Goal: Information Seeking & Learning: Learn about a topic

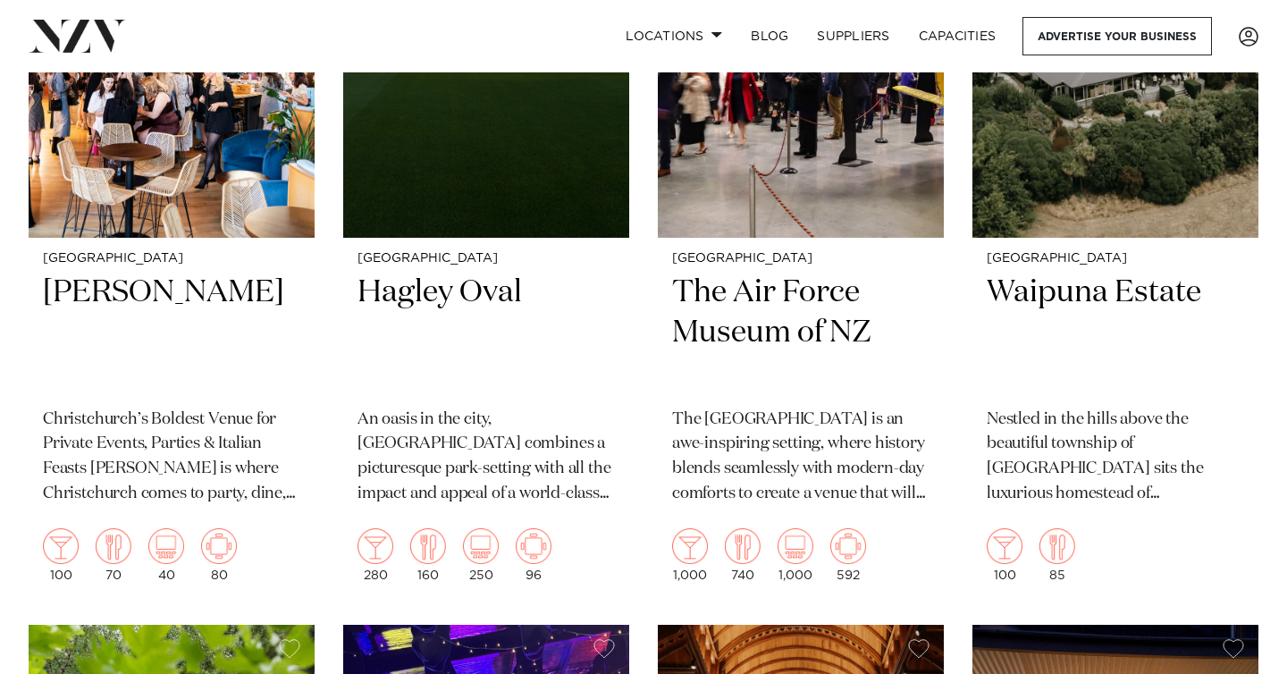
scroll to position [2915, 0]
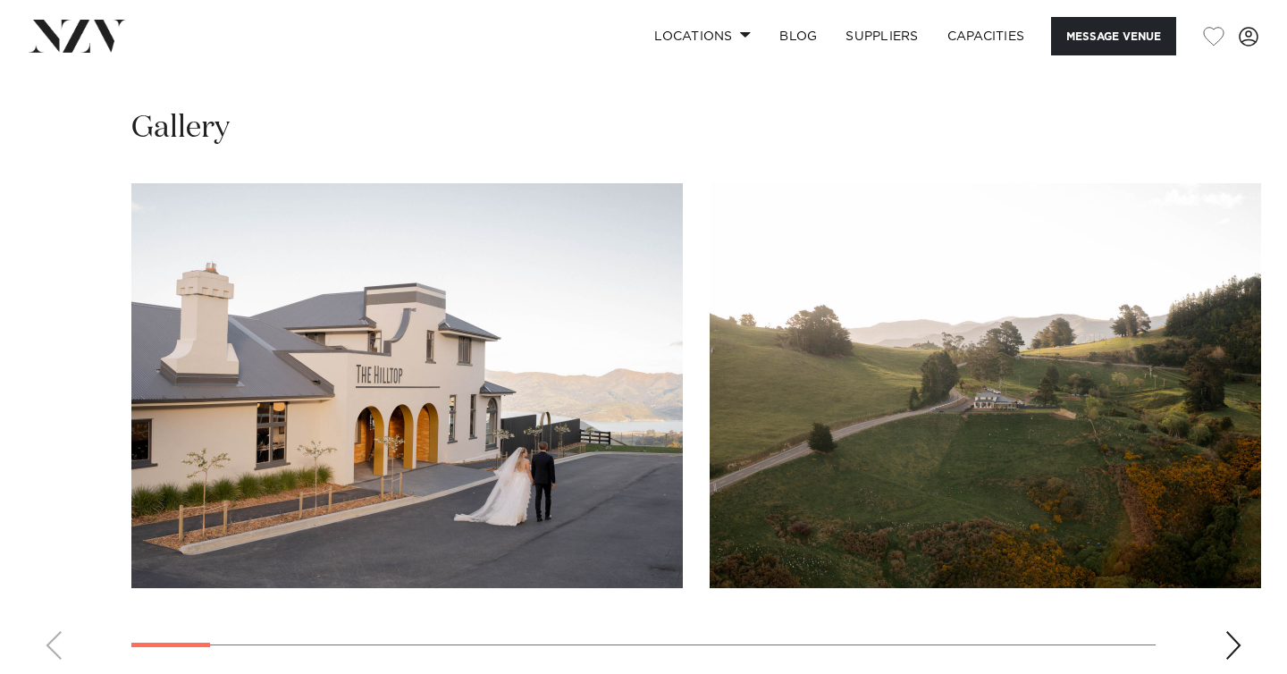
scroll to position [1629, 0]
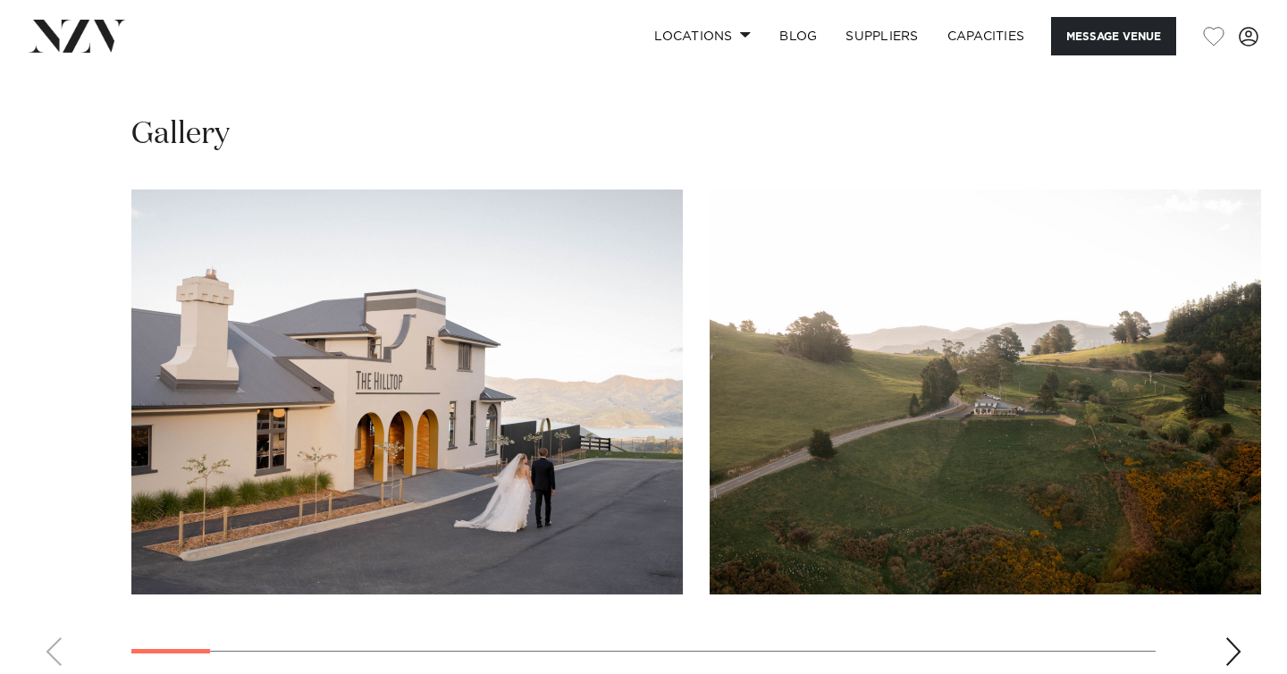
click at [1230, 637] on div "Next slide" at bounding box center [1234, 651] width 18 height 29
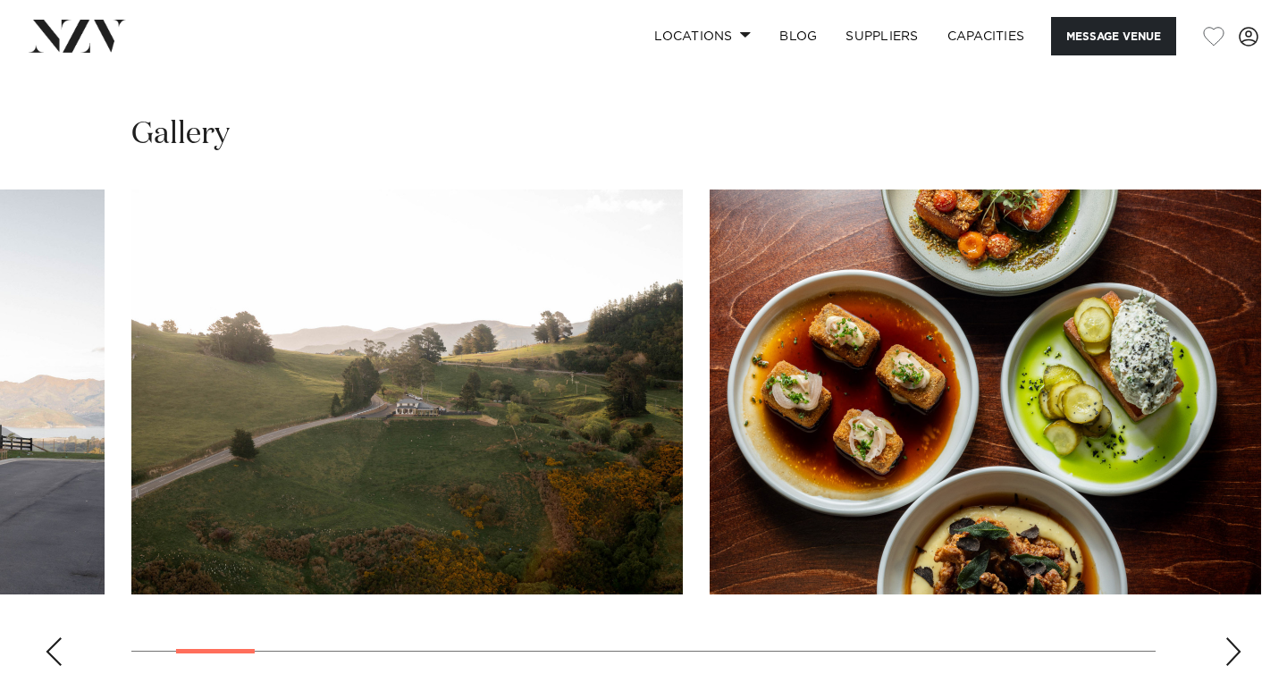
click at [1230, 637] on div "Next slide" at bounding box center [1234, 651] width 18 height 29
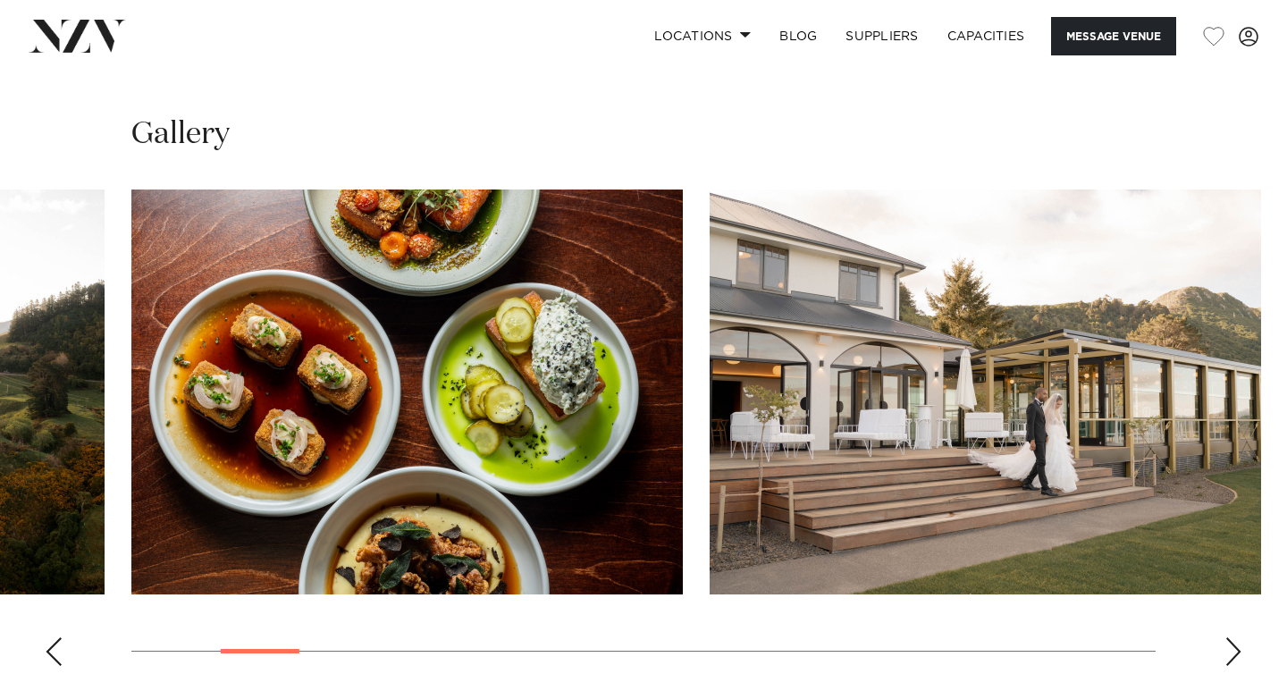
click at [1230, 637] on div "Next slide" at bounding box center [1234, 651] width 18 height 29
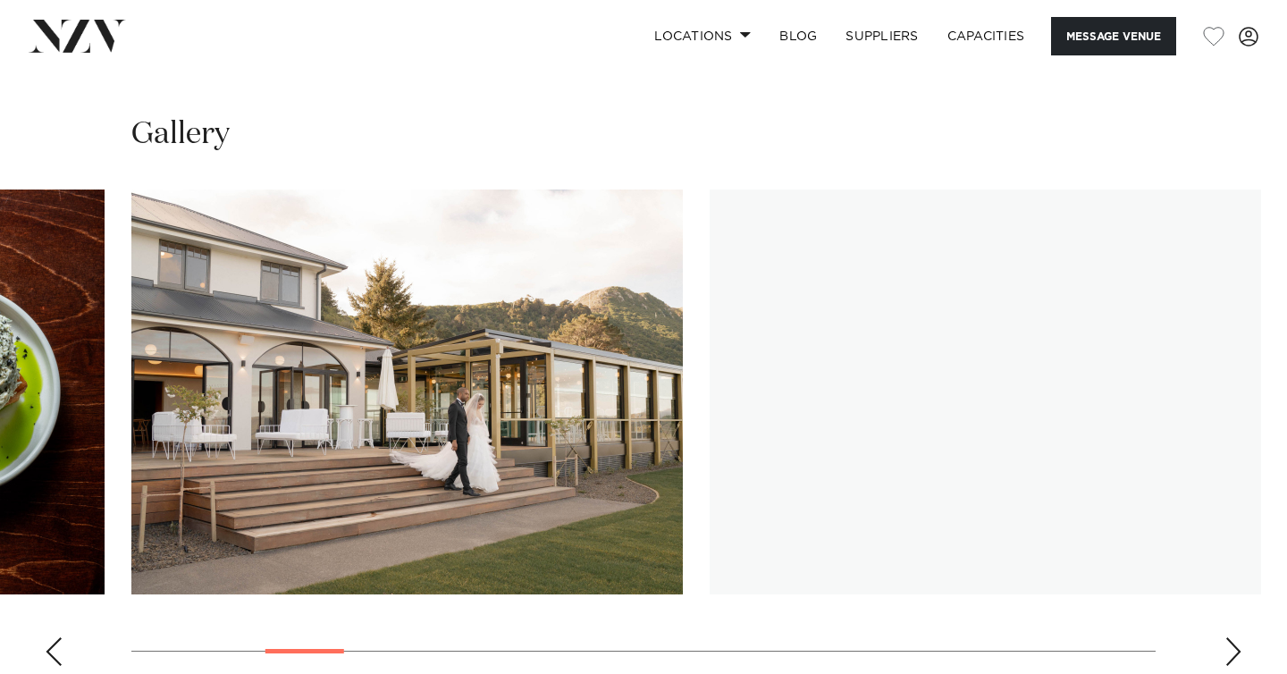
click at [1230, 637] on div "Next slide" at bounding box center [1234, 651] width 18 height 29
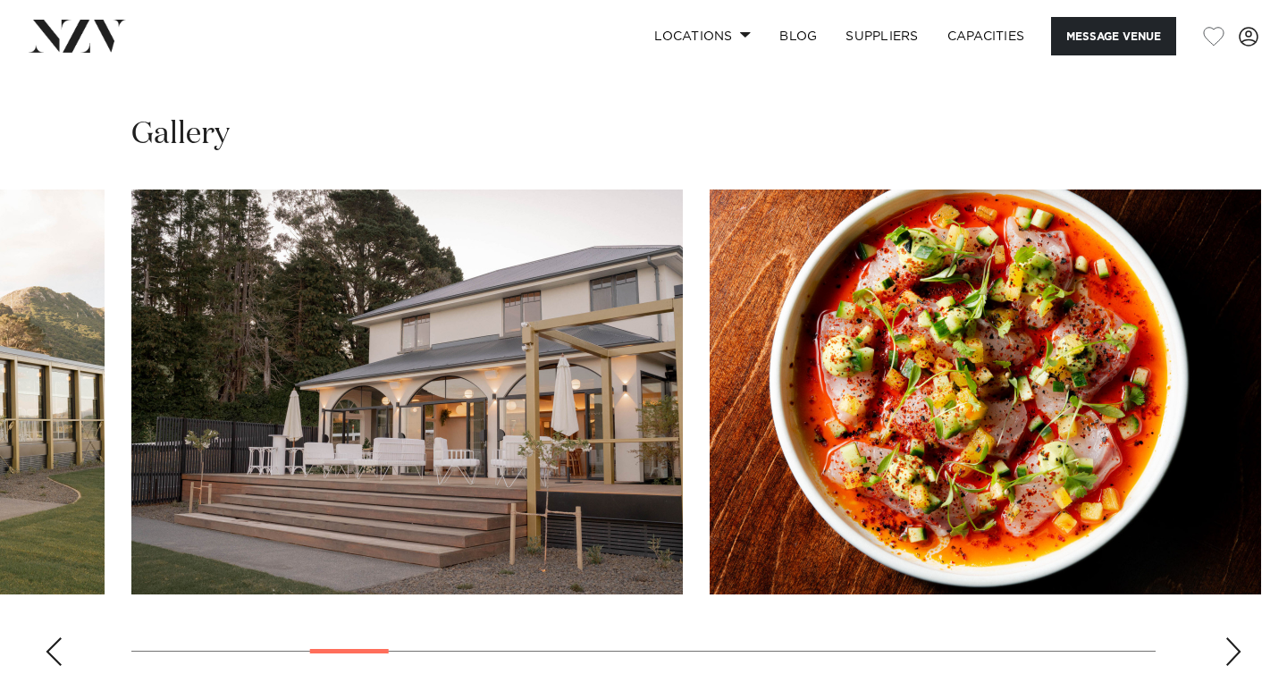
click at [1230, 637] on div "Next slide" at bounding box center [1234, 651] width 18 height 29
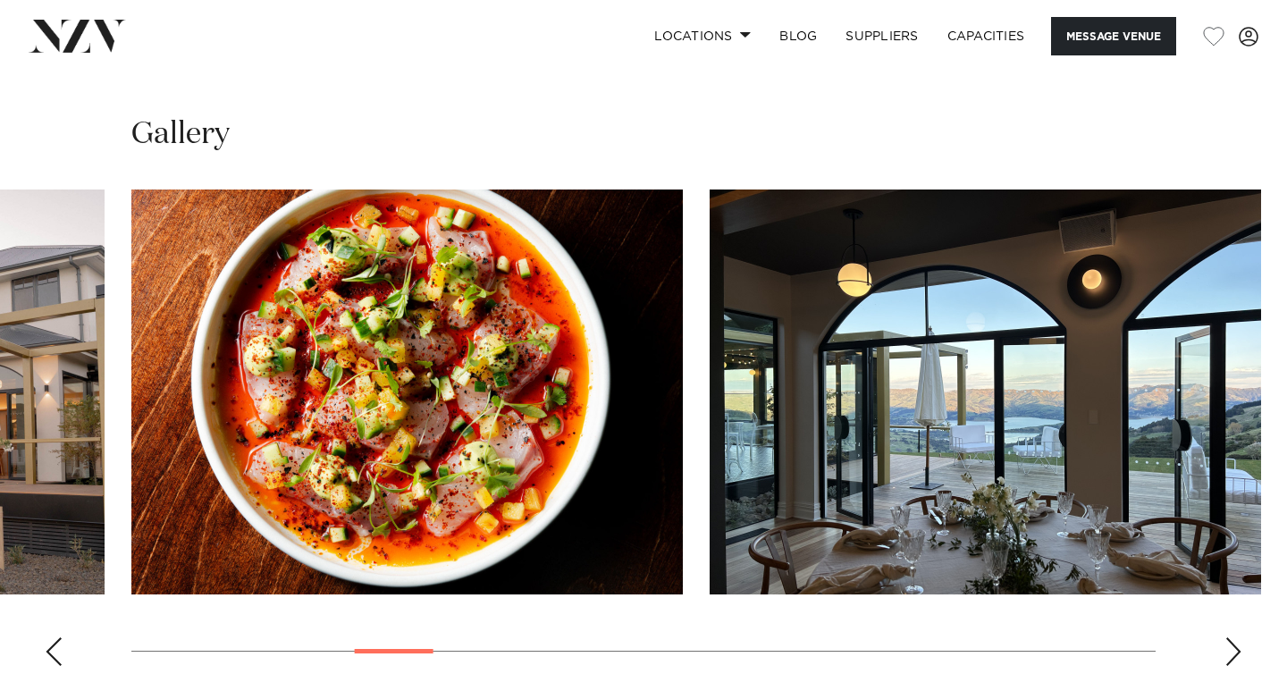
click at [1230, 637] on div "Next slide" at bounding box center [1234, 651] width 18 height 29
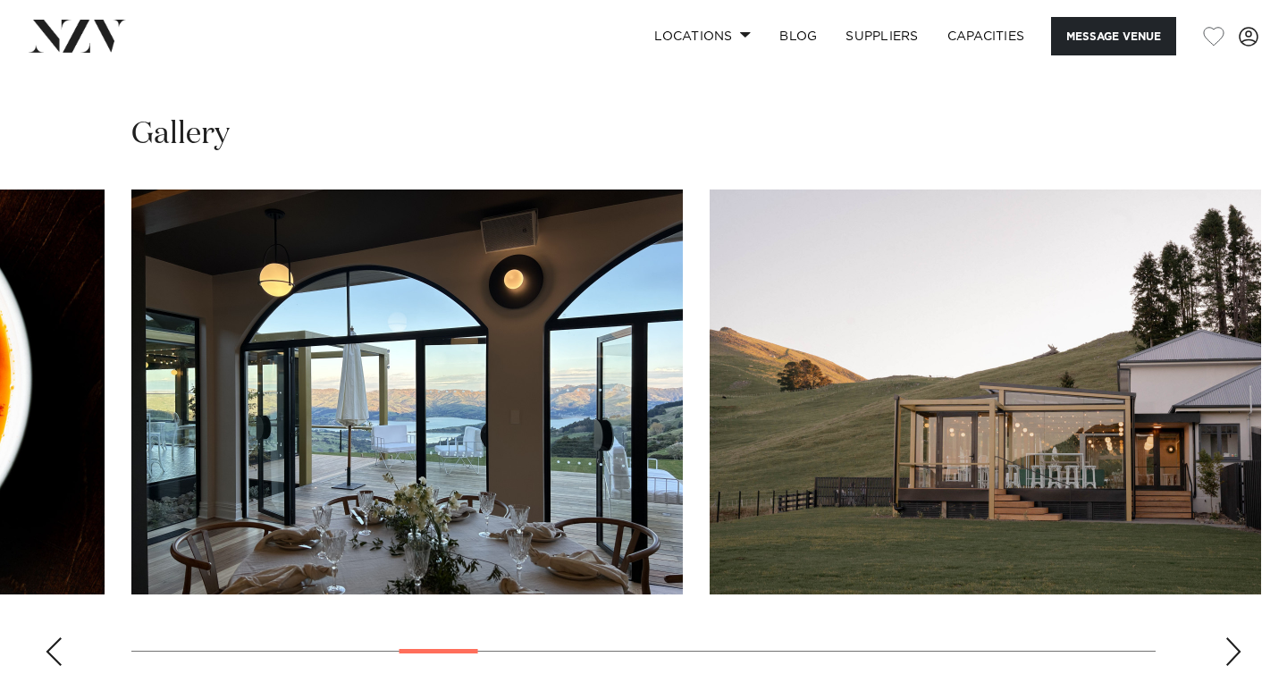
click at [1230, 637] on div "Next slide" at bounding box center [1234, 651] width 18 height 29
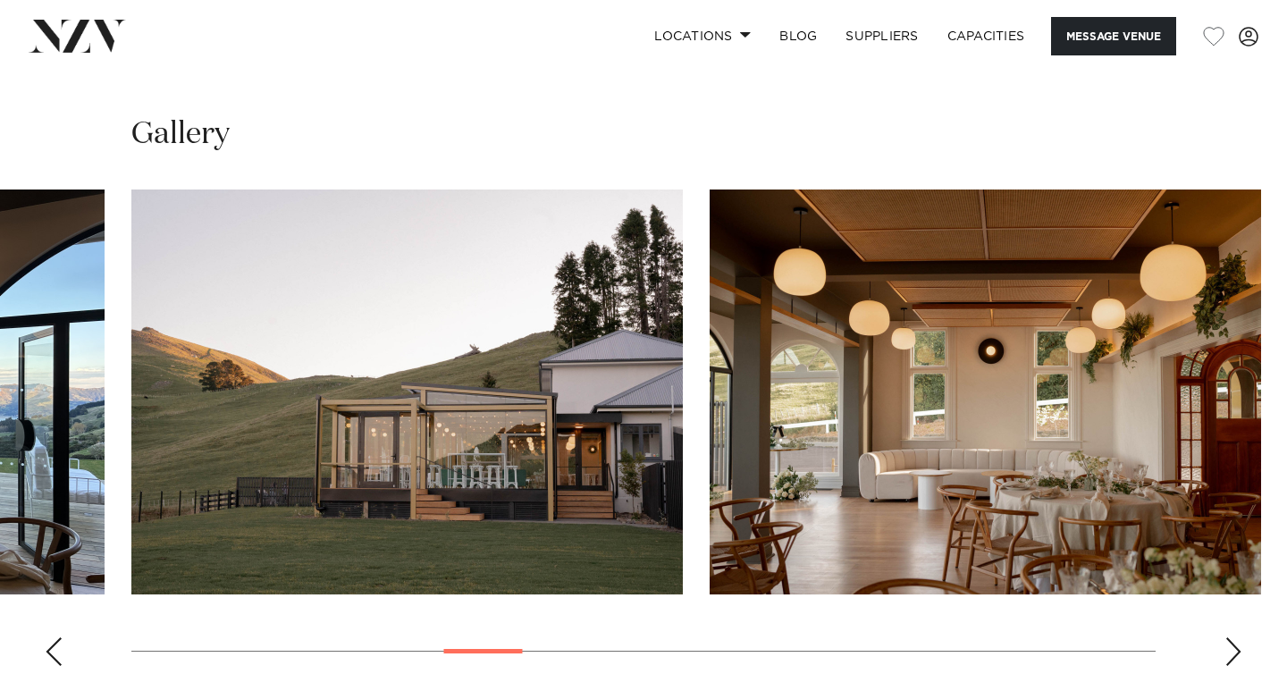
click at [1230, 637] on div "Next slide" at bounding box center [1234, 651] width 18 height 29
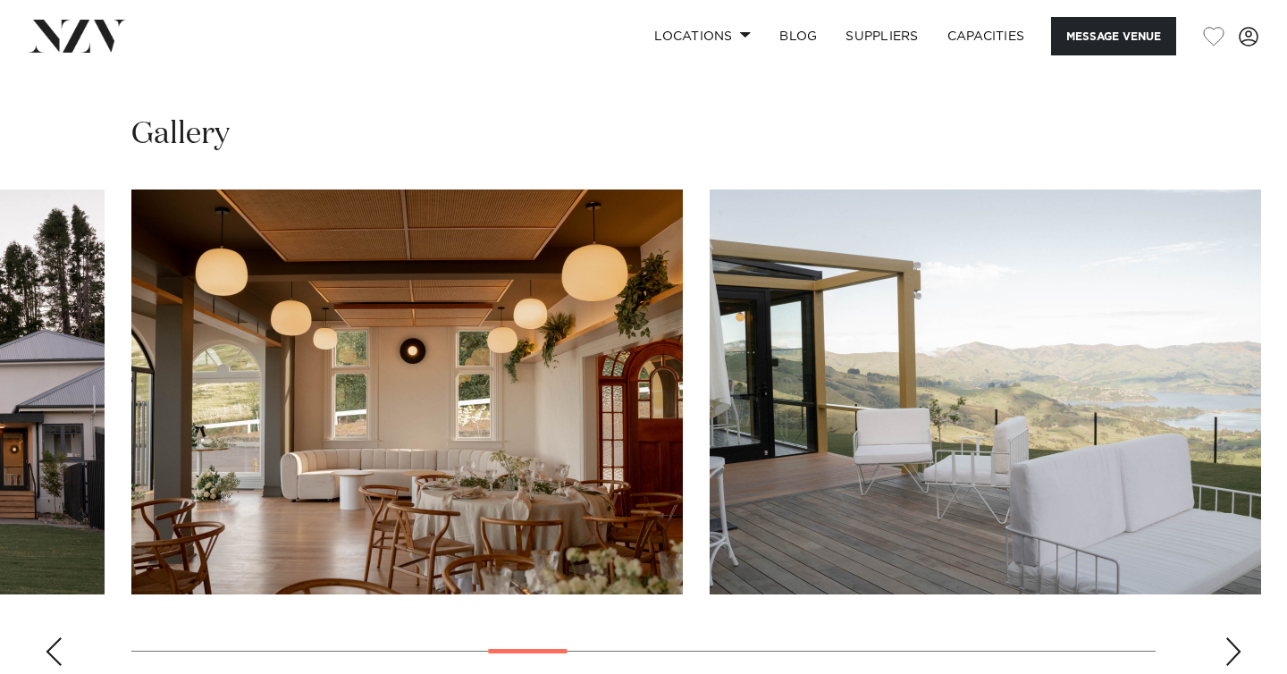
click at [1230, 637] on div "Next slide" at bounding box center [1234, 651] width 18 height 29
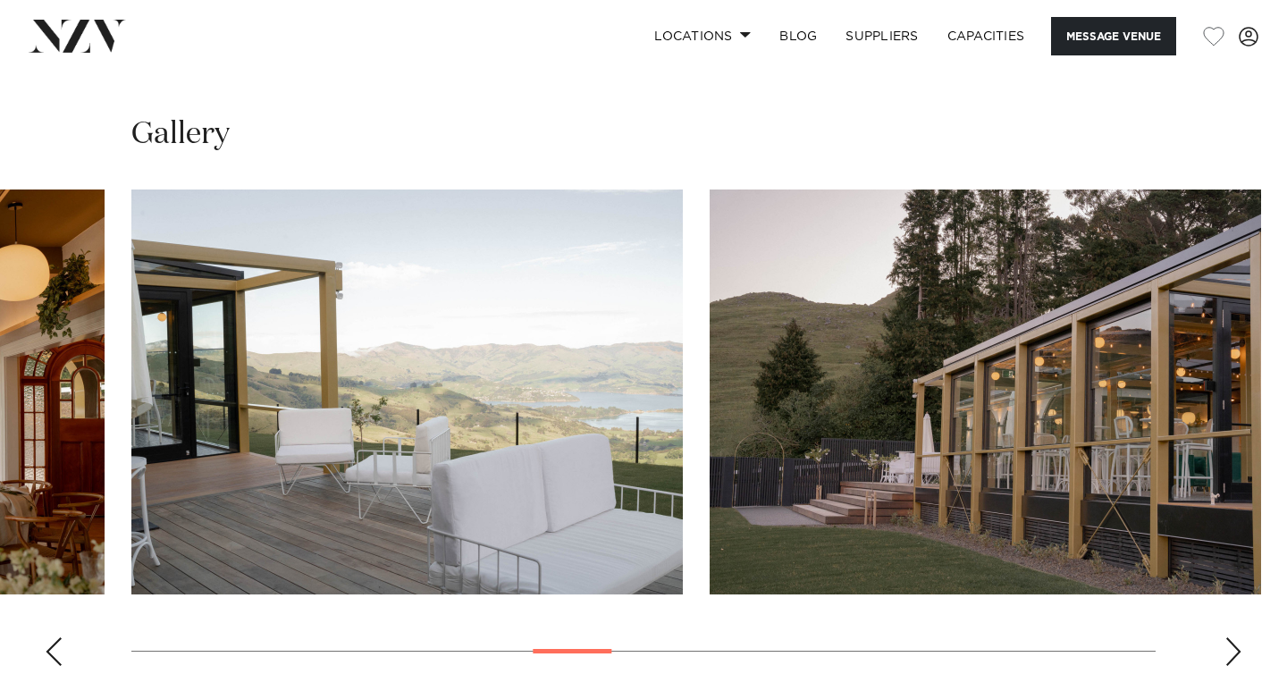
click at [1230, 637] on div "Next slide" at bounding box center [1234, 651] width 18 height 29
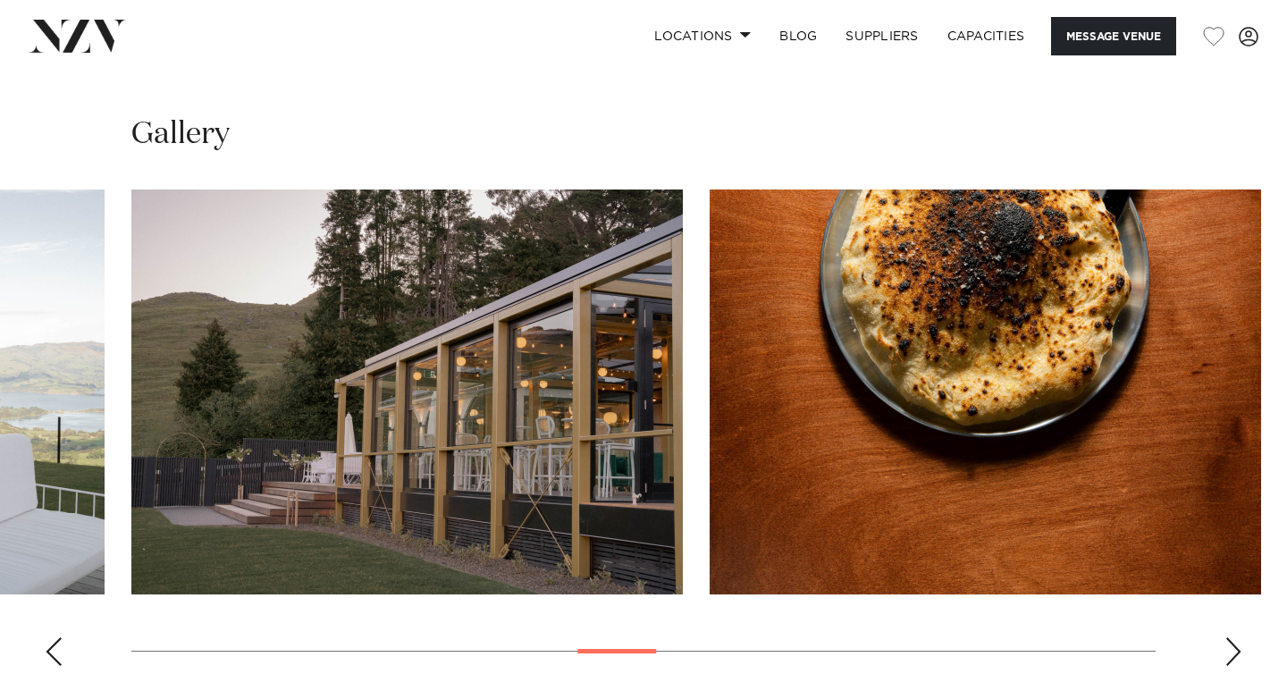
click at [1230, 637] on div "Next slide" at bounding box center [1234, 651] width 18 height 29
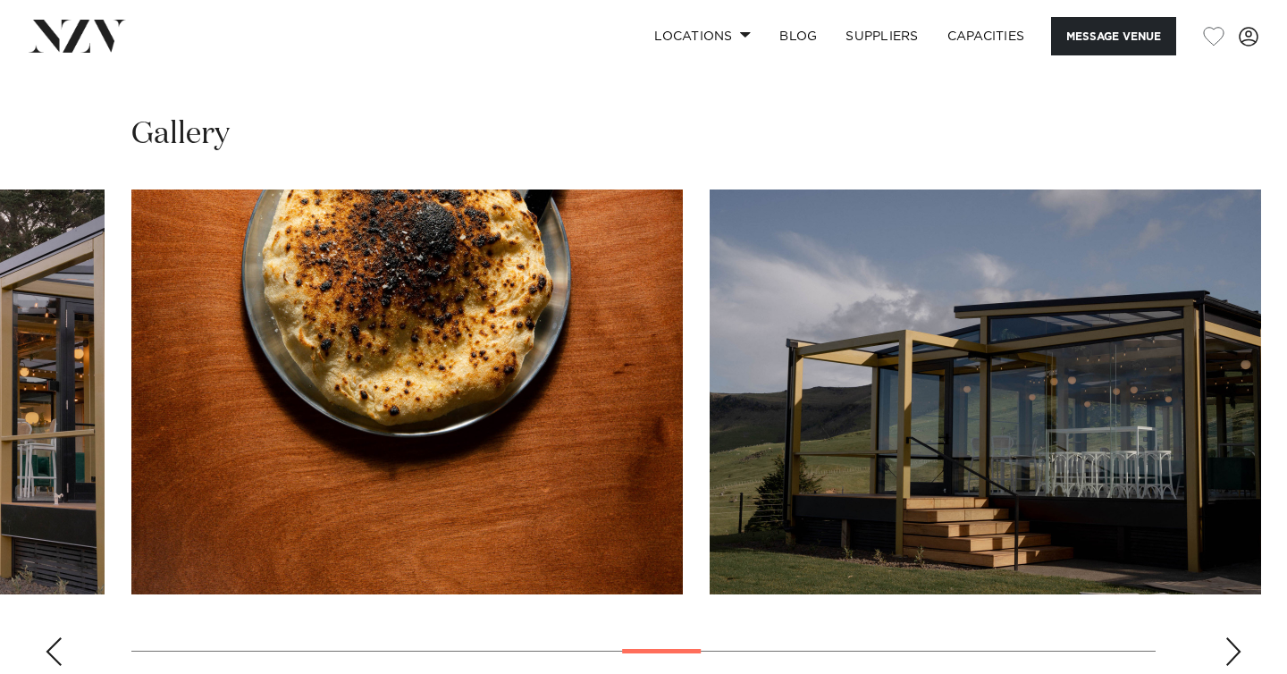
click at [1230, 637] on div "Next slide" at bounding box center [1234, 651] width 18 height 29
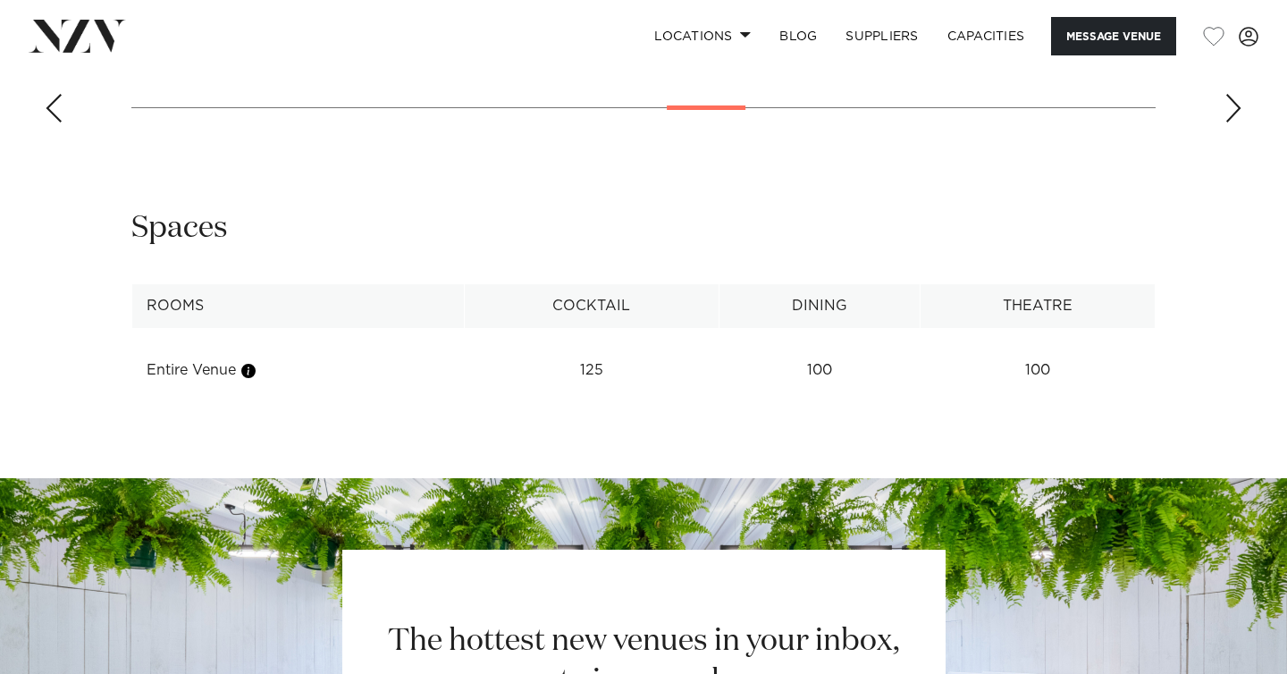
scroll to position [2138, 0]
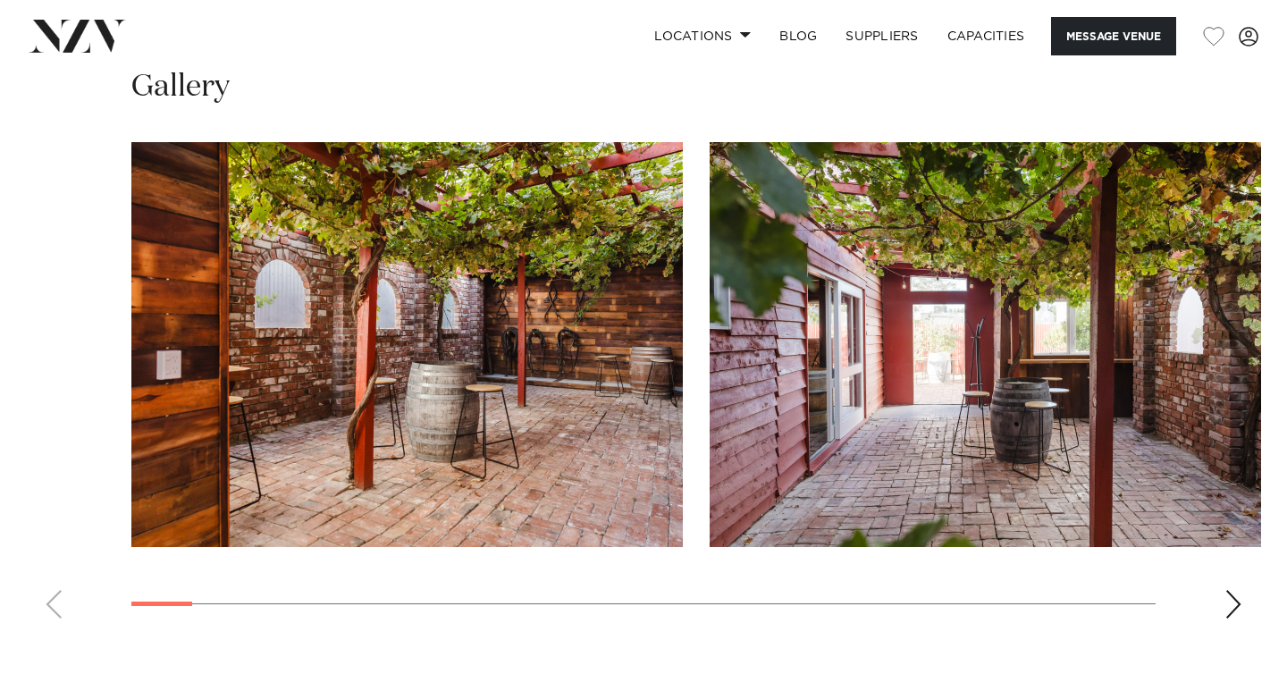
scroll to position [1751, 0]
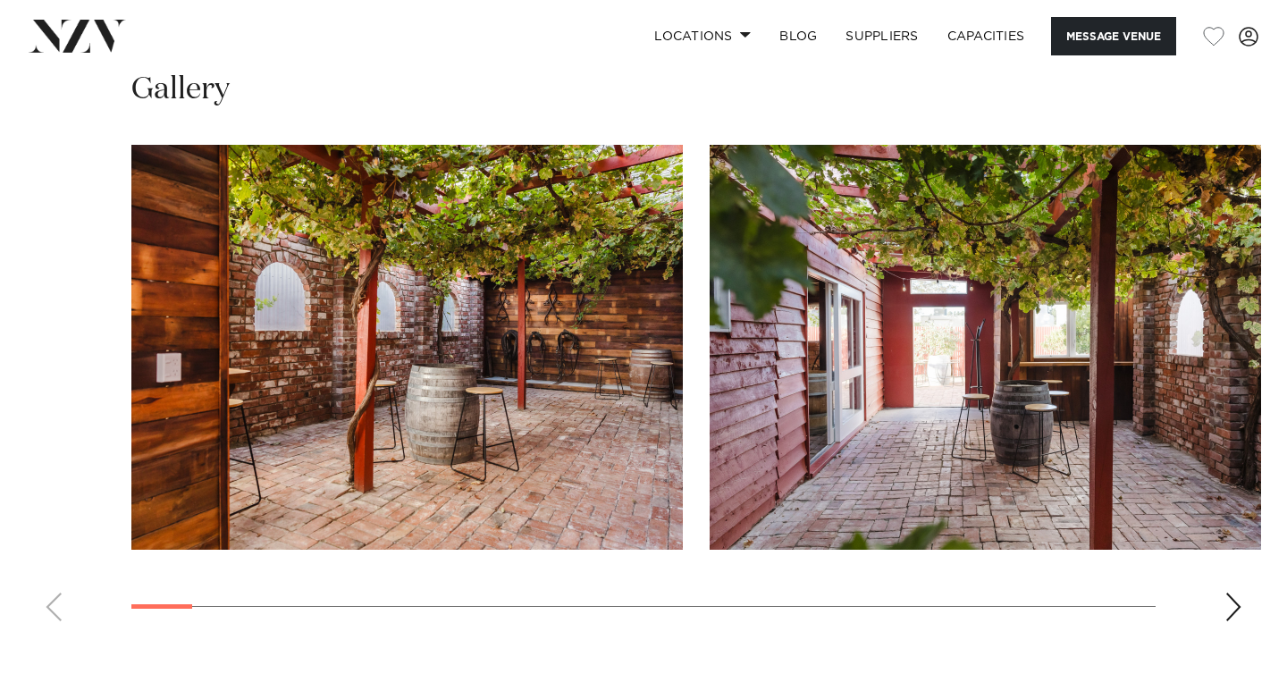
click at [1235, 619] on div "Next slide" at bounding box center [1234, 607] width 18 height 29
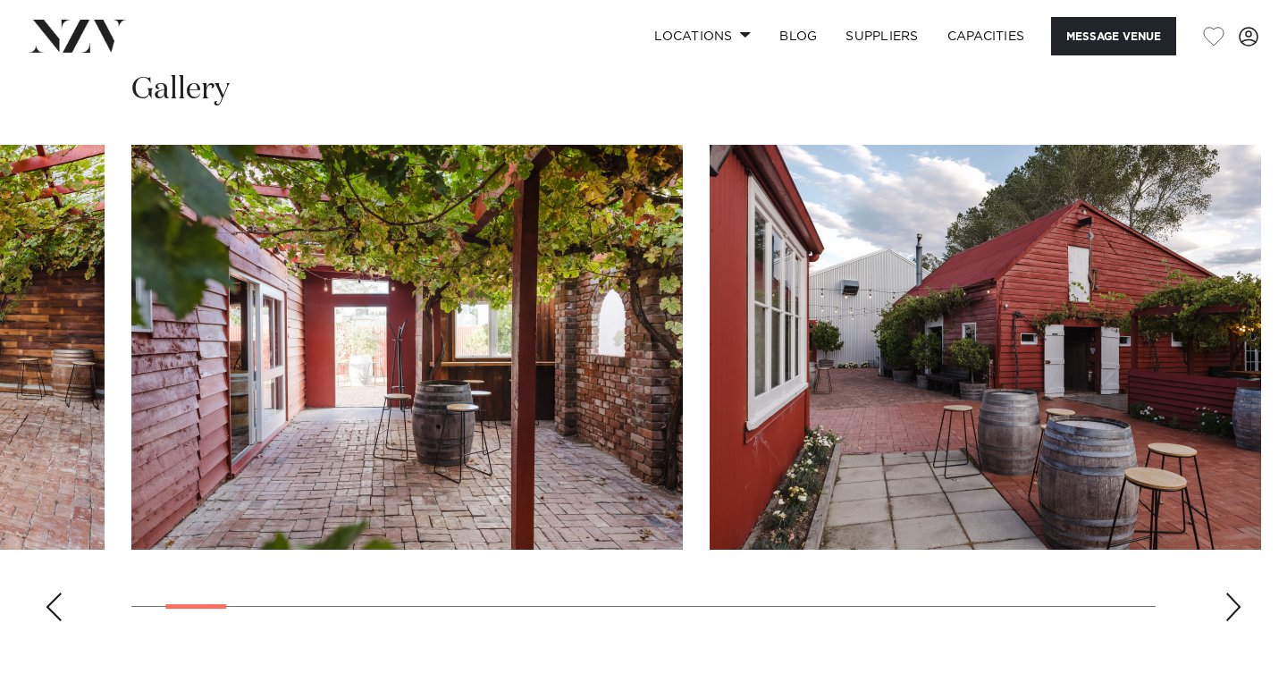
click at [1235, 619] on div "Next slide" at bounding box center [1234, 607] width 18 height 29
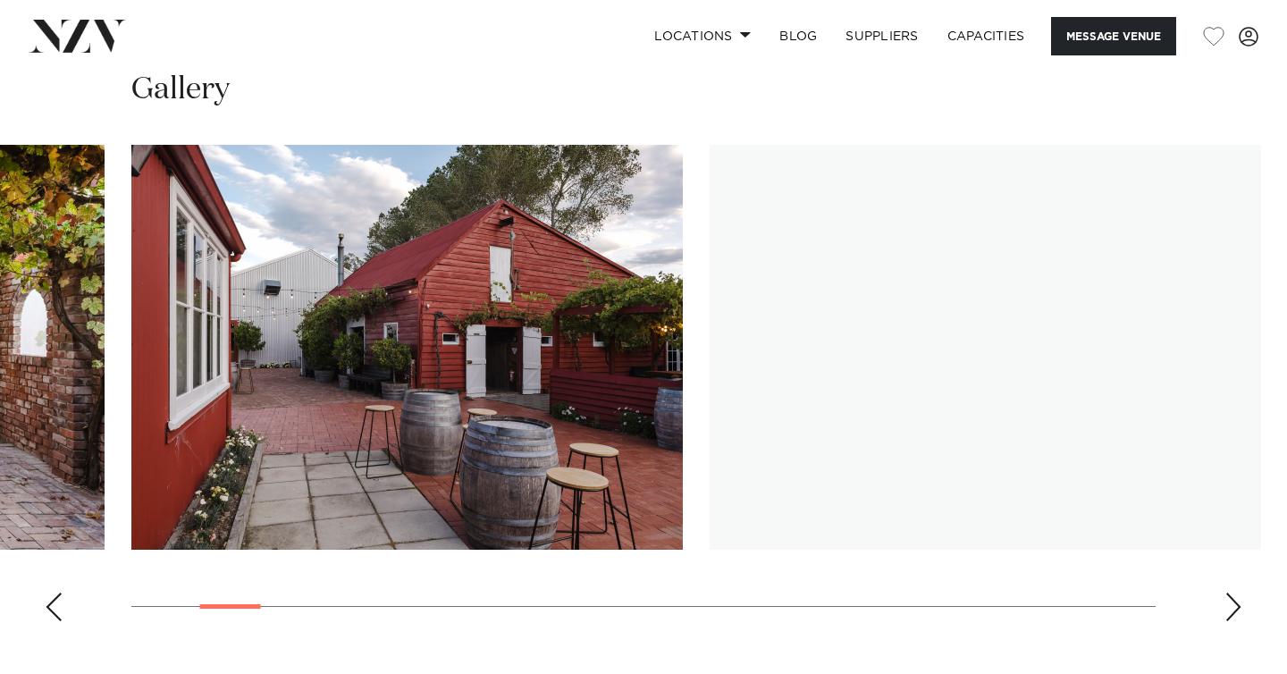
click at [1235, 619] on div "Next slide" at bounding box center [1234, 607] width 18 height 29
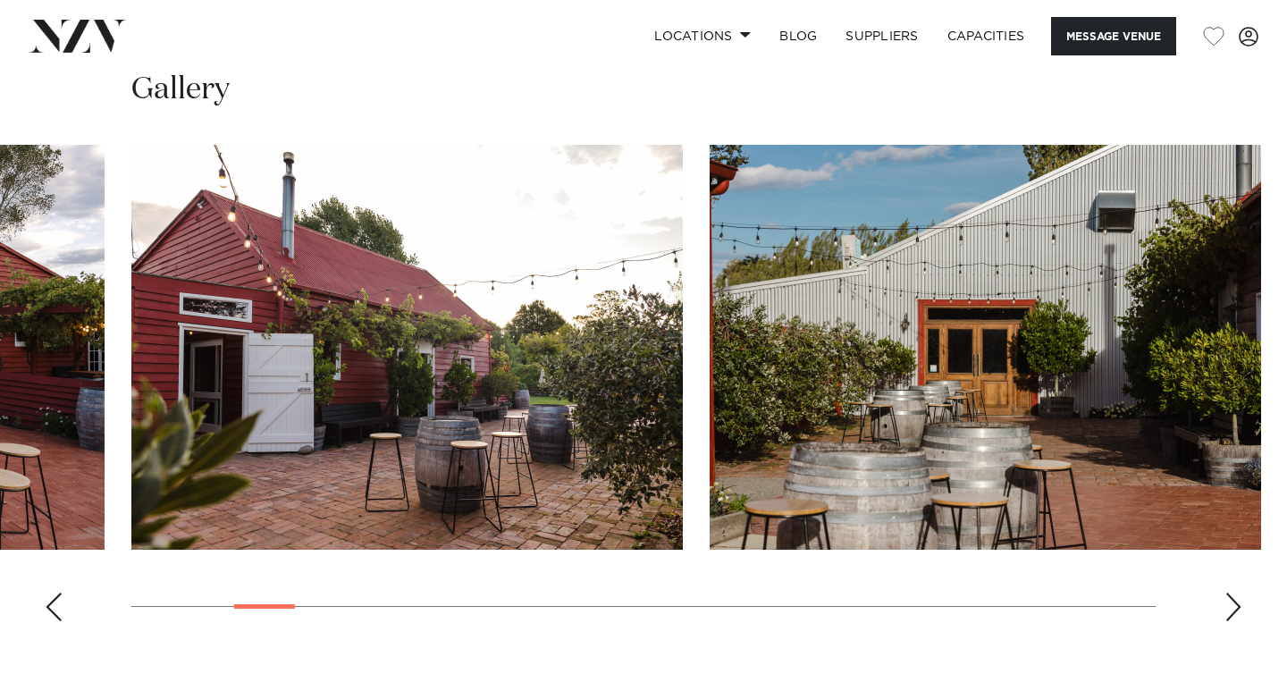
click at [1235, 619] on div "Next slide" at bounding box center [1234, 607] width 18 height 29
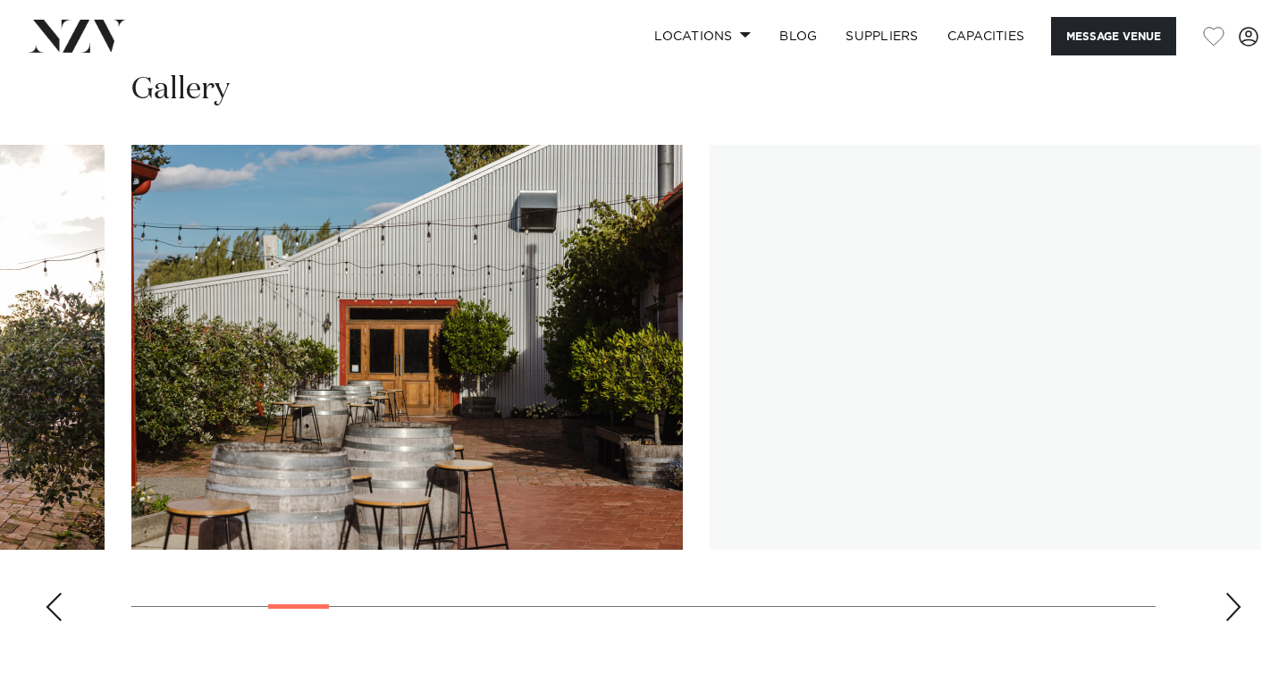
click at [1235, 619] on div "Next slide" at bounding box center [1234, 607] width 18 height 29
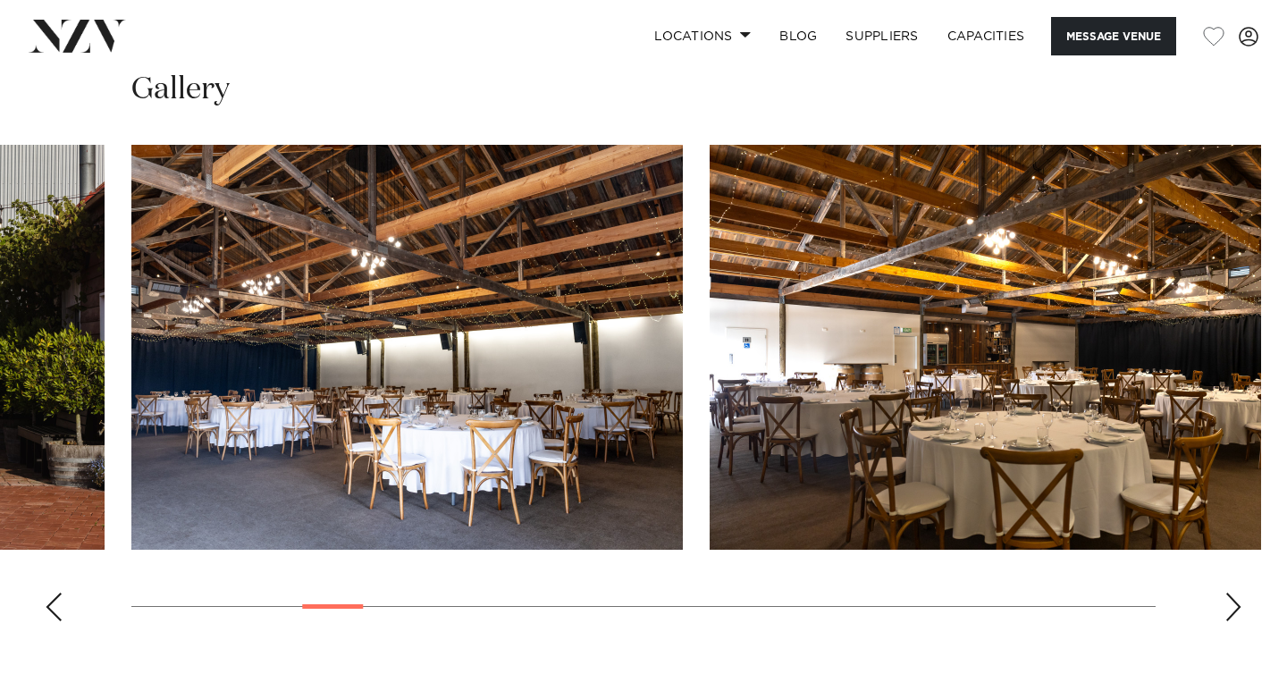
click at [1235, 619] on div "Next slide" at bounding box center [1234, 607] width 18 height 29
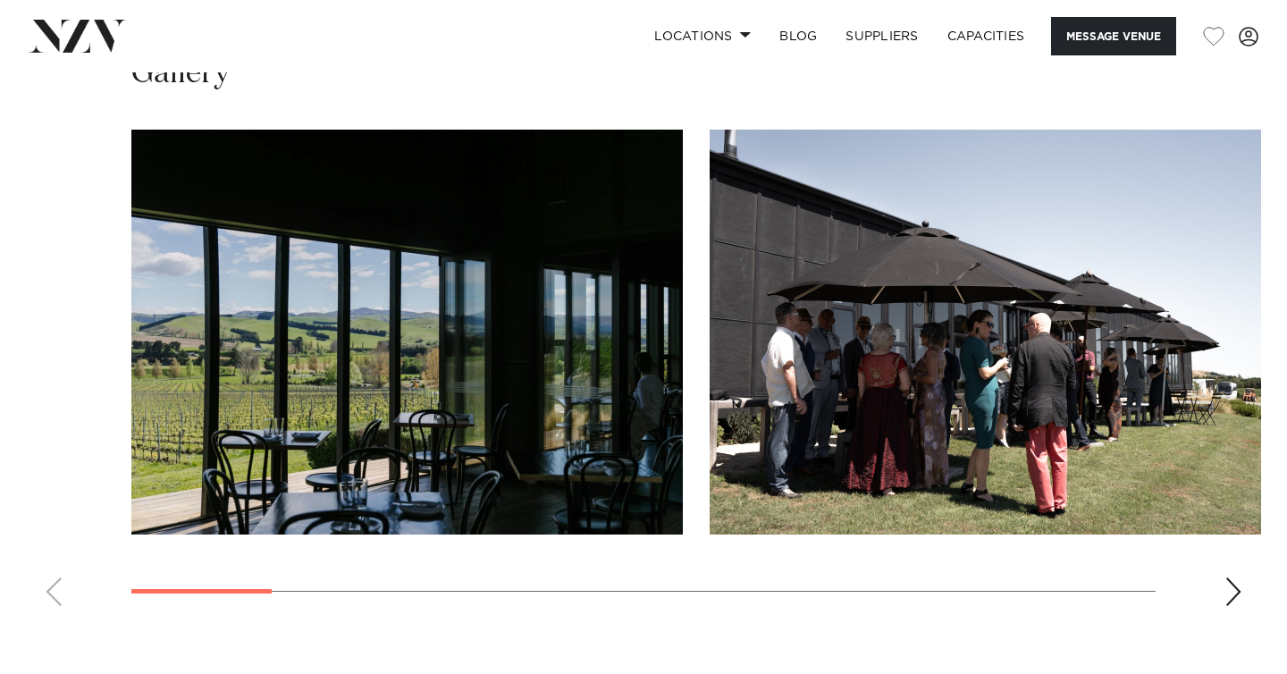
scroll to position [1585, 0]
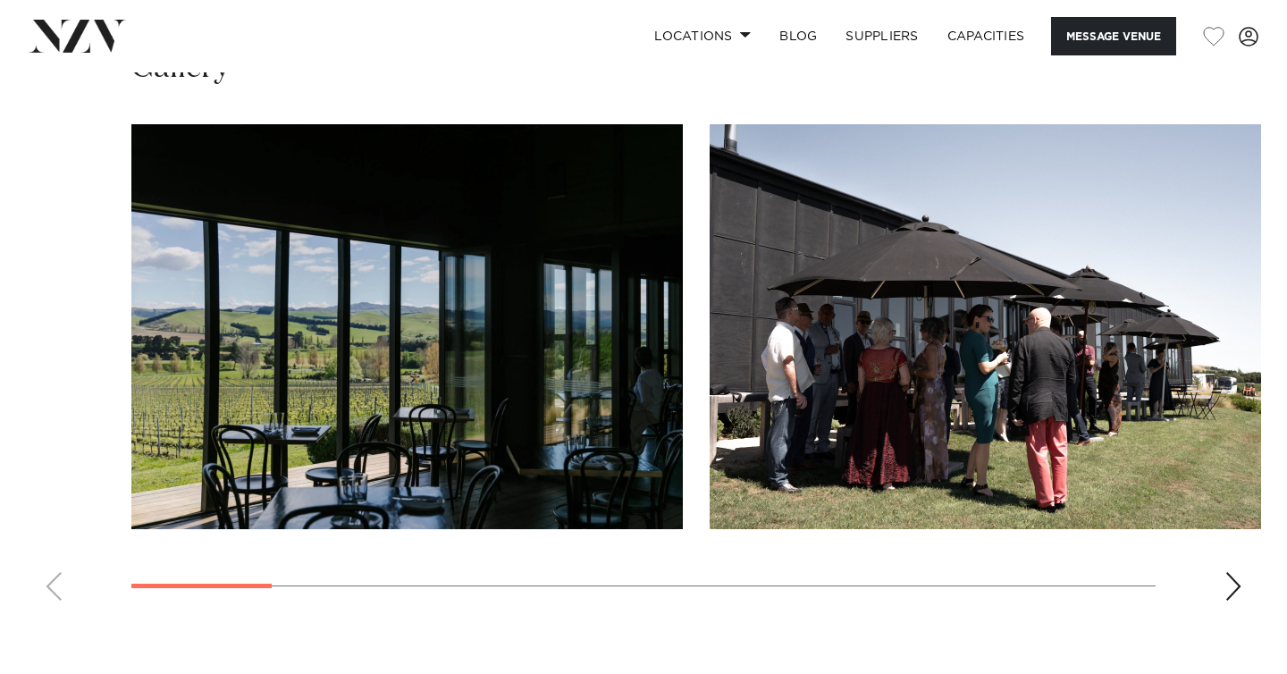
click at [1233, 576] on div "Next slide" at bounding box center [1234, 586] width 18 height 29
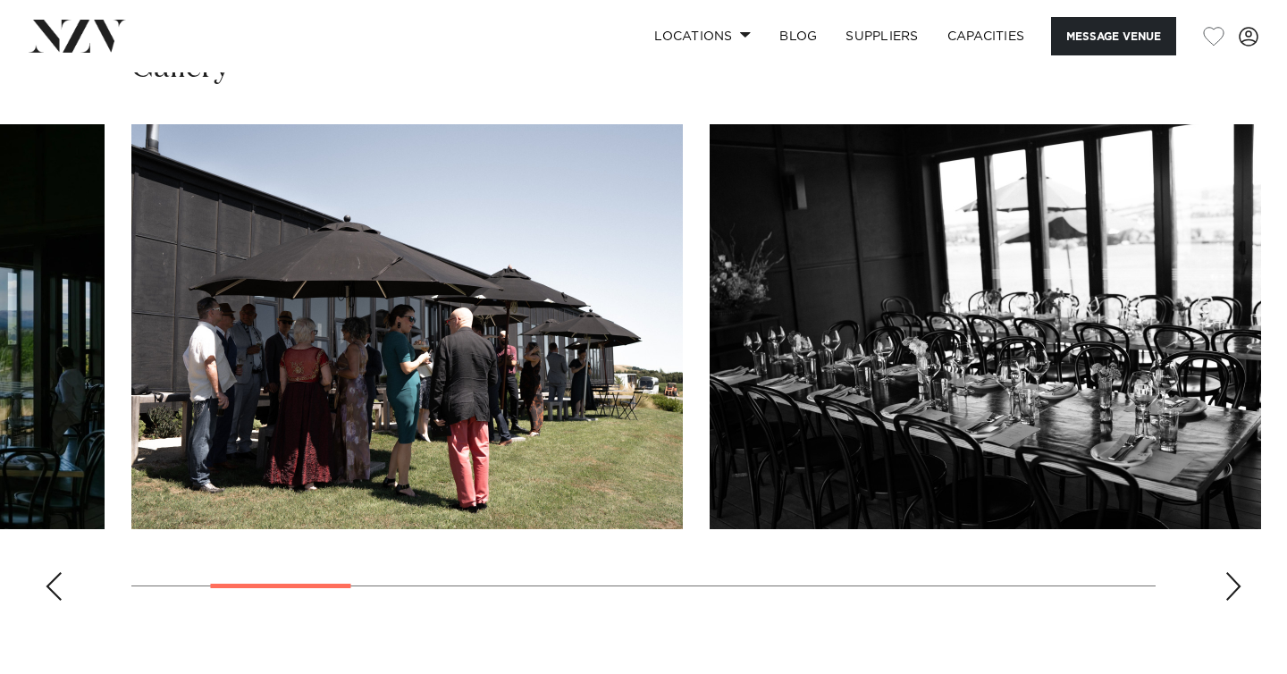
click at [1233, 576] on div "Next slide" at bounding box center [1234, 586] width 18 height 29
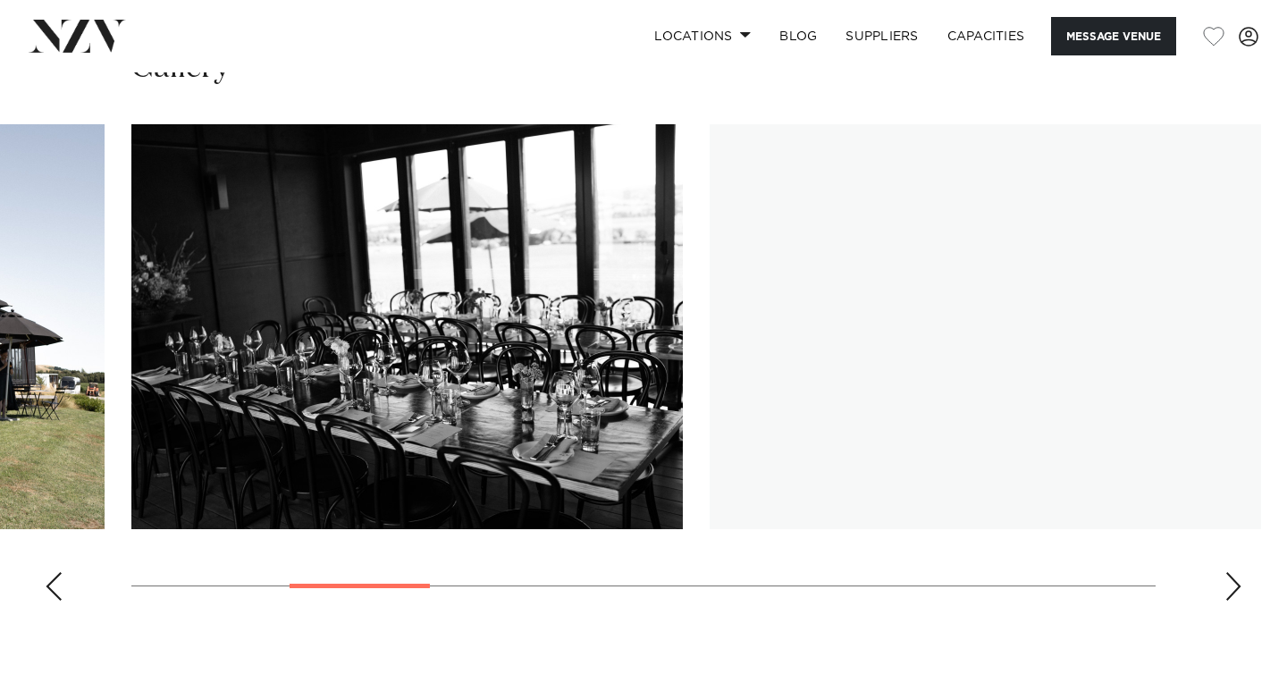
click at [1233, 576] on div "Next slide" at bounding box center [1234, 586] width 18 height 29
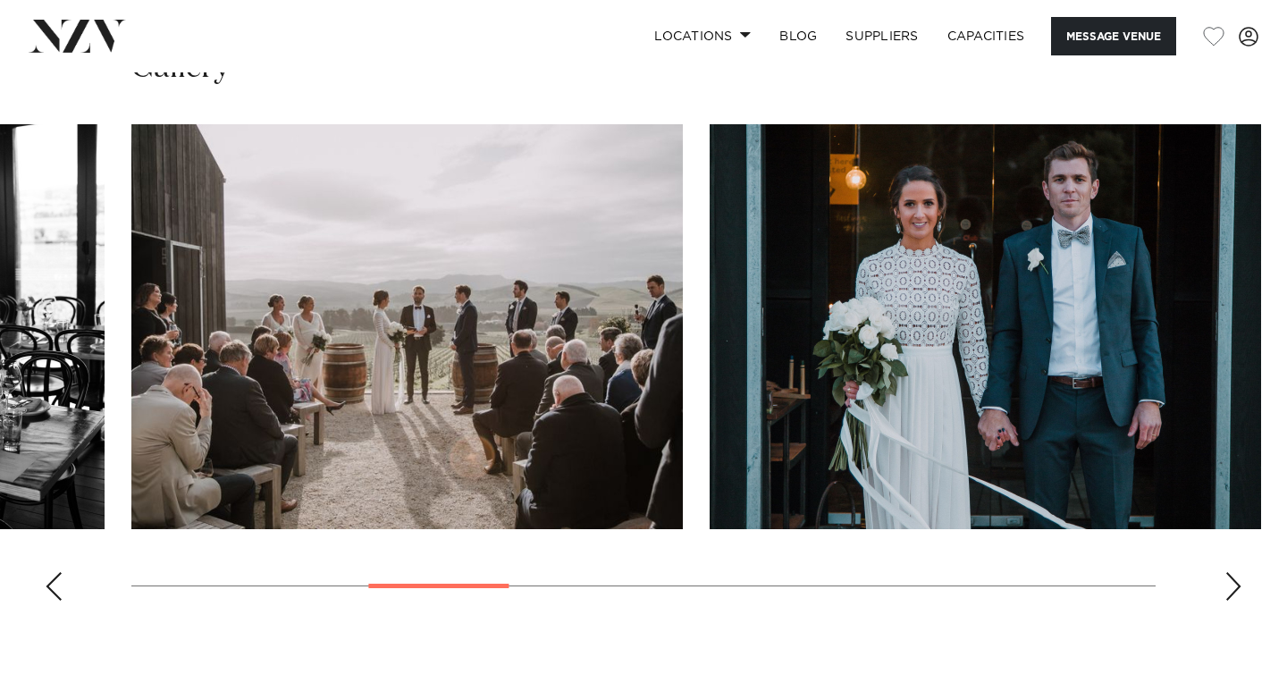
click at [1233, 576] on div "Next slide" at bounding box center [1234, 586] width 18 height 29
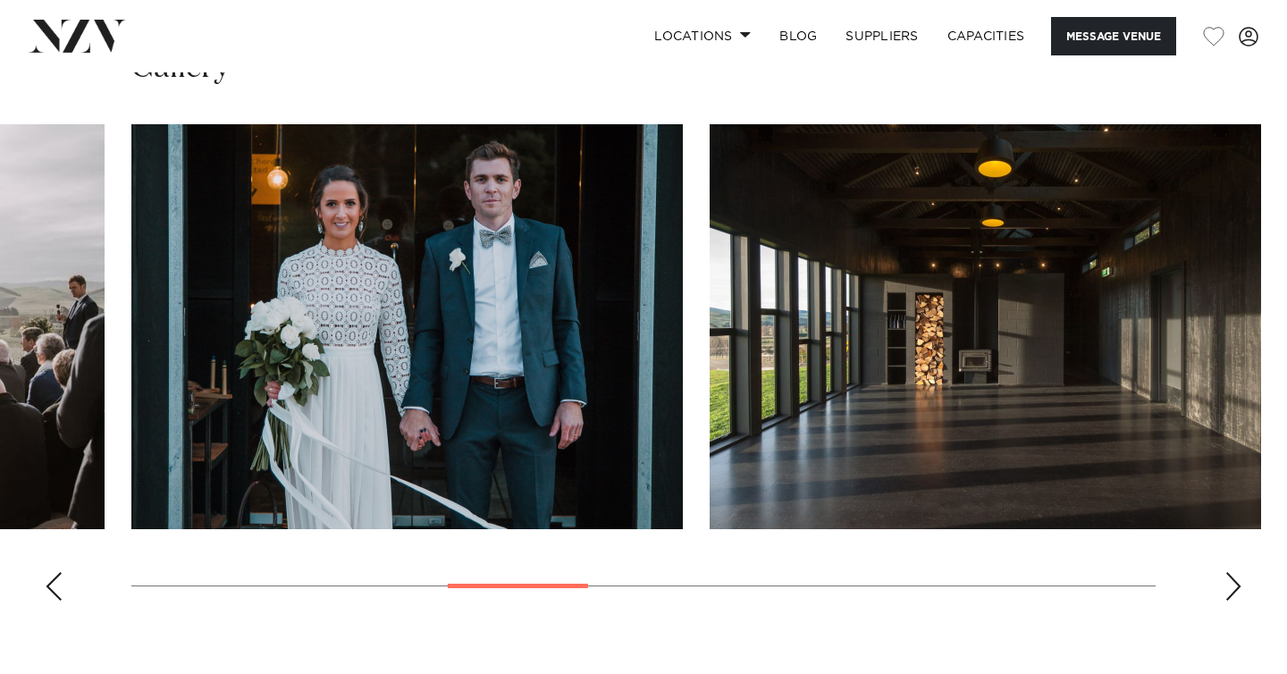
click at [1233, 576] on div "Next slide" at bounding box center [1234, 586] width 18 height 29
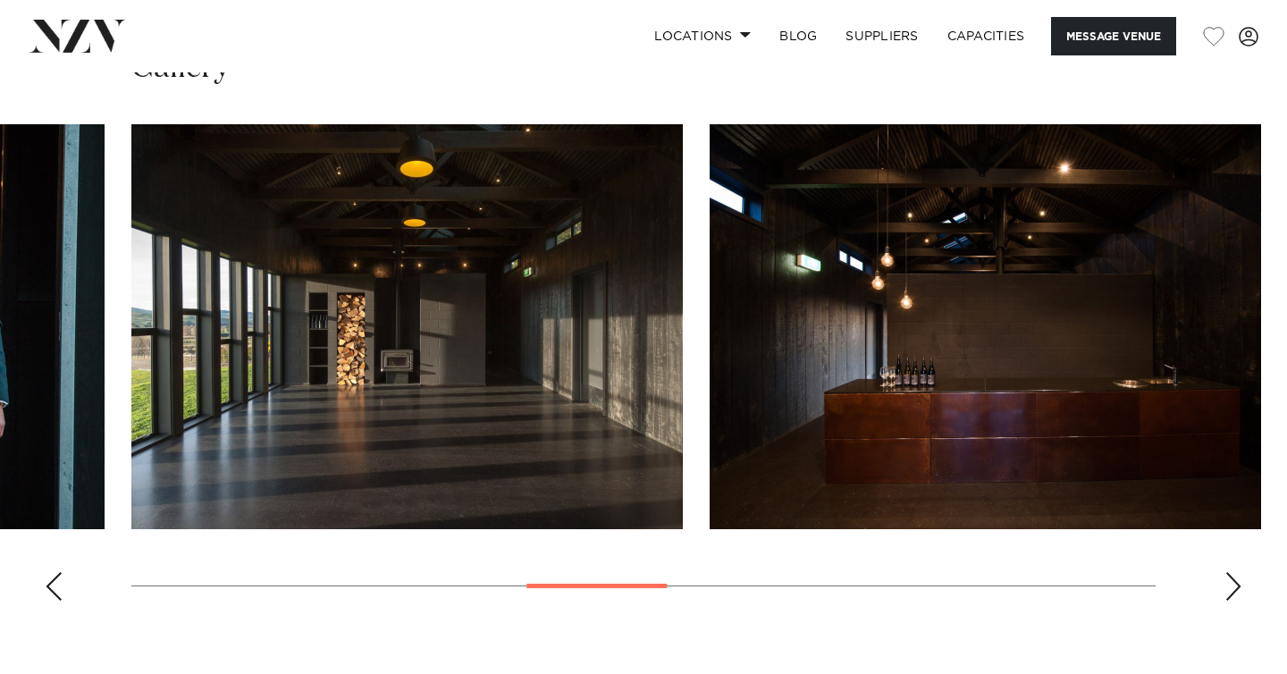
click at [1233, 576] on div "Next slide" at bounding box center [1234, 586] width 18 height 29
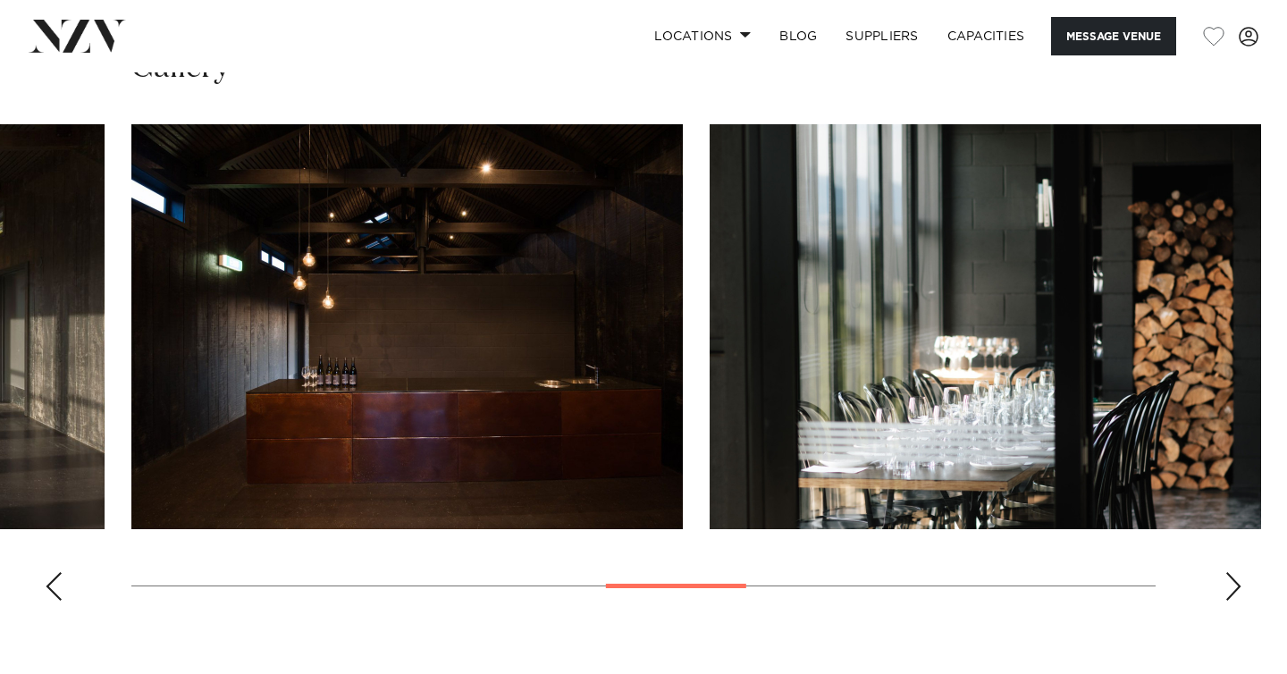
click at [1233, 576] on div "Next slide" at bounding box center [1234, 586] width 18 height 29
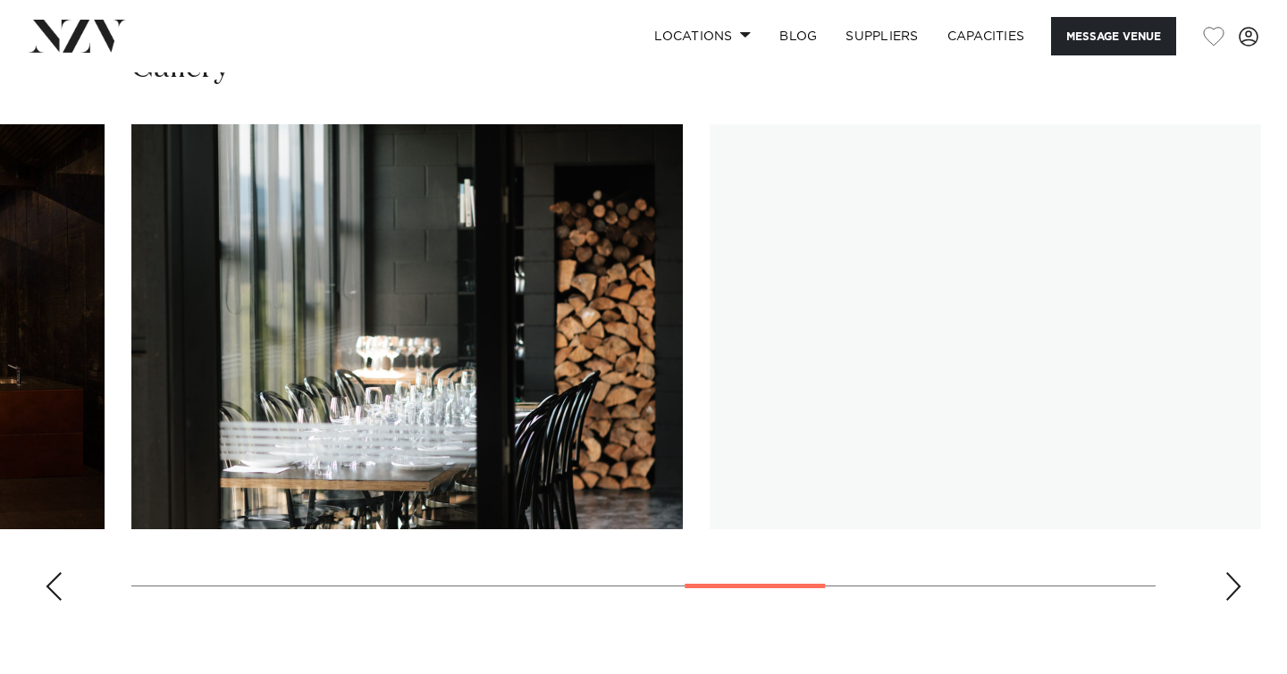
click at [1233, 576] on div "Next slide" at bounding box center [1234, 586] width 18 height 29
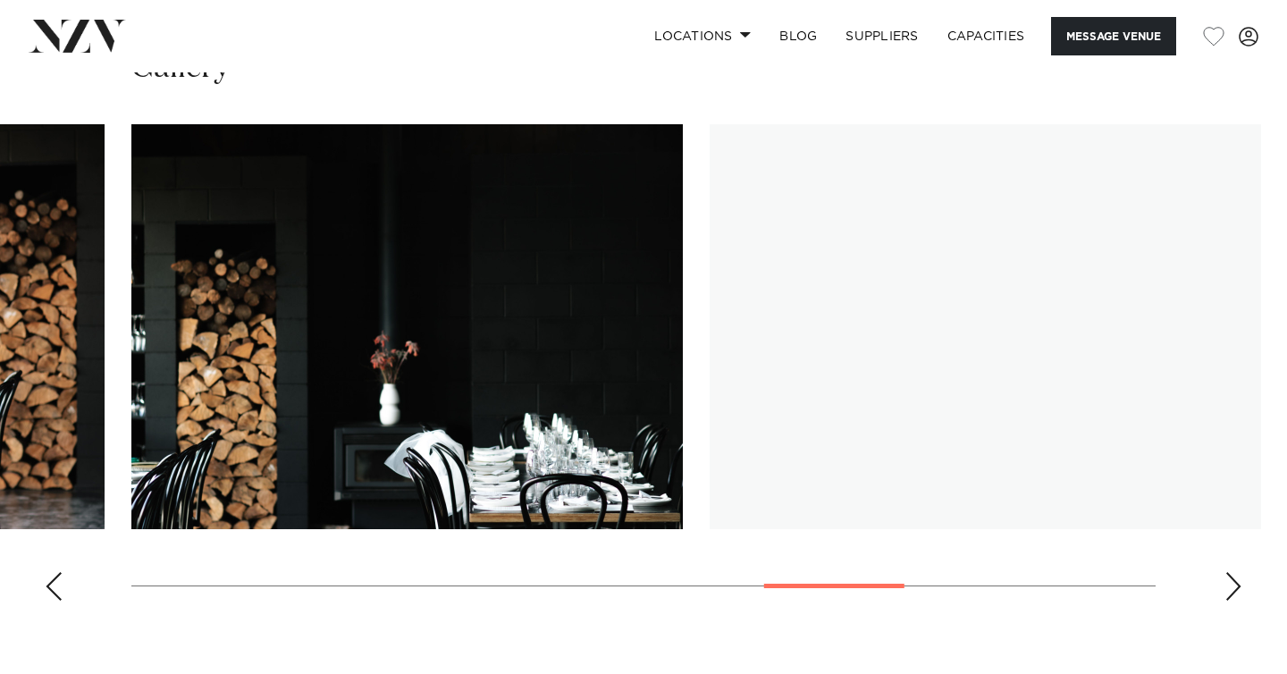
click at [1233, 576] on div "Next slide" at bounding box center [1234, 586] width 18 height 29
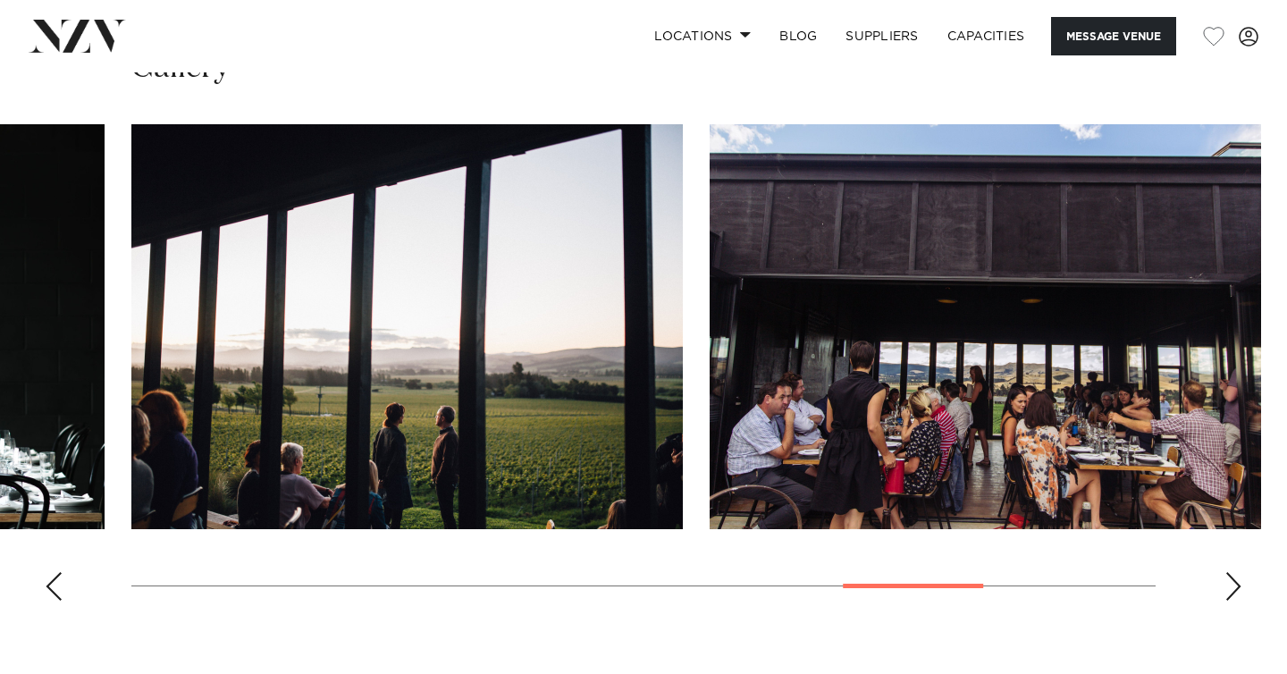
click at [1233, 576] on div "Next slide" at bounding box center [1234, 586] width 18 height 29
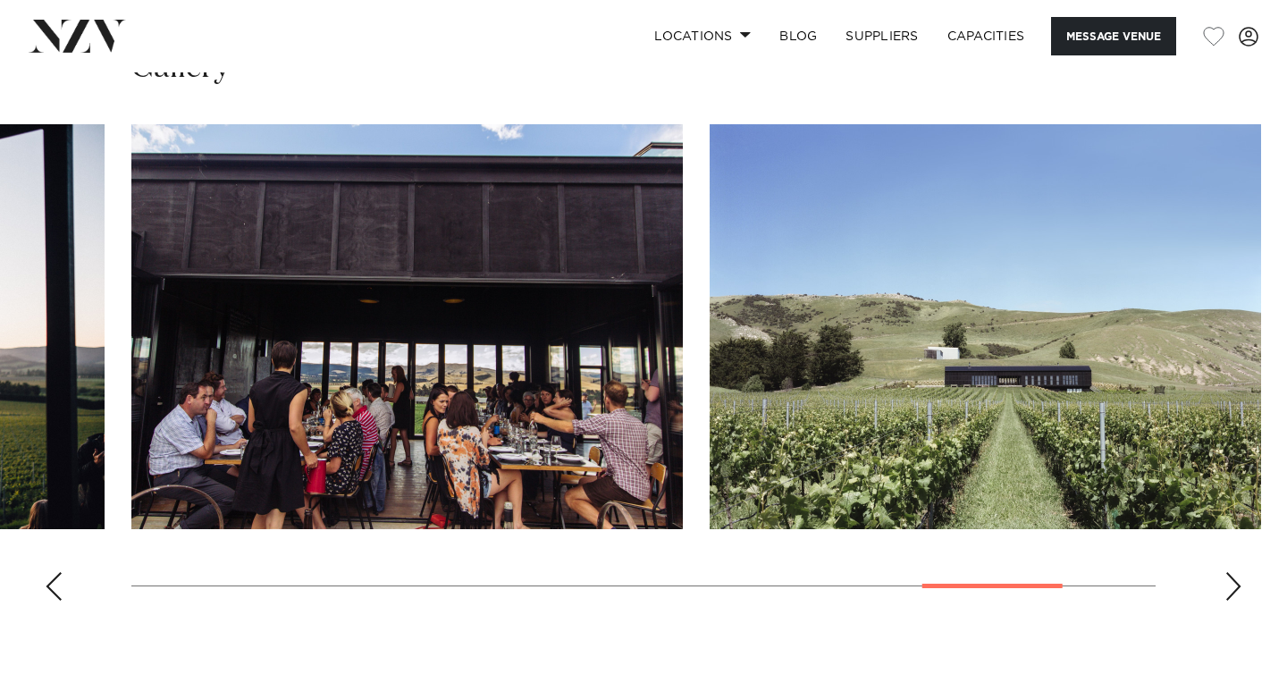
click at [1233, 576] on div "Next slide" at bounding box center [1234, 586] width 18 height 29
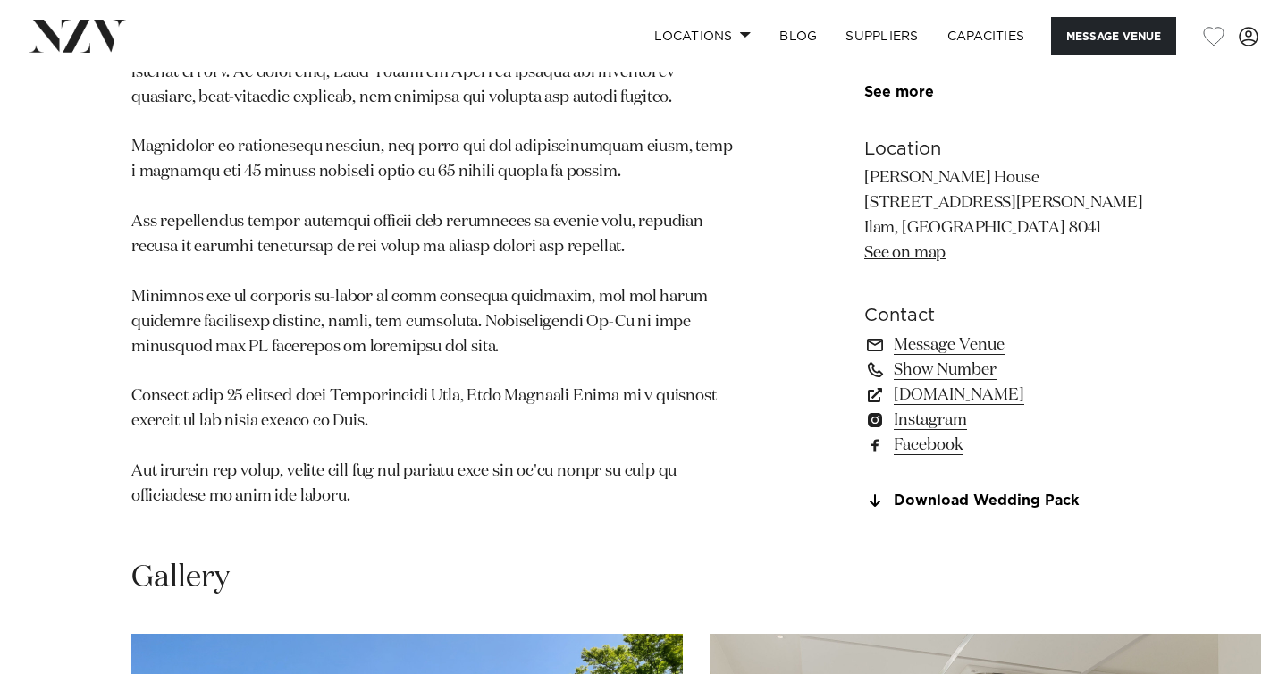
scroll to position [1227, 0]
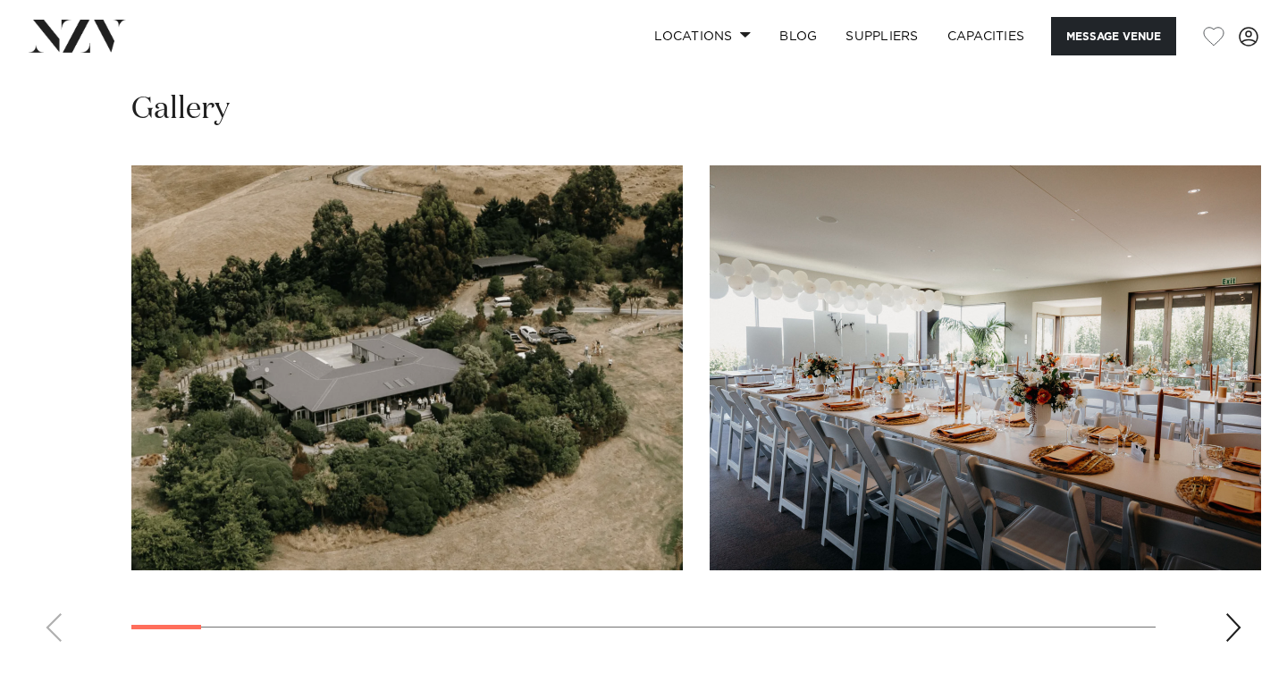
scroll to position [1733, 0]
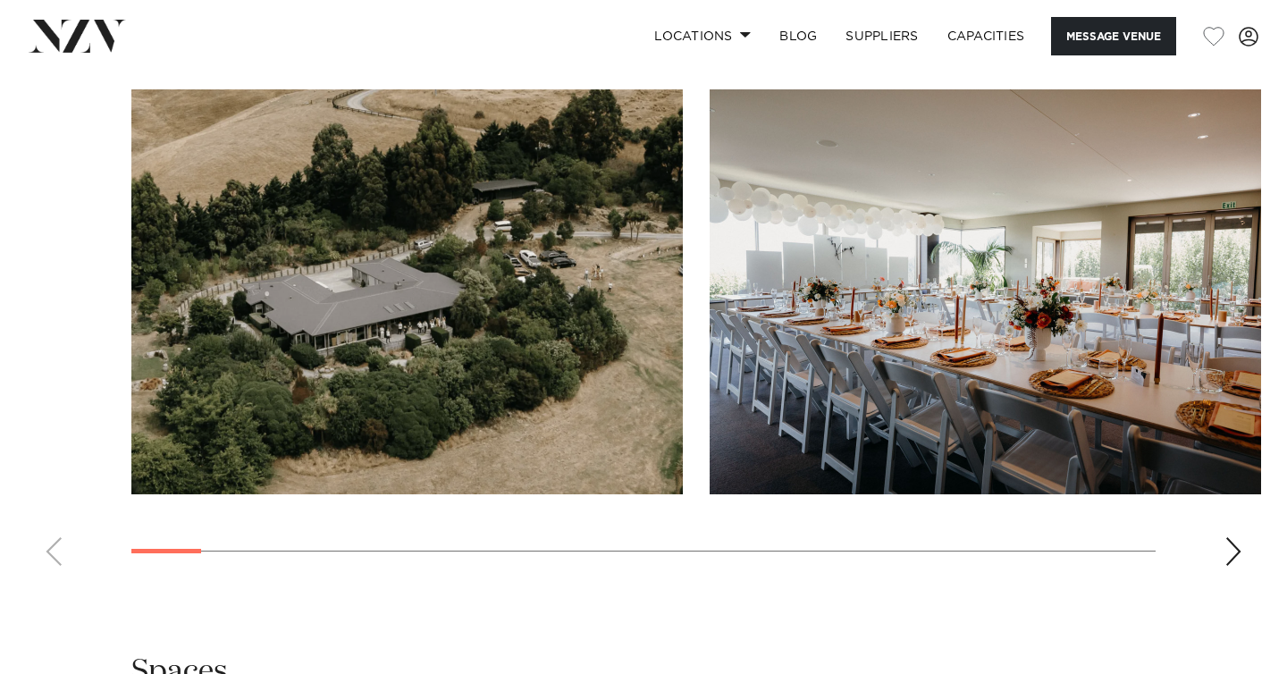
click at [1234, 558] on div "Next slide" at bounding box center [1234, 551] width 18 height 29
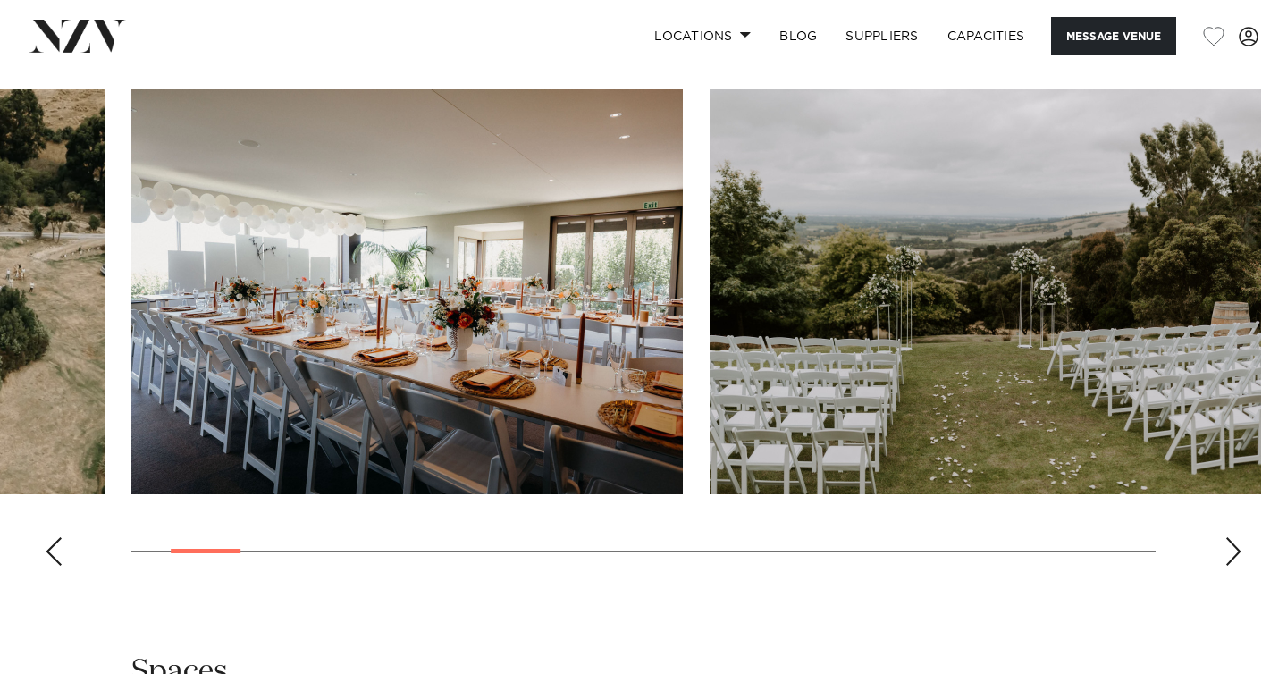
click at [1235, 558] on div "Next slide" at bounding box center [1234, 551] width 18 height 29
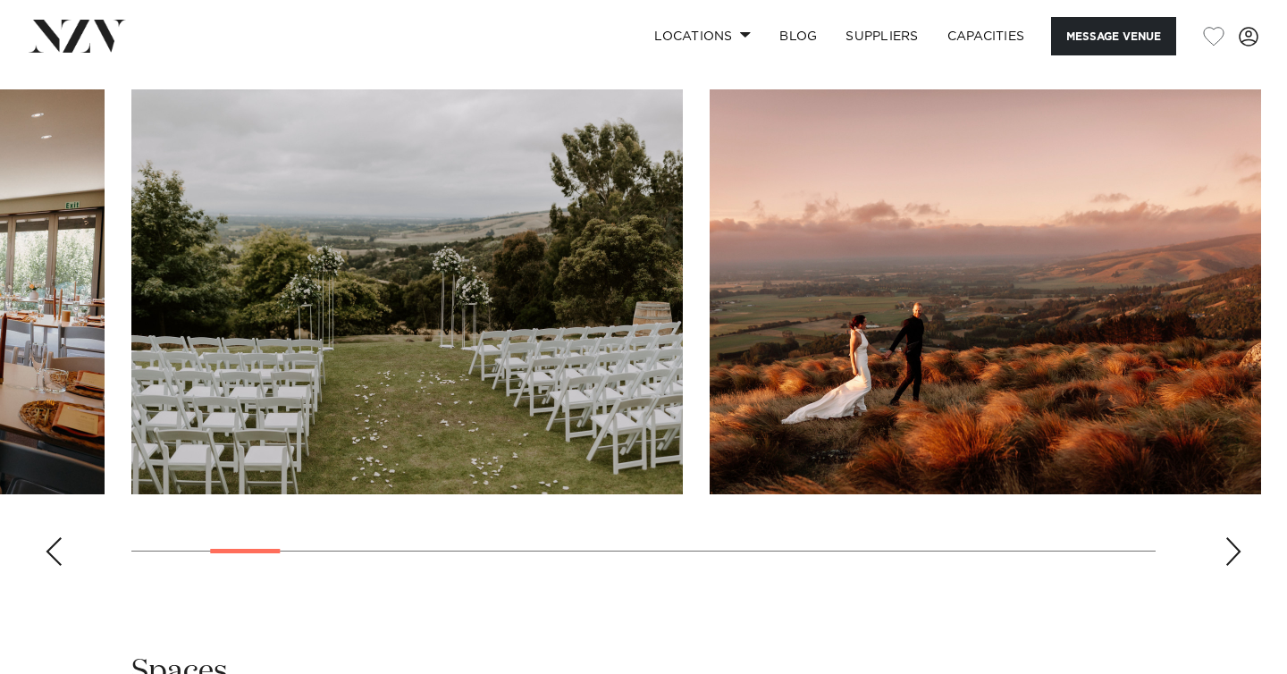
click at [1235, 558] on div "Next slide" at bounding box center [1234, 551] width 18 height 29
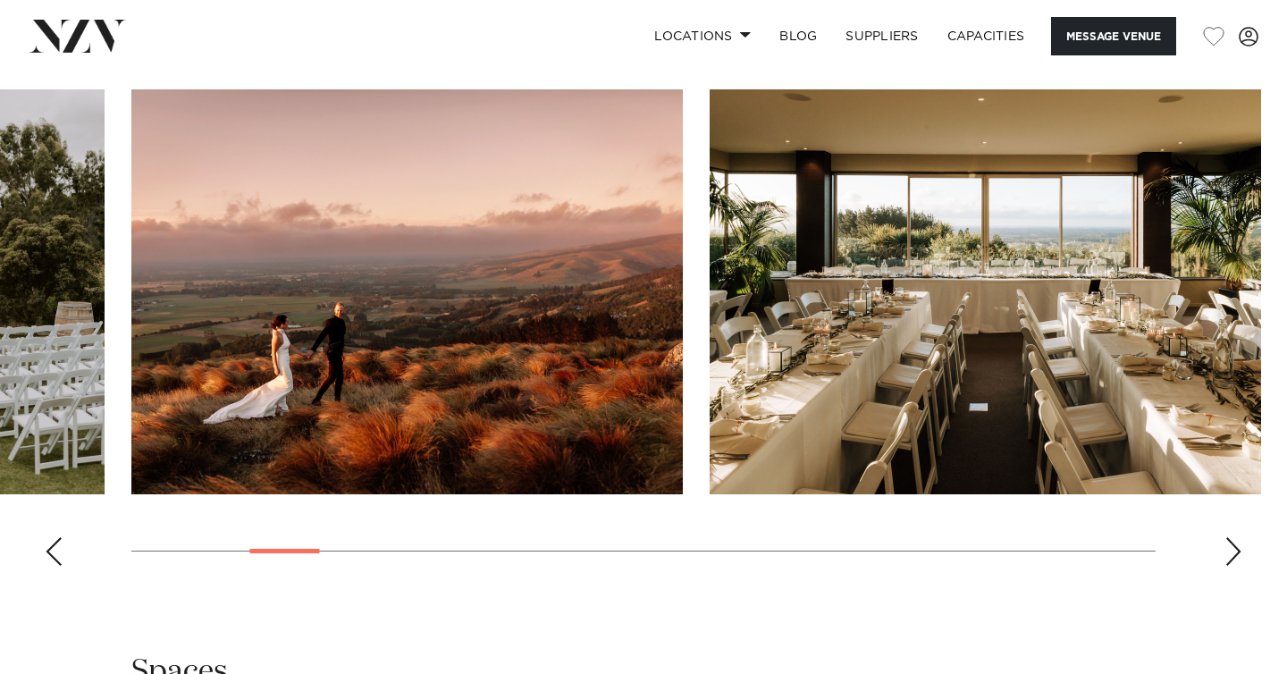
click at [1235, 558] on div "Next slide" at bounding box center [1234, 551] width 18 height 29
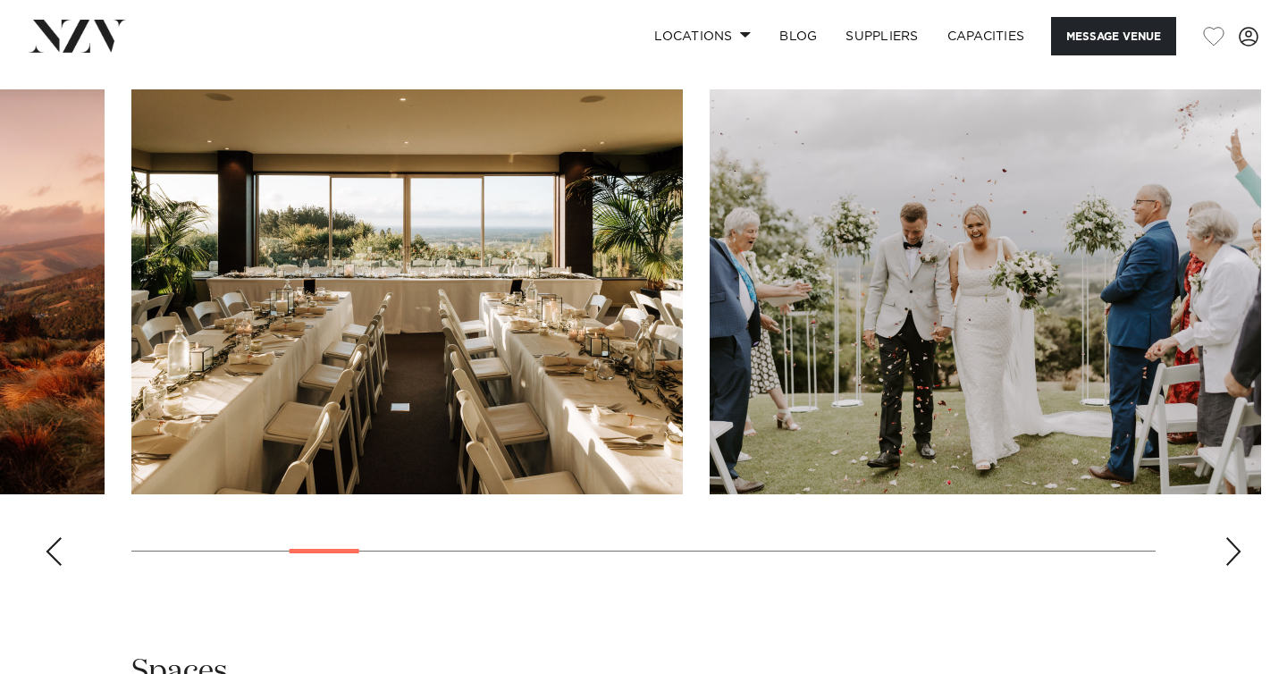
click at [1236, 558] on div "Next slide" at bounding box center [1234, 551] width 18 height 29
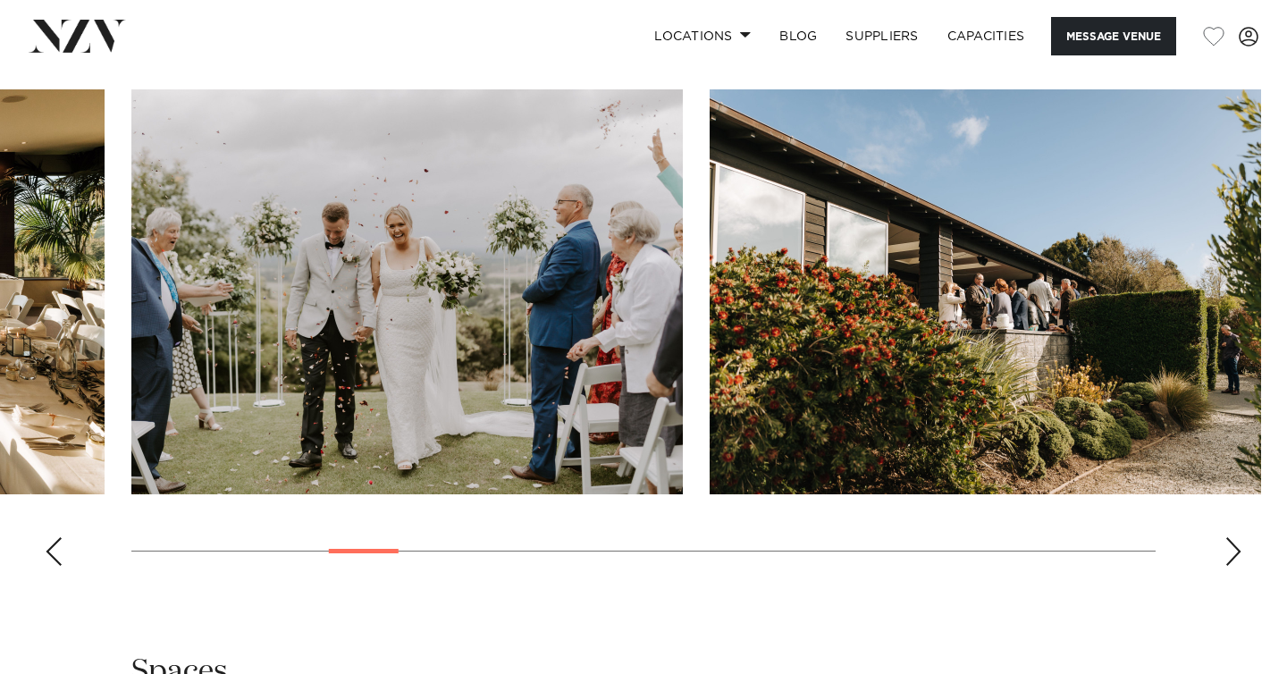
click at [1236, 558] on div "Next slide" at bounding box center [1234, 551] width 18 height 29
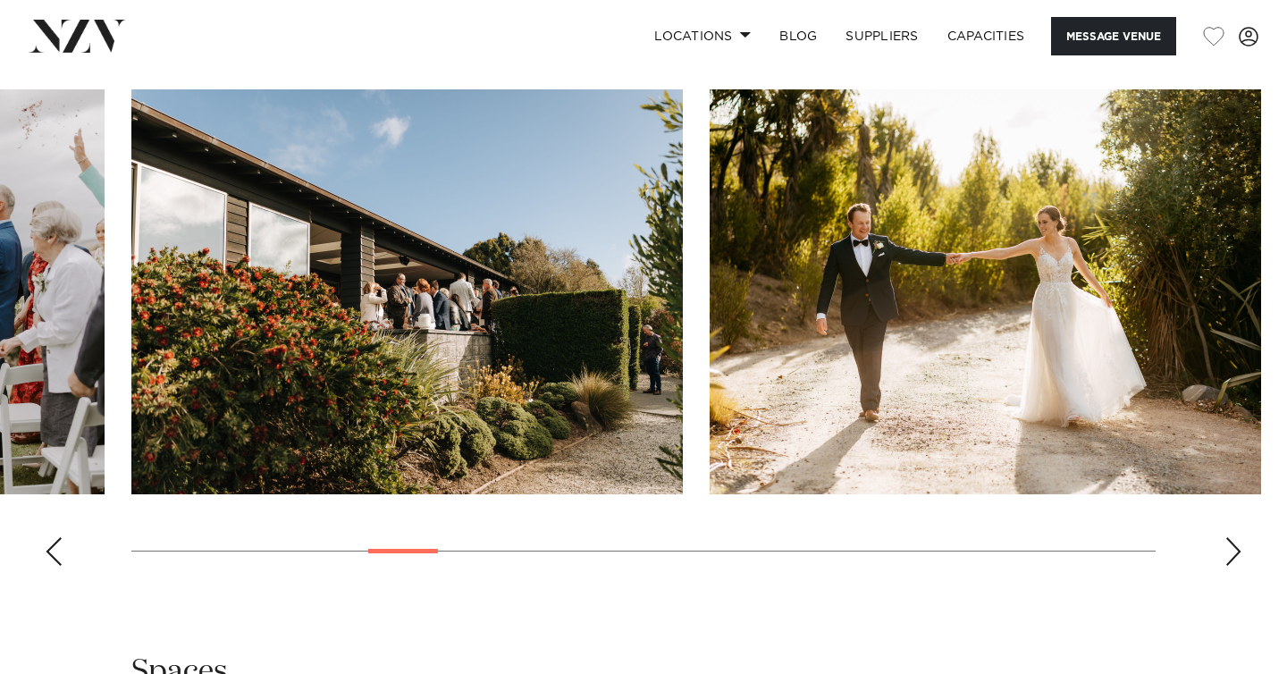
click at [1236, 558] on div "Next slide" at bounding box center [1234, 551] width 18 height 29
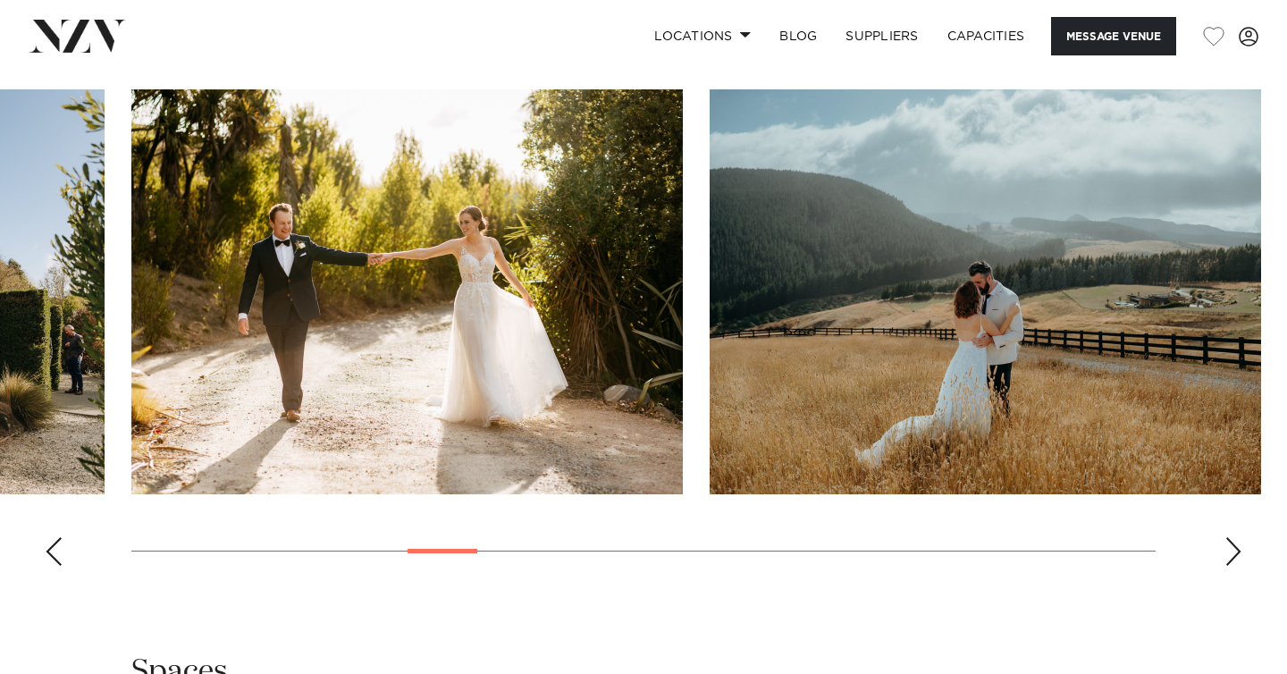
click at [1236, 558] on div "Next slide" at bounding box center [1234, 551] width 18 height 29
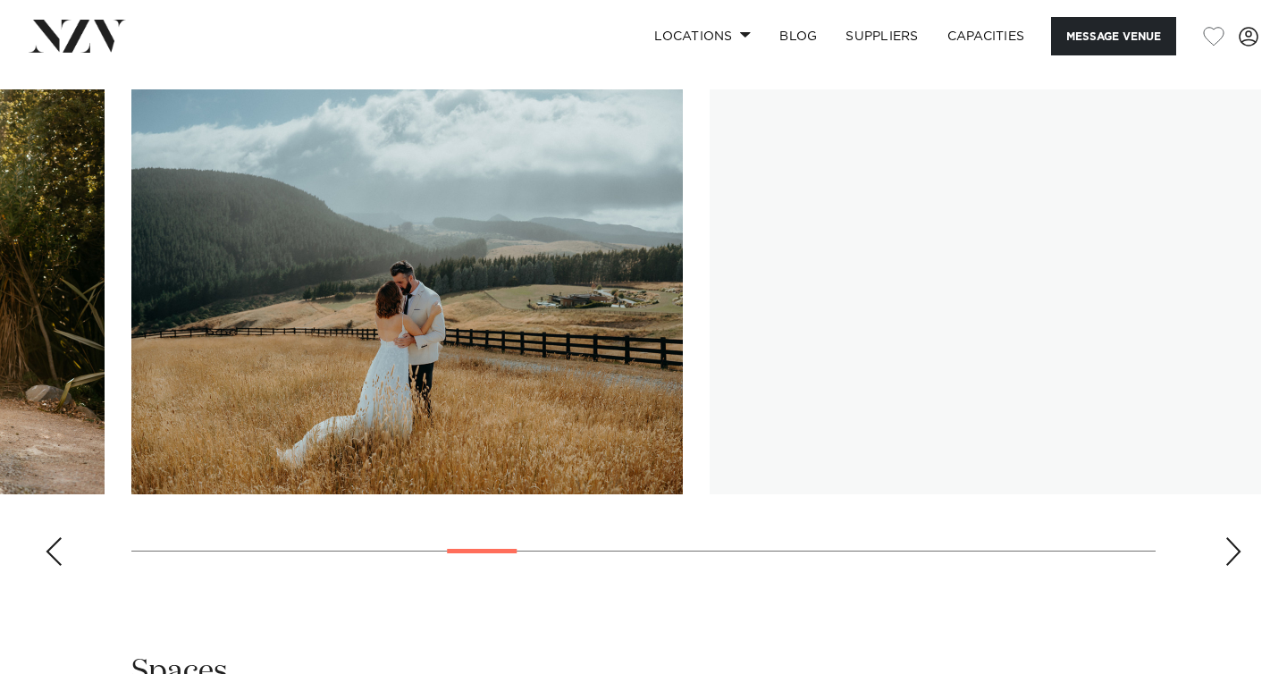
click at [1236, 558] on div "Next slide" at bounding box center [1234, 551] width 18 height 29
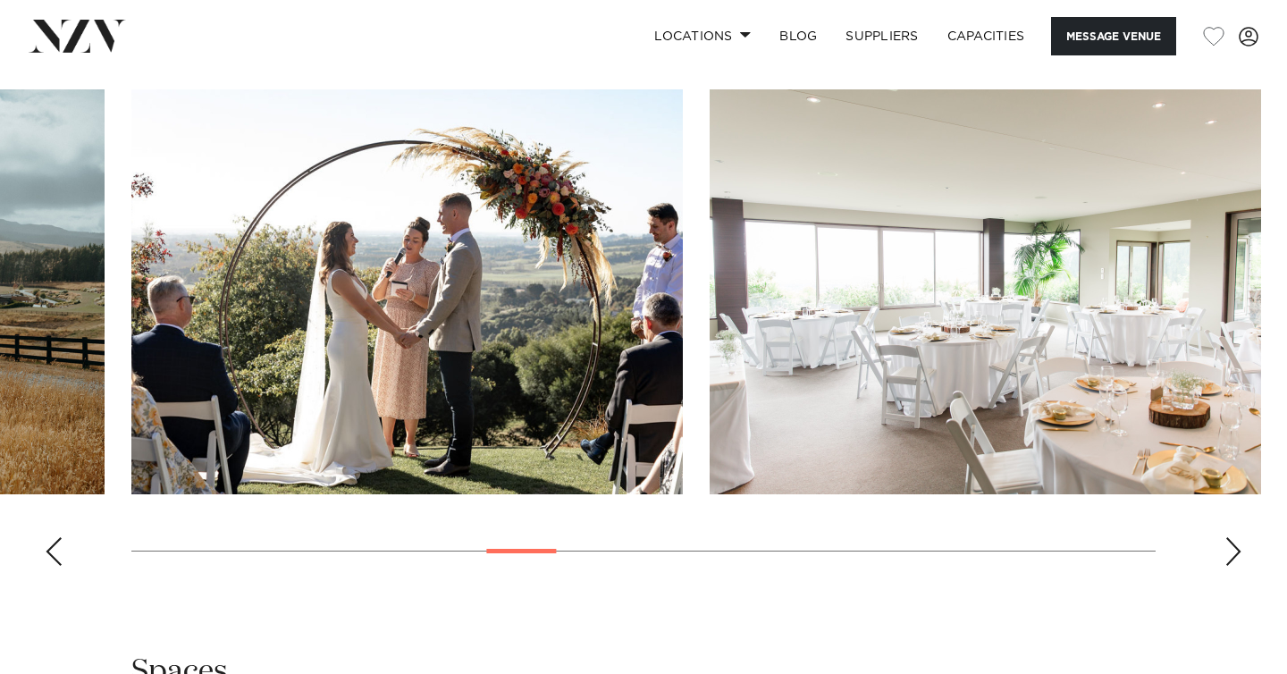
click at [1236, 558] on div "Next slide" at bounding box center [1234, 551] width 18 height 29
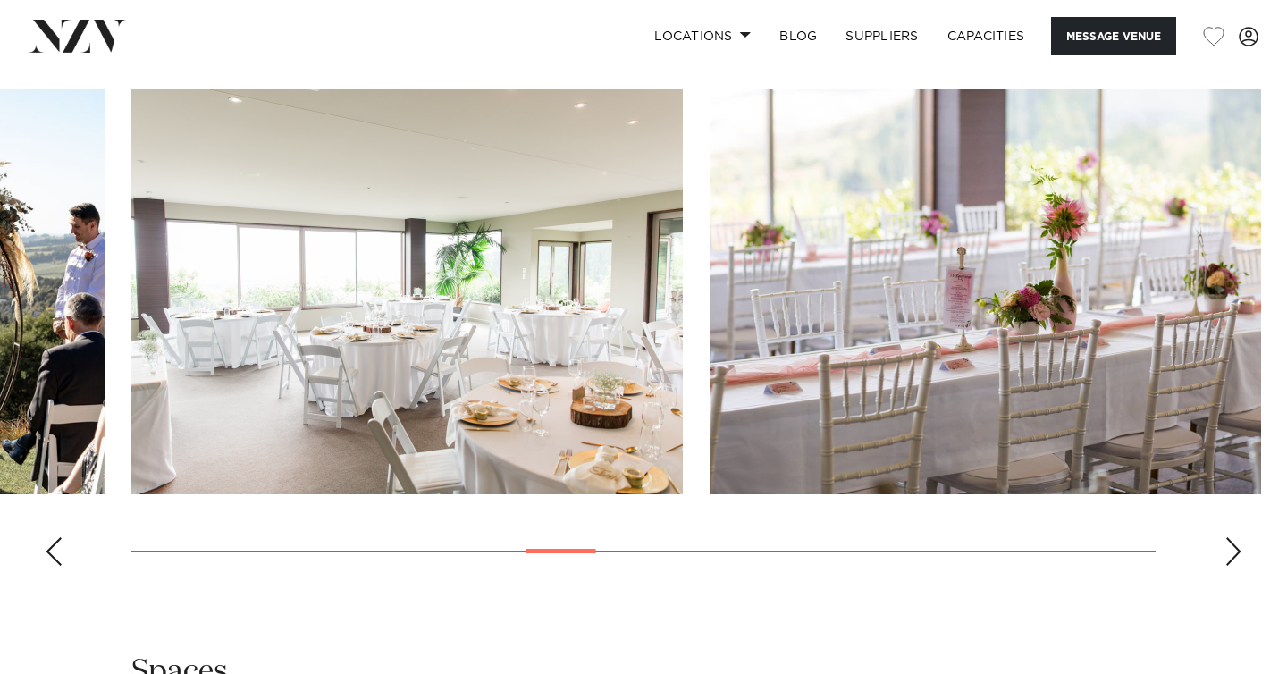
click at [1236, 558] on div "Next slide" at bounding box center [1234, 551] width 18 height 29
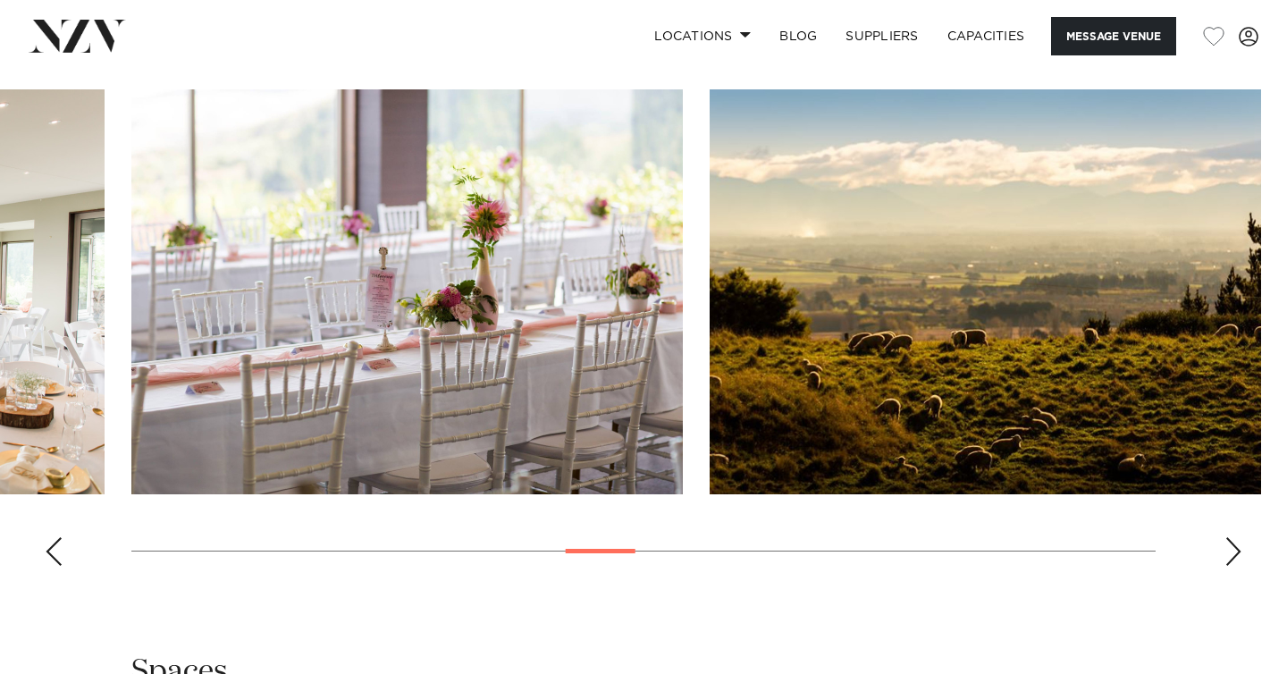
click at [1236, 558] on div "Next slide" at bounding box center [1234, 551] width 18 height 29
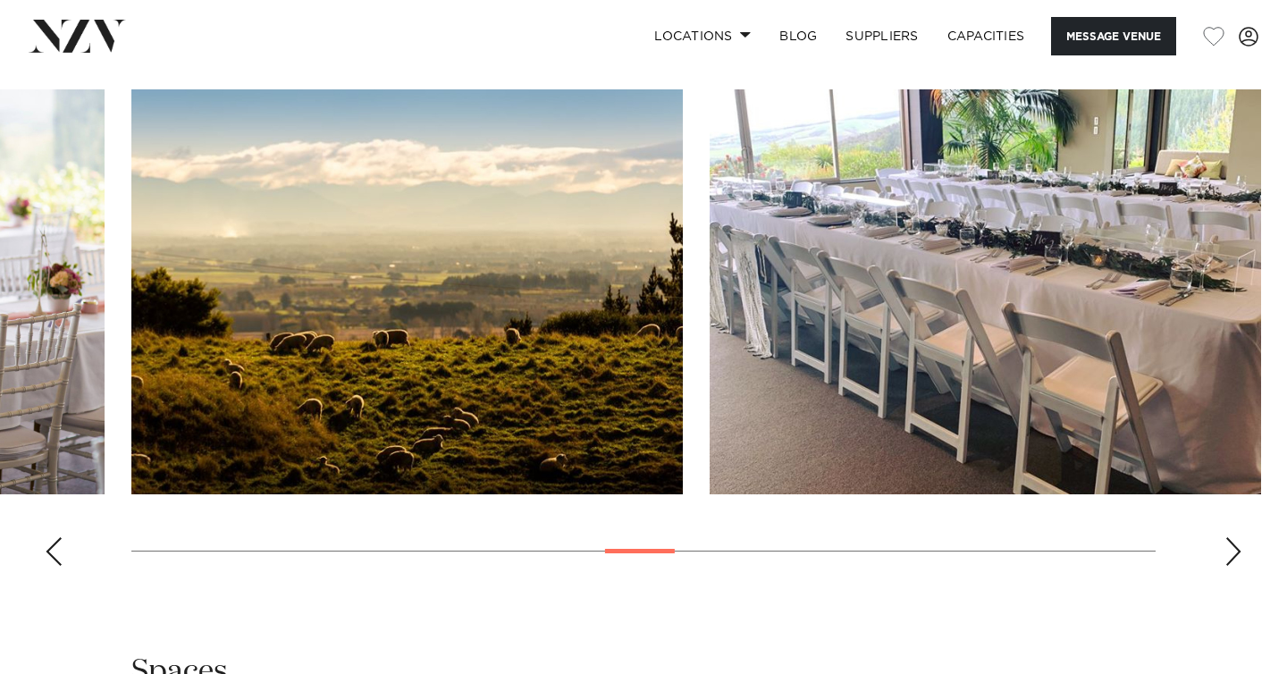
click at [1236, 558] on div "Next slide" at bounding box center [1234, 551] width 18 height 29
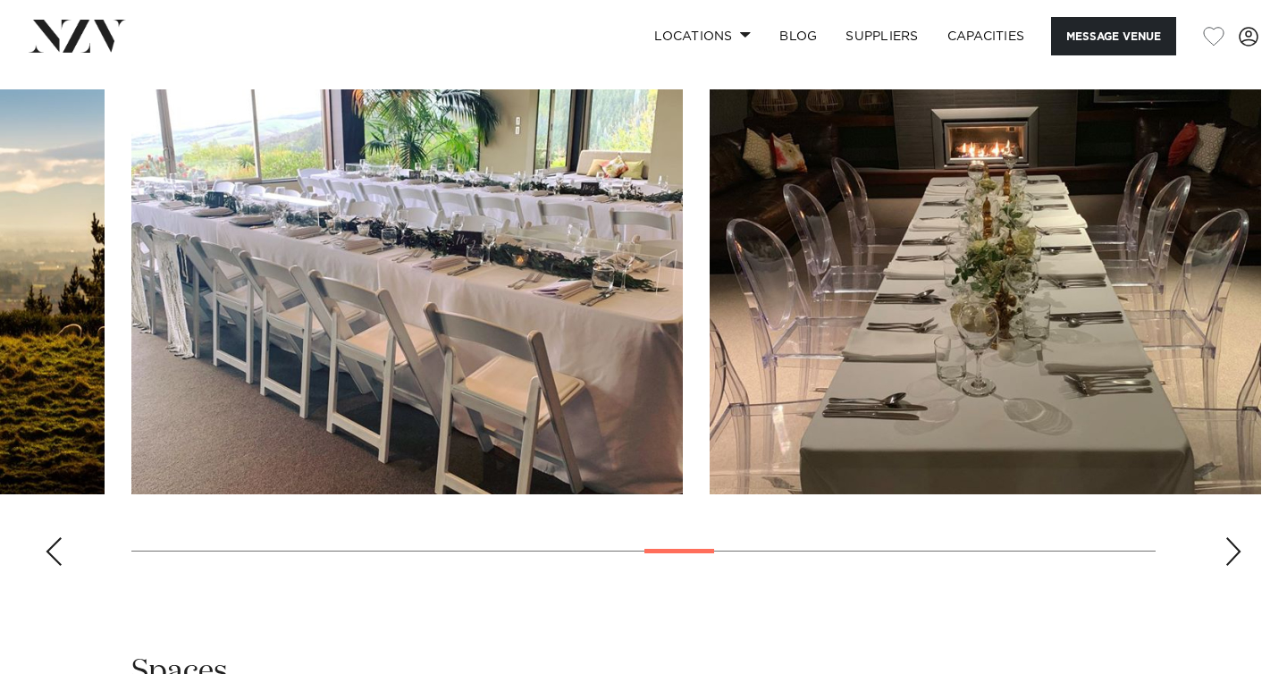
click at [1236, 558] on div "Next slide" at bounding box center [1234, 551] width 18 height 29
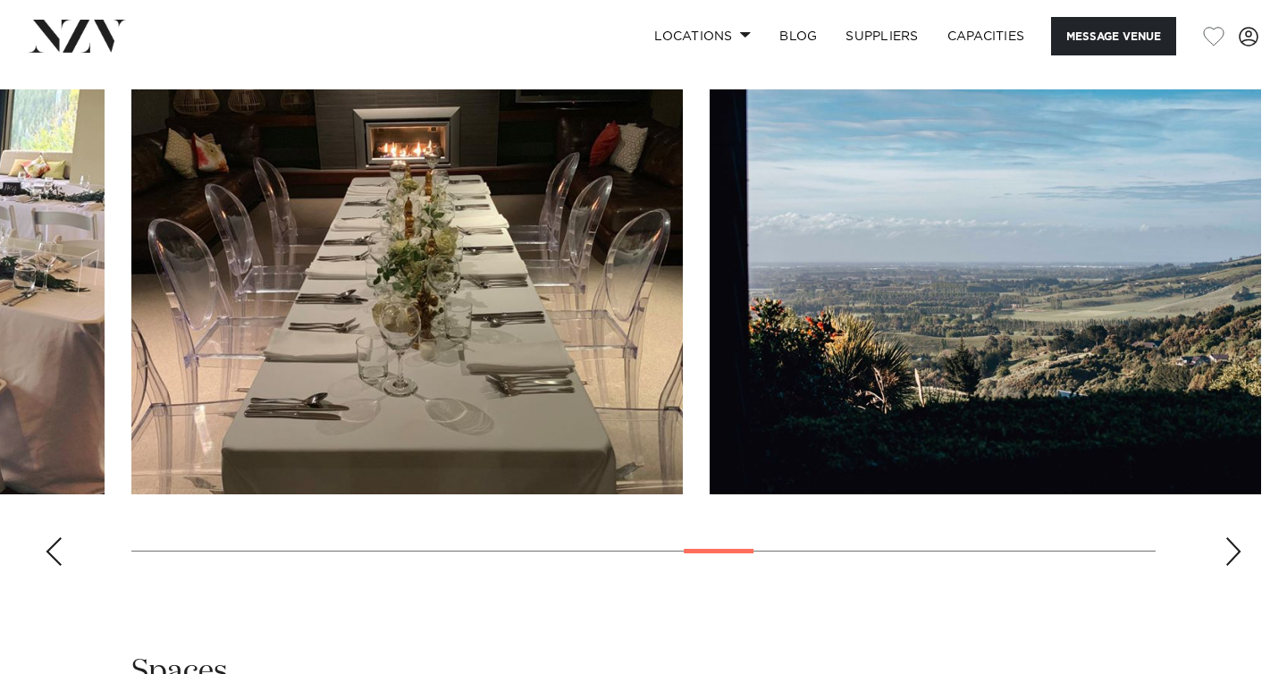
click at [1236, 558] on div "Next slide" at bounding box center [1234, 551] width 18 height 29
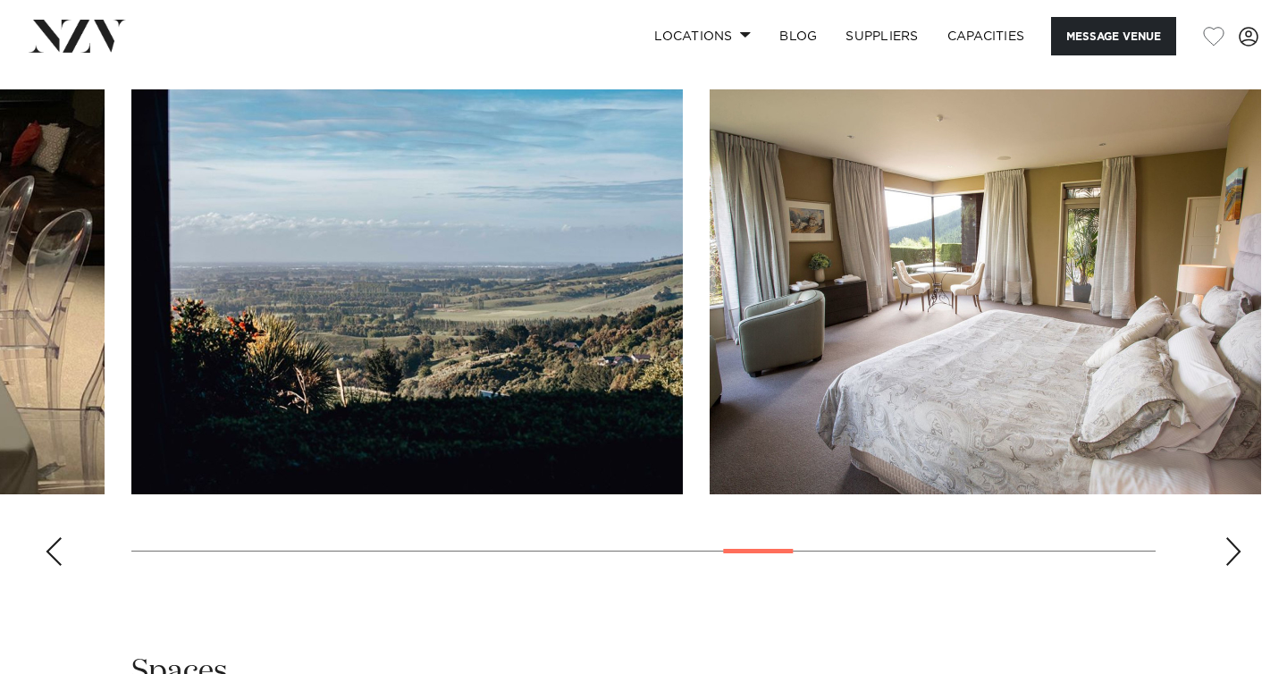
click at [1236, 558] on div "Next slide" at bounding box center [1234, 551] width 18 height 29
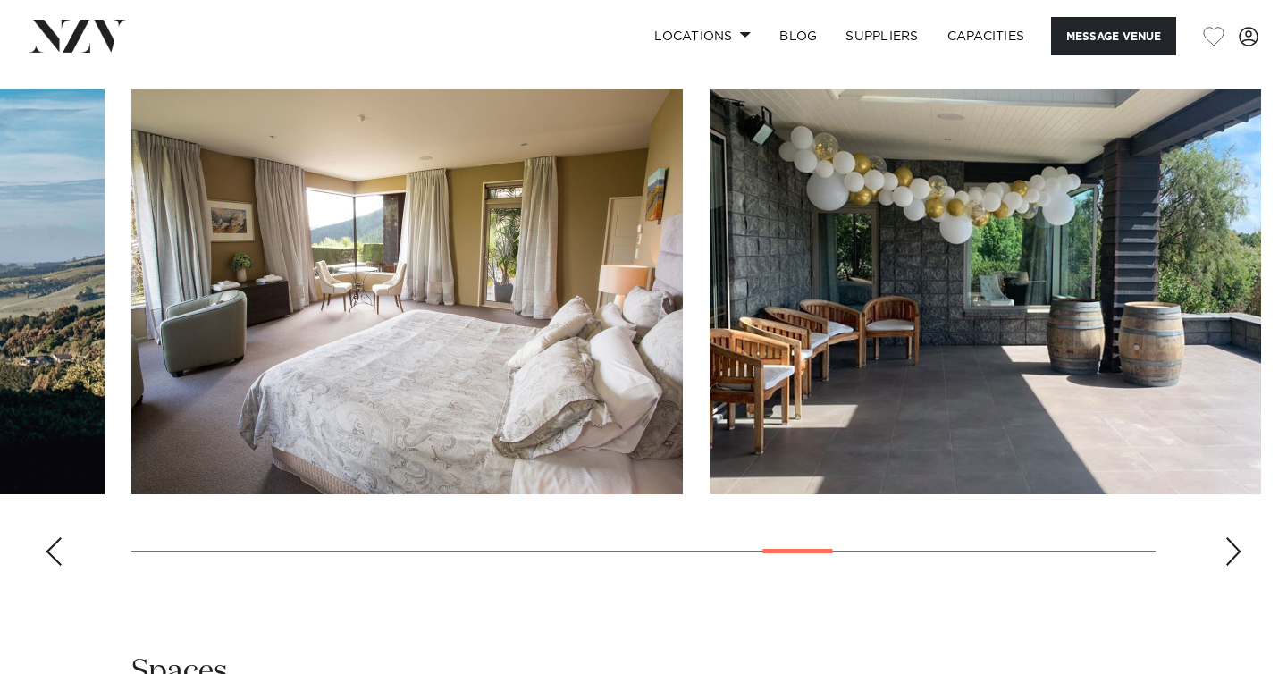
click at [1236, 558] on div "Next slide" at bounding box center [1234, 551] width 18 height 29
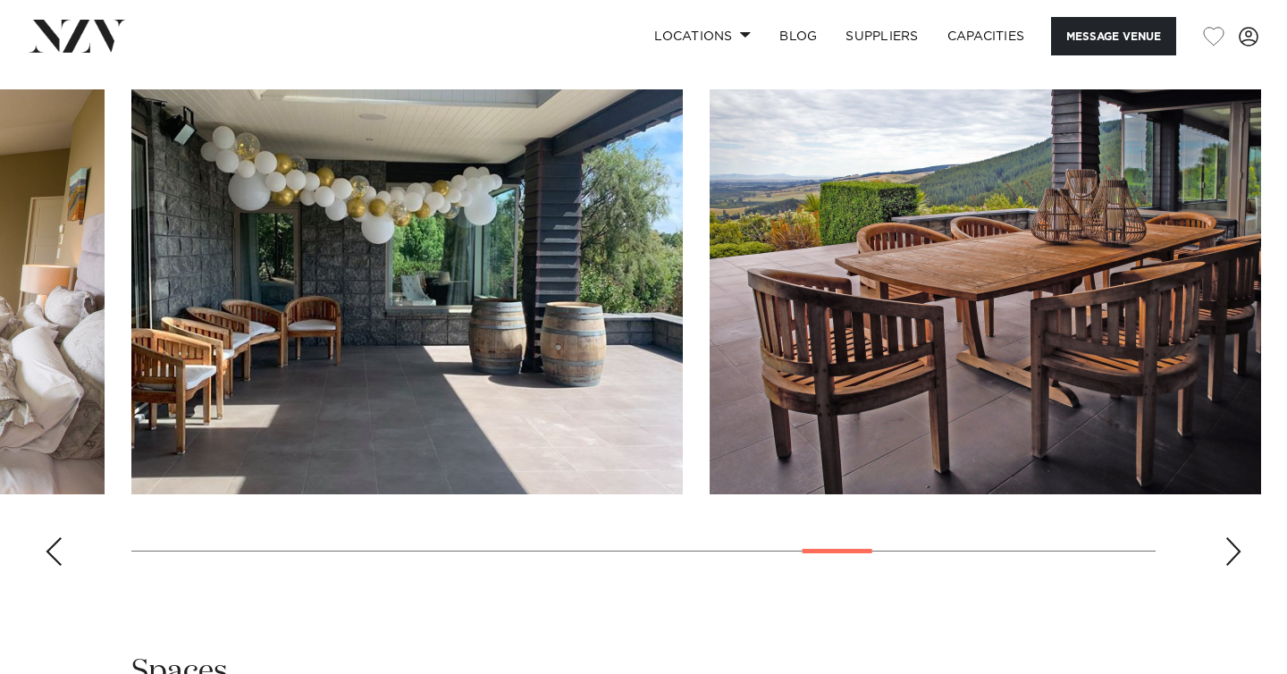
click at [1236, 558] on div "Next slide" at bounding box center [1234, 551] width 18 height 29
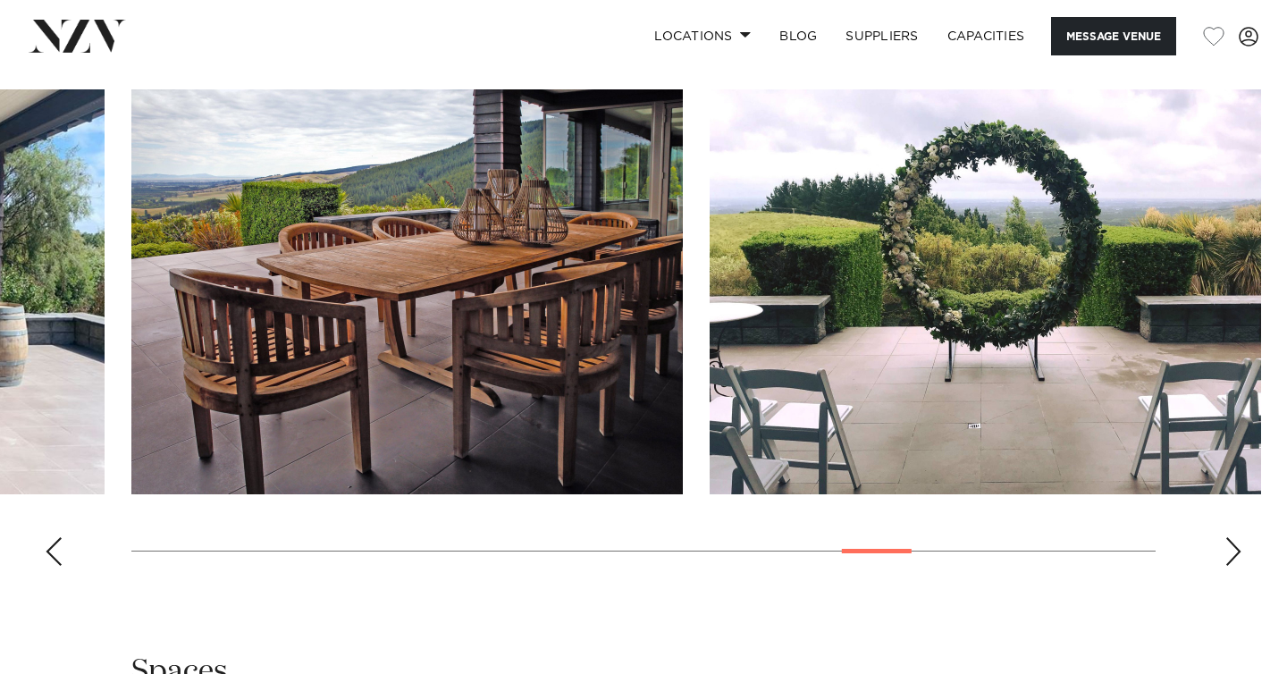
click at [1236, 558] on div "Next slide" at bounding box center [1234, 551] width 18 height 29
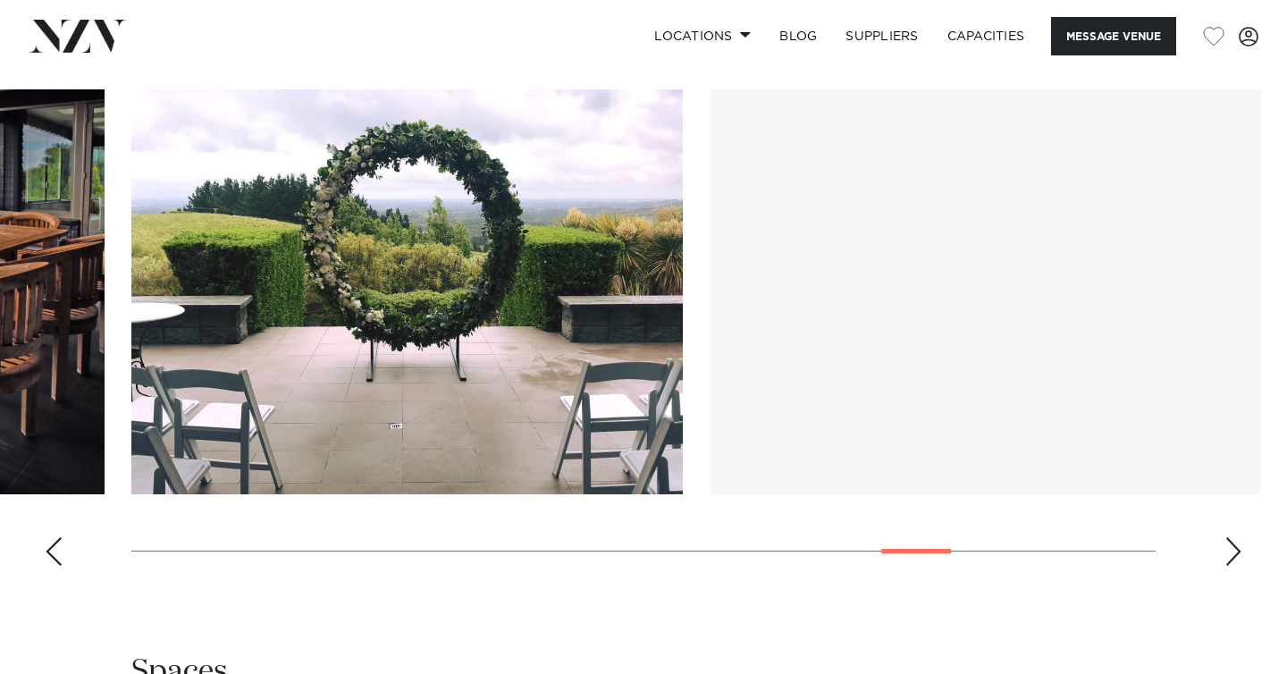
click at [1236, 558] on div "Next slide" at bounding box center [1234, 551] width 18 height 29
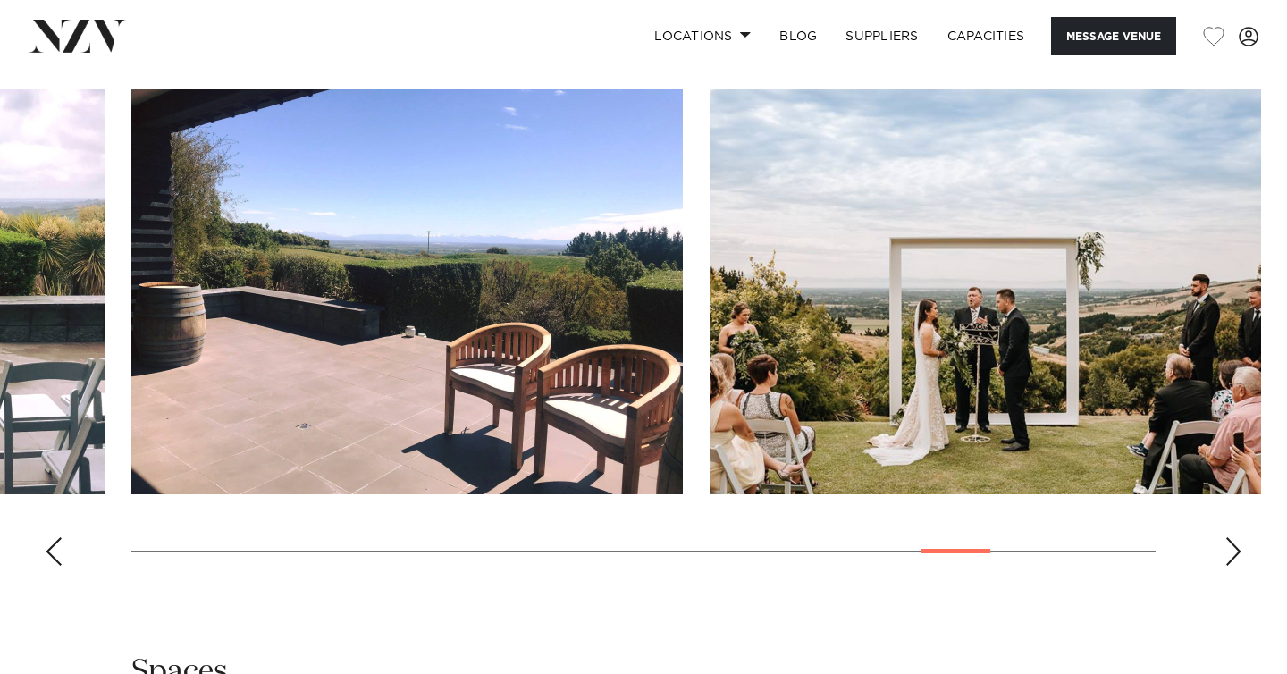
click at [1236, 558] on div "Next slide" at bounding box center [1234, 551] width 18 height 29
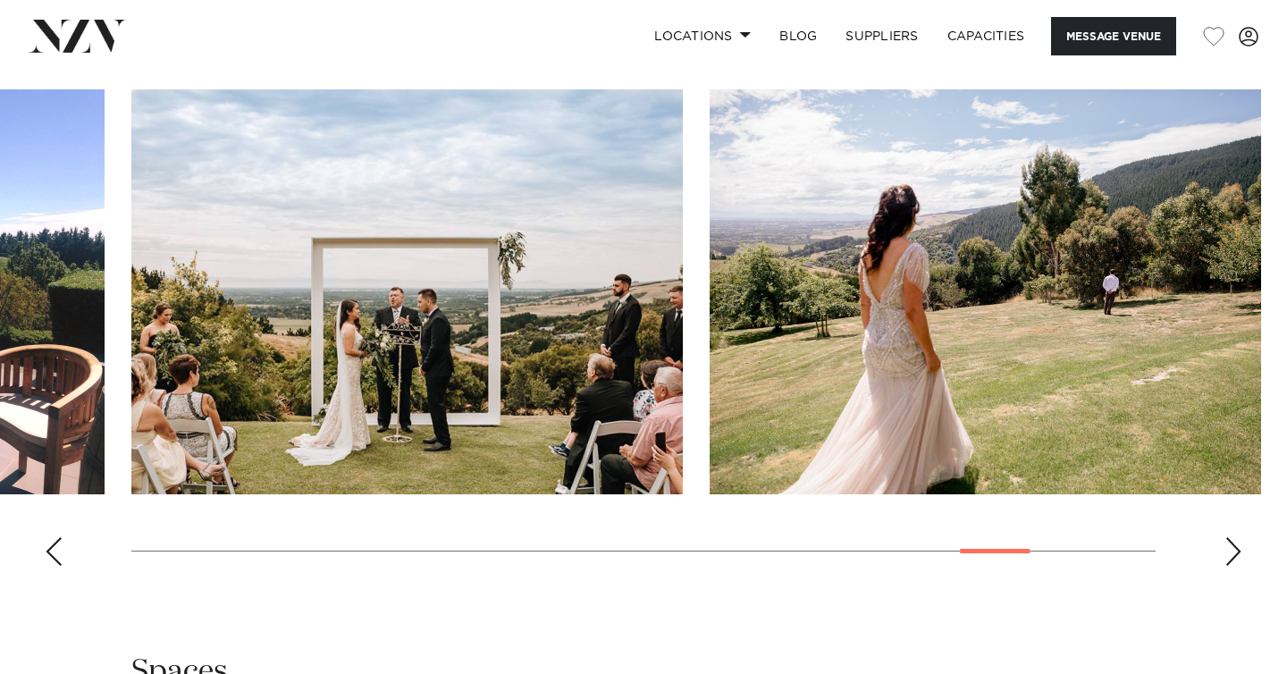
click at [1236, 558] on div "Next slide" at bounding box center [1234, 551] width 18 height 29
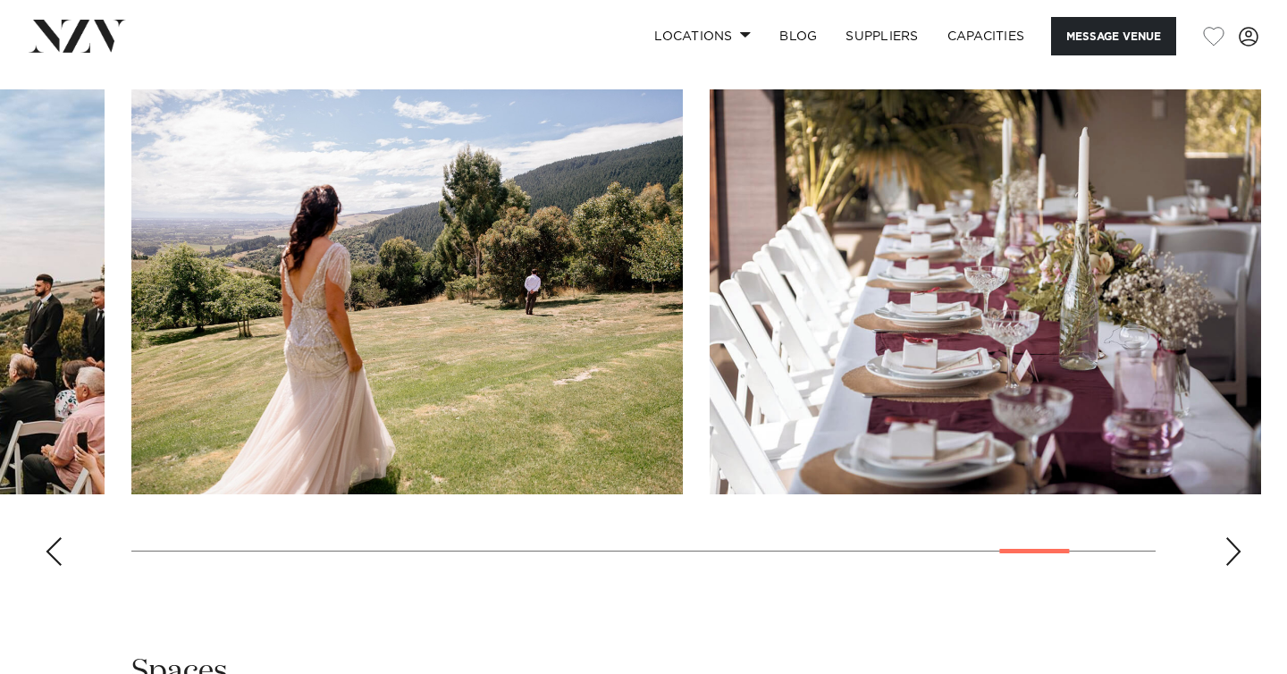
click at [1236, 558] on div "Next slide" at bounding box center [1234, 551] width 18 height 29
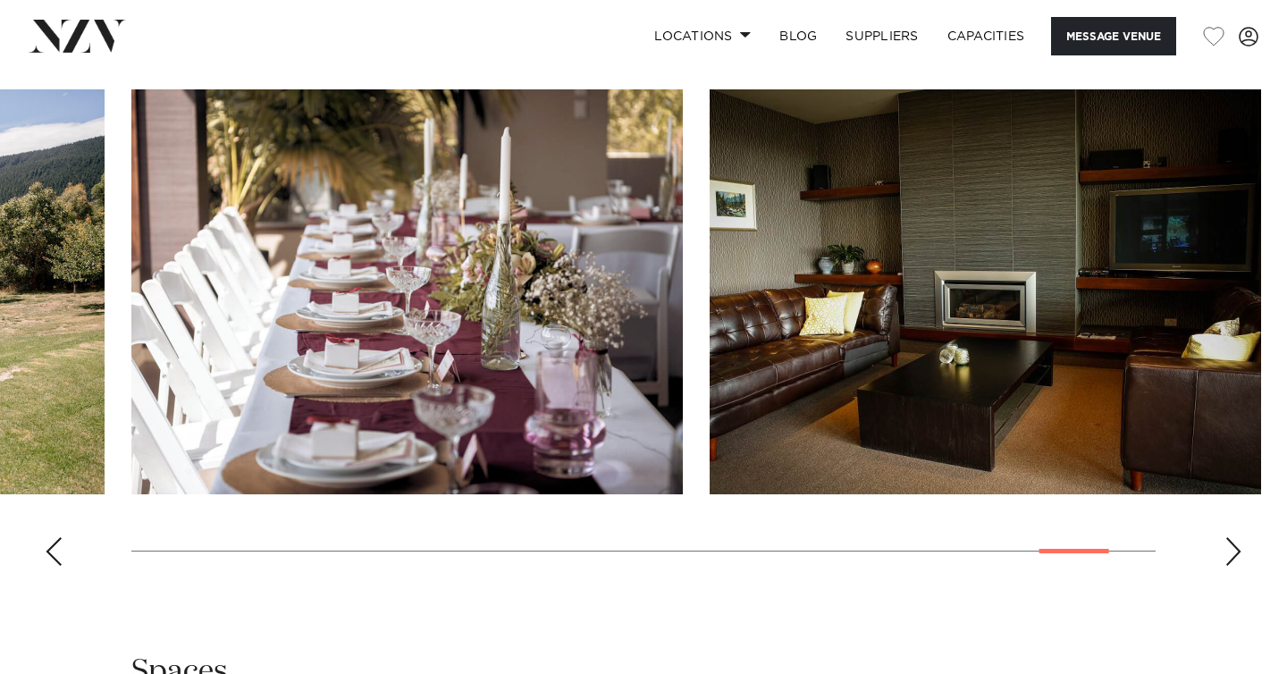
click at [1236, 558] on div "Next slide" at bounding box center [1234, 551] width 18 height 29
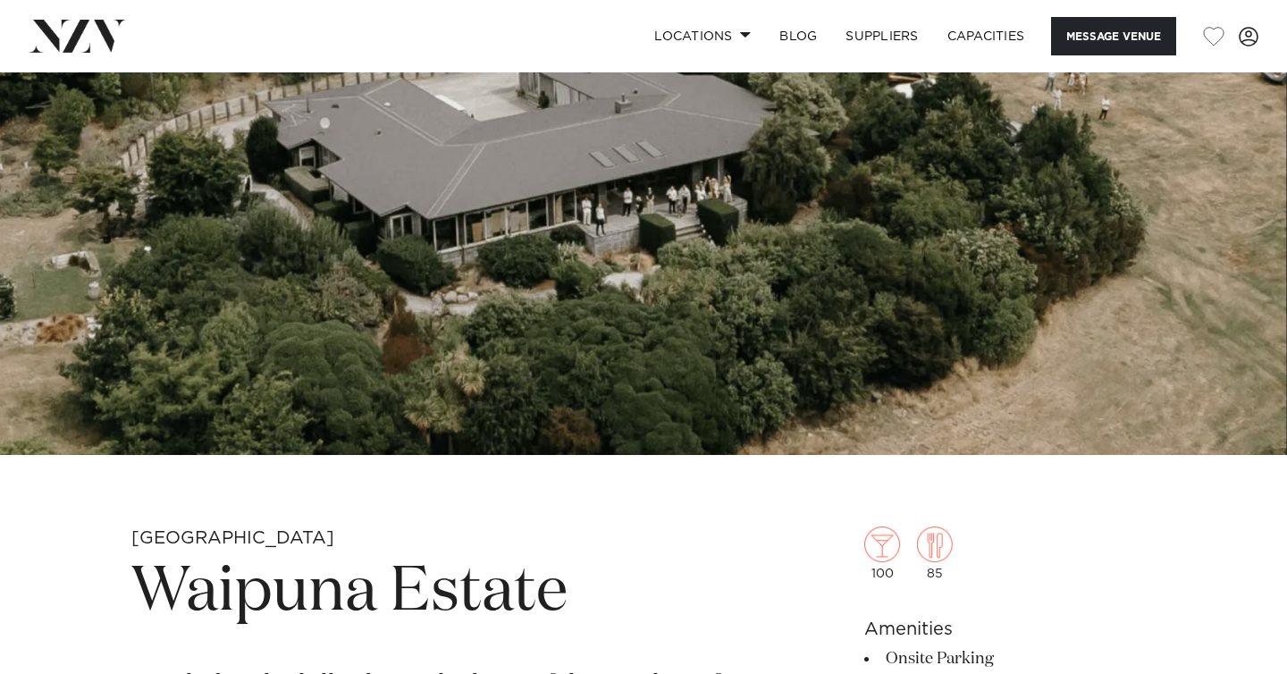
scroll to position [242, 0]
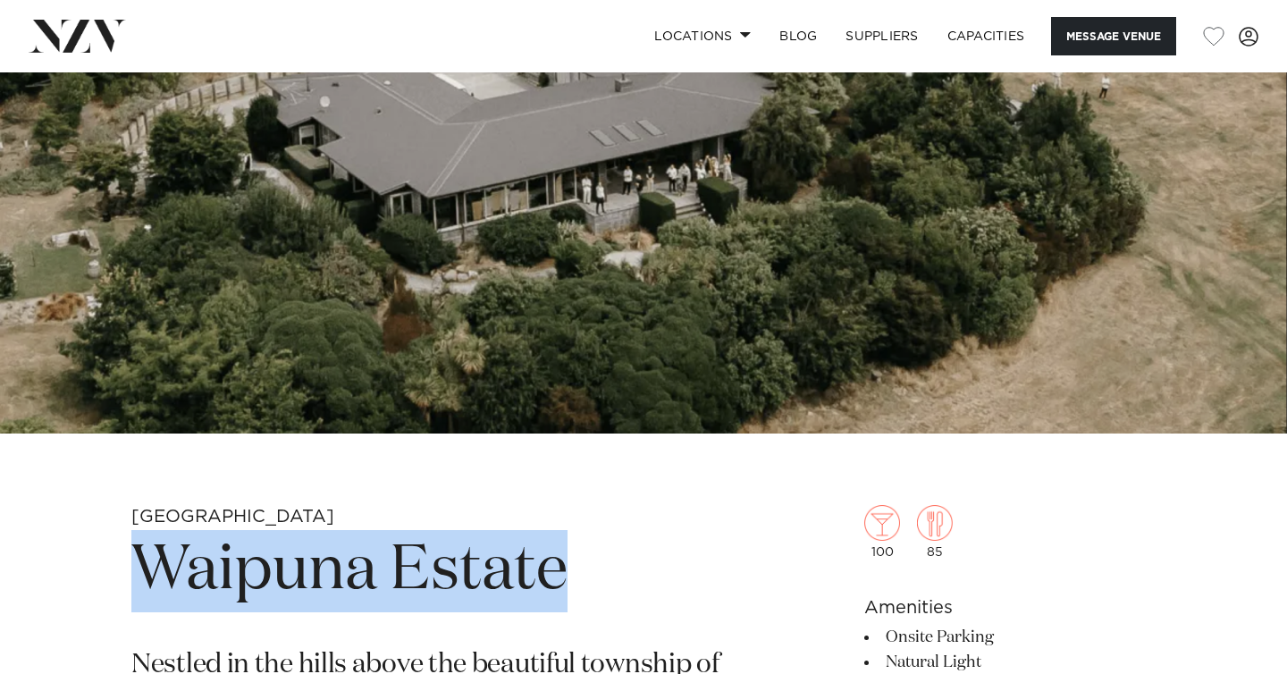
drag, startPoint x: 573, startPoint y: 576, endPoint x: 140, endPoint y: 587, distance: 432.9
click at [140, 587] on h1 "Waipuna Estate" at bounding box center [434, 571] width 606 height 82
copy h1 "Waipuna Estate"
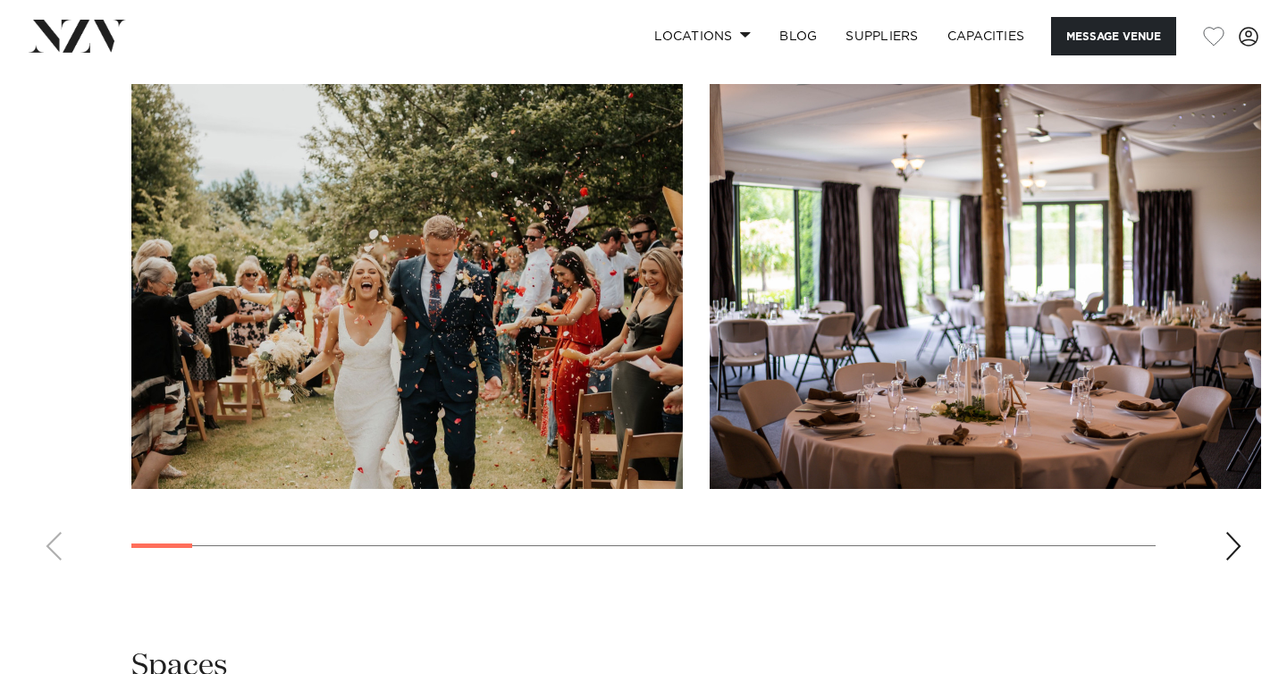
scroll to position [1849, 0]
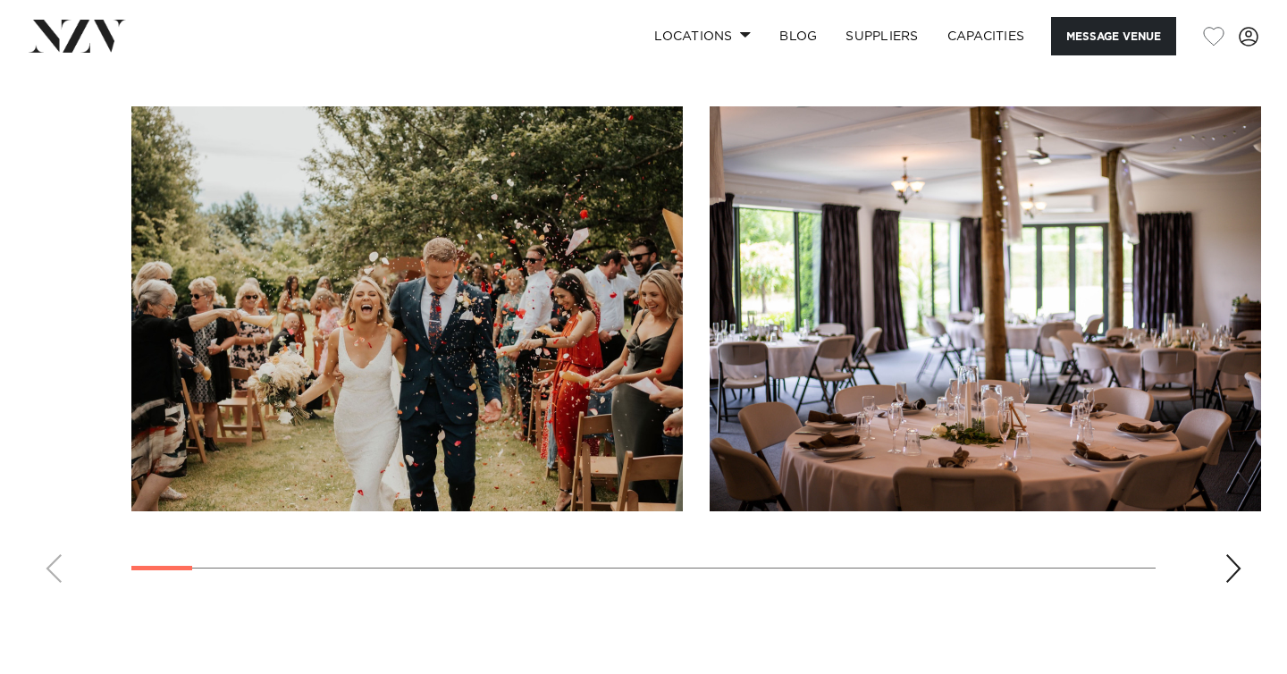
click at [1234, 563] on div "Next slide" at bounding box center [1234, 568] width 18 height 29
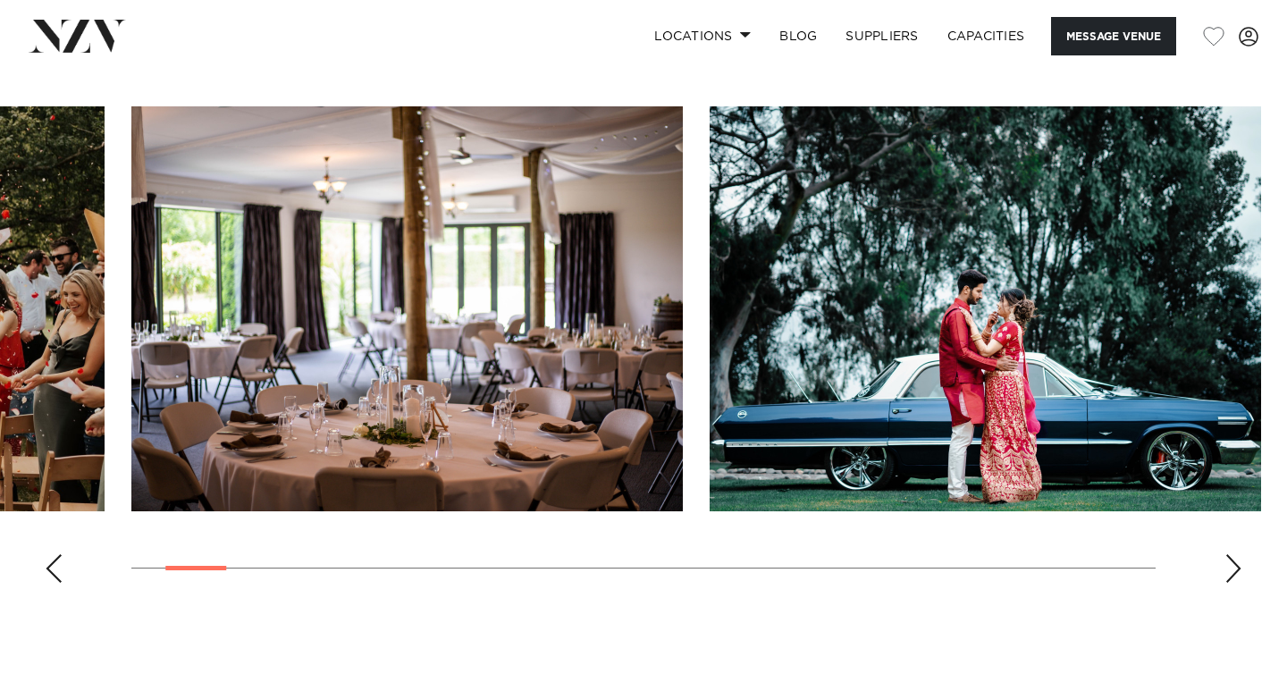
click at [1234, 563] on div "Next slide" at bounding box center [1234, 568] width 18 height 29
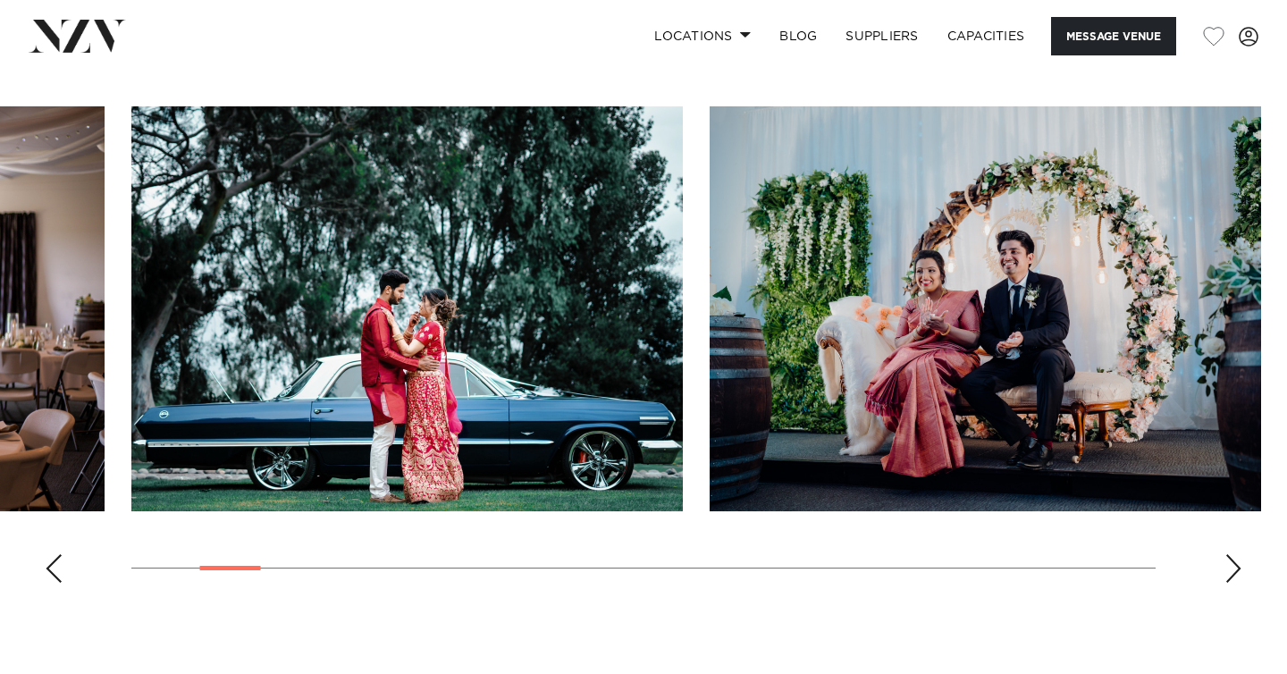
click at [1234, 563] on div "Next slide" at bounding box center [1234, 568] width 18 height 29
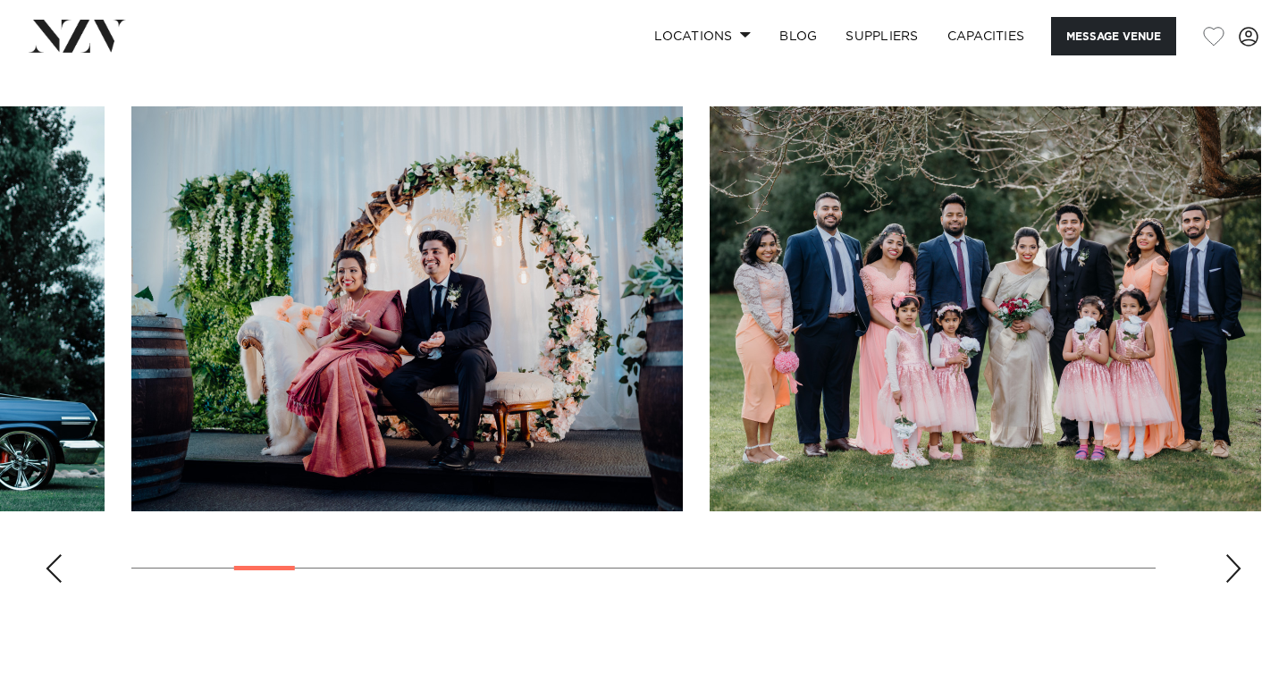
click at [1234, 563] on div "Next slide" at bounding box center [1234, 568] width 18 height 29
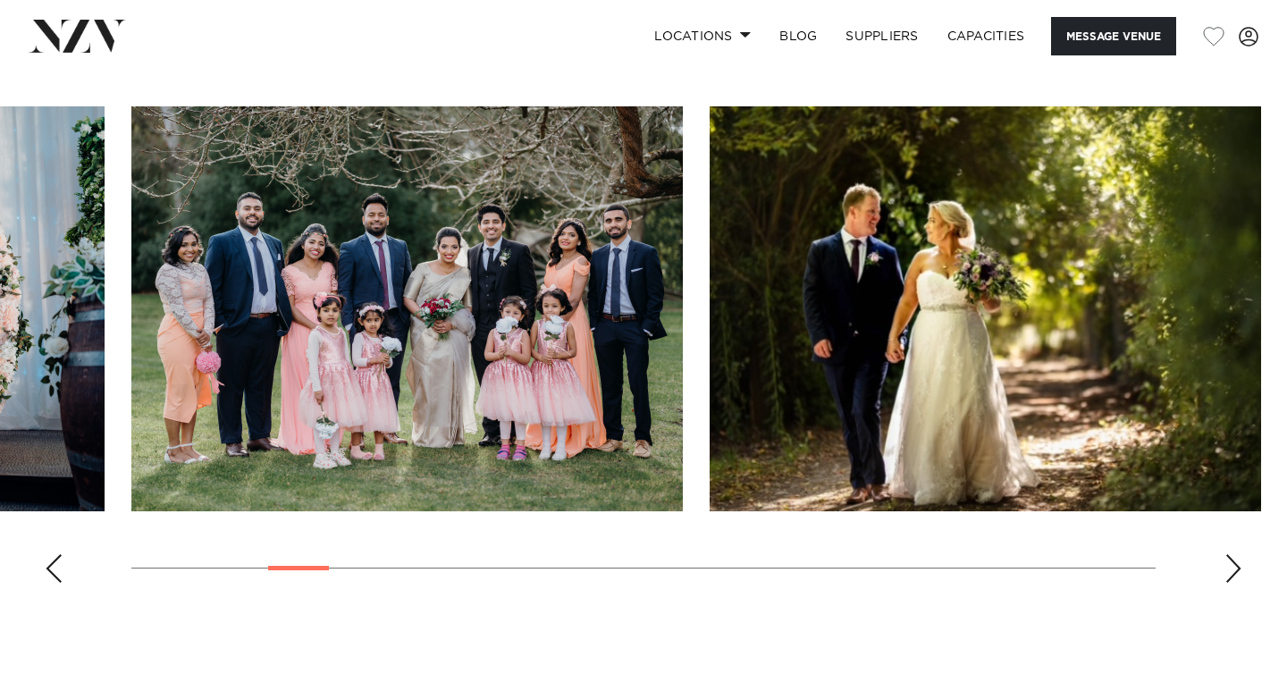
click at [1234, 563] on div "Next slide" at bounding box center [1234, 568] width 18 height 29
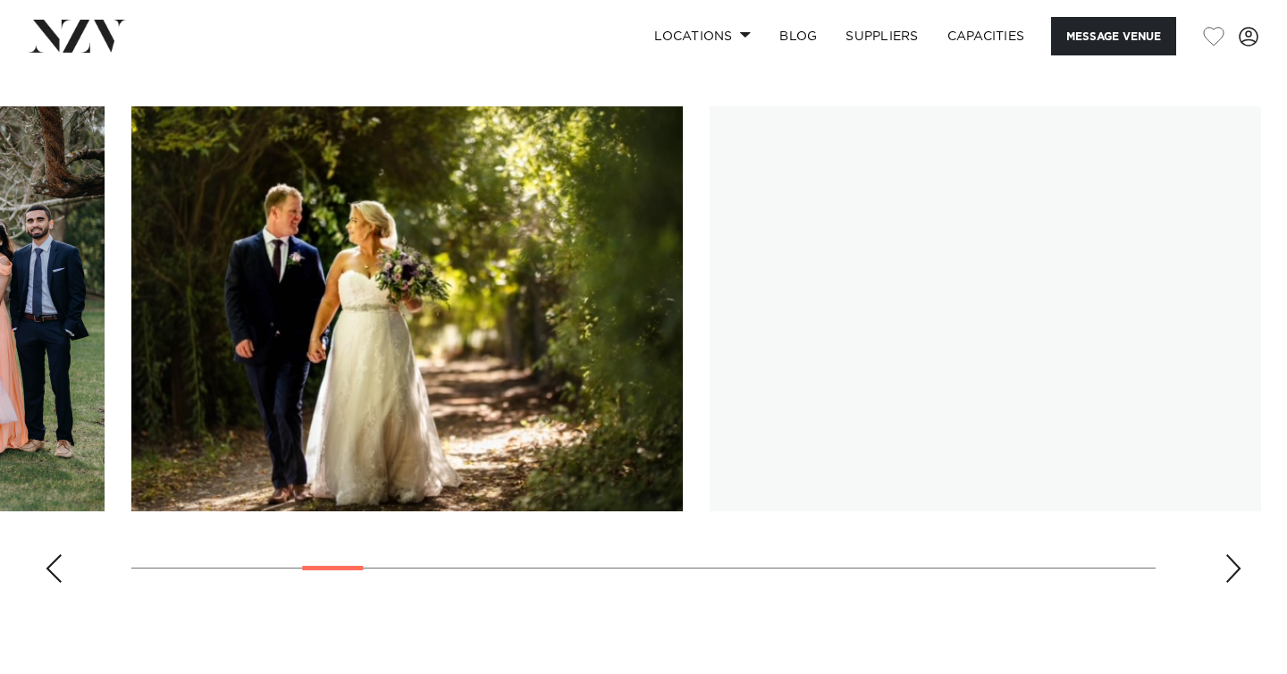
click at [1234, 563] on div "Next slide" at bounding box center [1234, 568] width 18 height 29
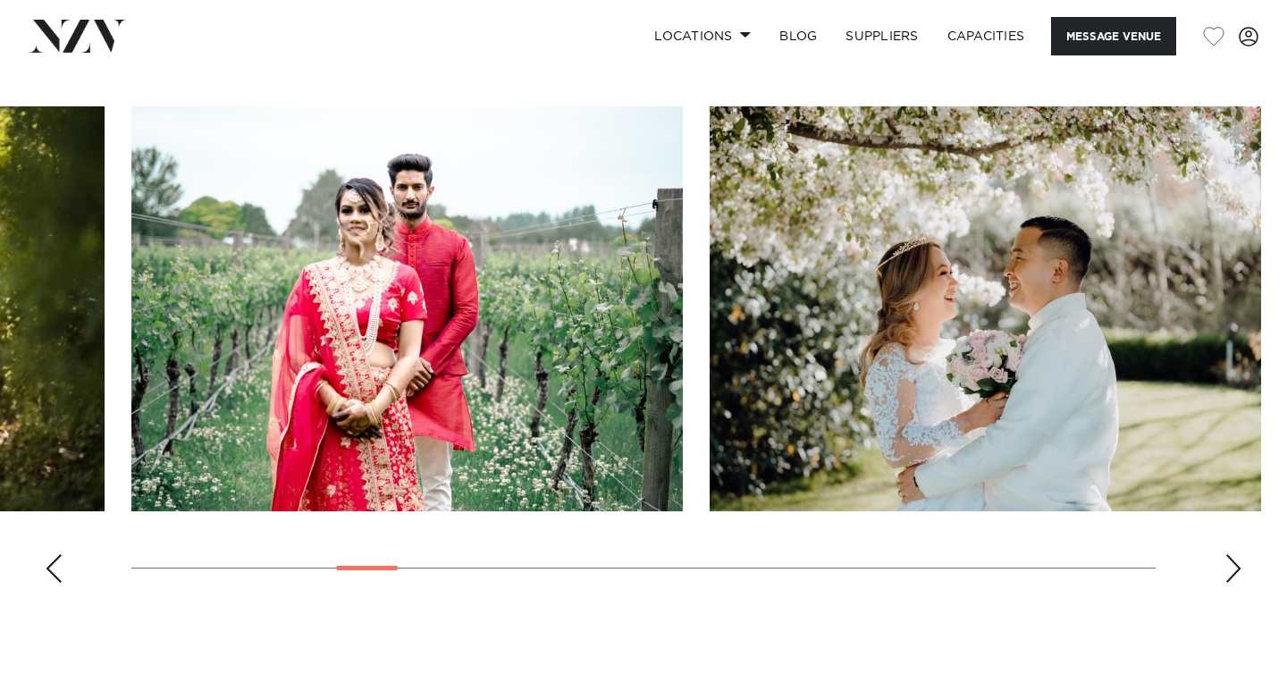
click at [1234, 563] on div "Next slide" at bounding box center [1234, 568] width 18 height 29
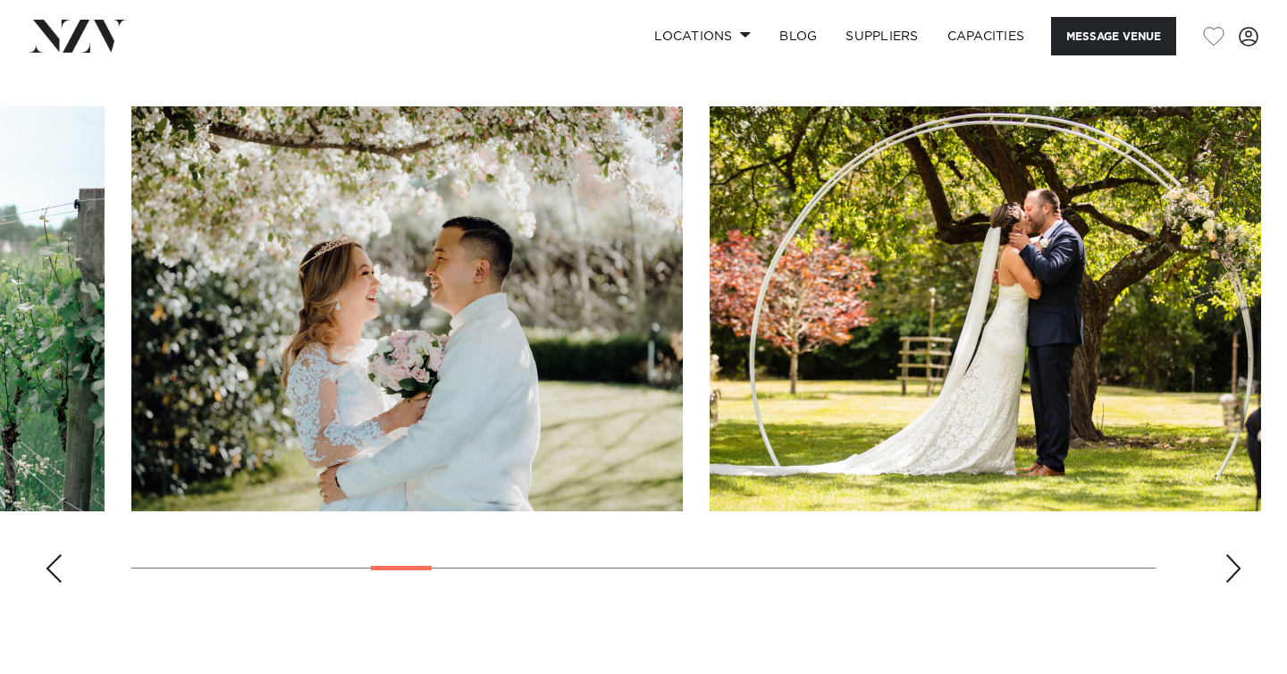
click at [1234, 563] on div "Next slide" at bounding box center [1234, 568] width 18 height 29
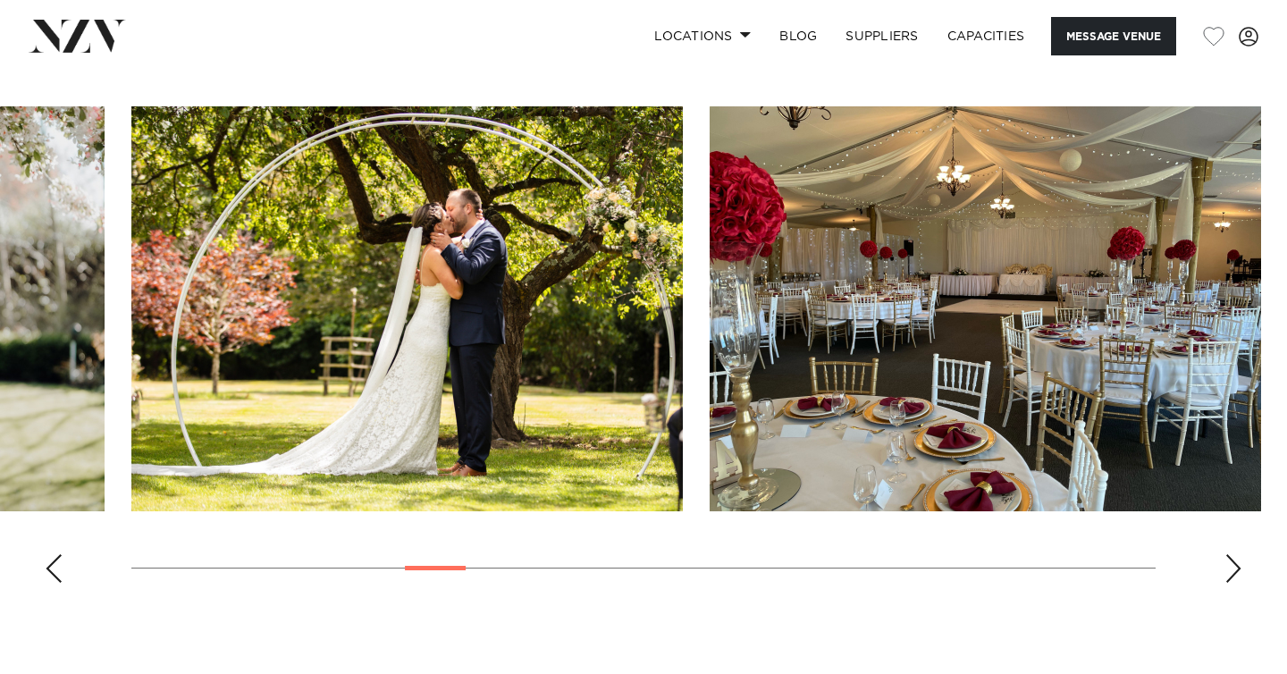
click at [1234, 563] on div "Next slide" at bounding box center [1234, 568] width 18 height 29
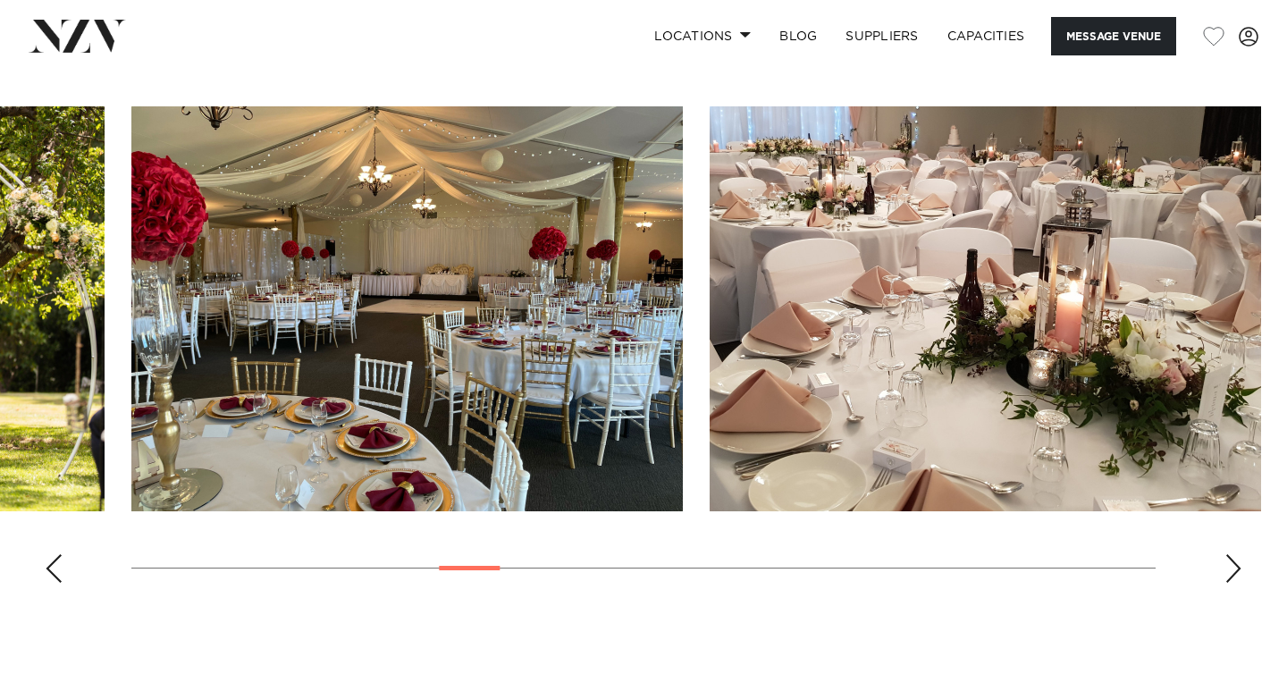
click at [1234, 563] on div "Next slide" at bounding box center [1234, 568] width 18 height 29
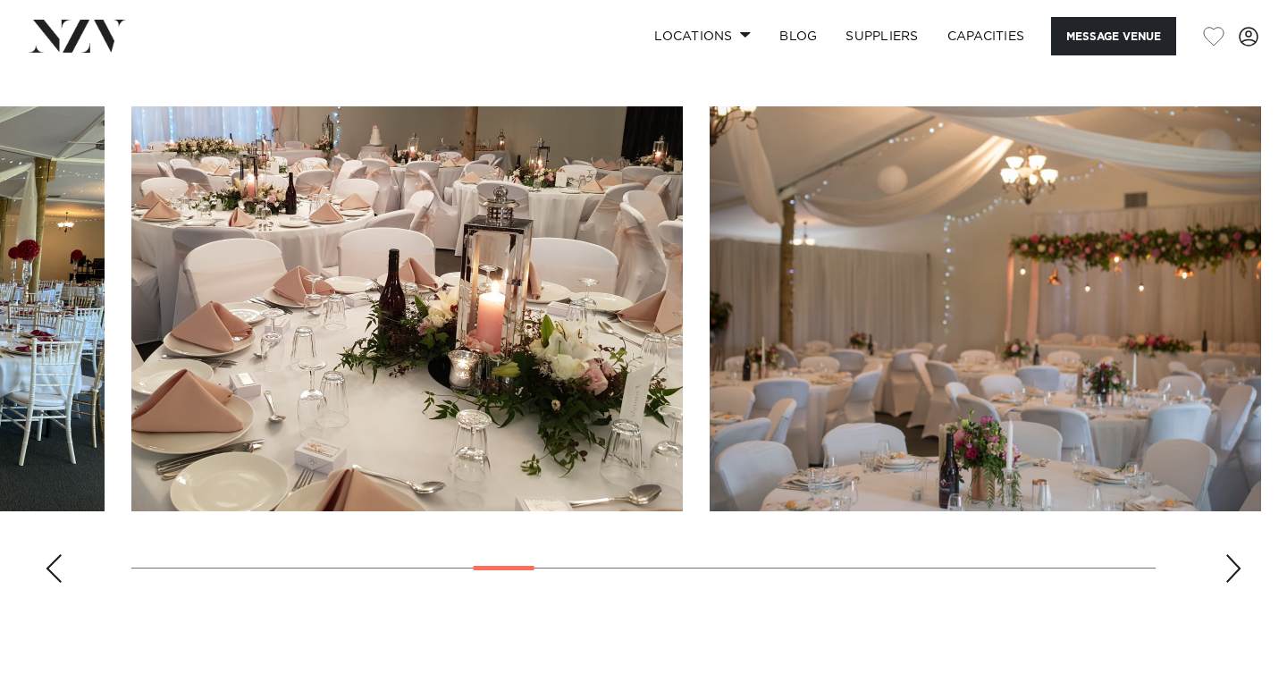
click at [1234, 563] on div "Next slide" at bounding box center [1234, 568] width 18 height 29
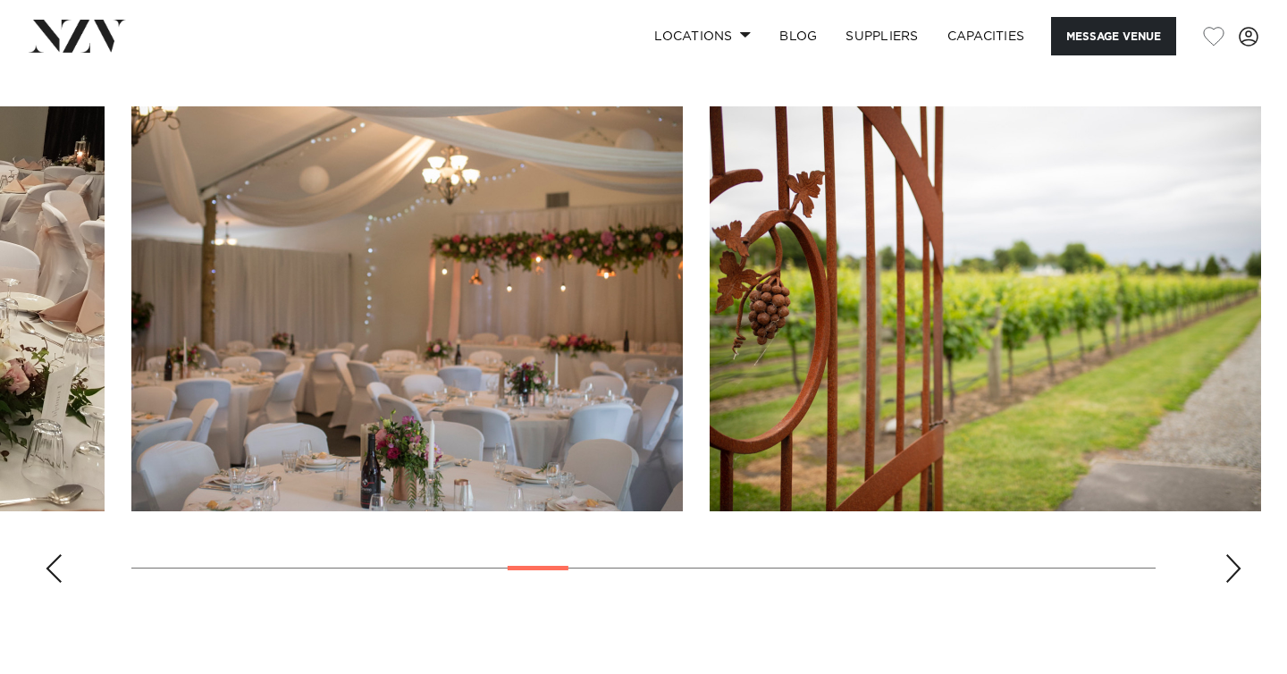
click at [1234, 563] on div "Next slide" at bounding box center [1234, 568] width 18 height 29
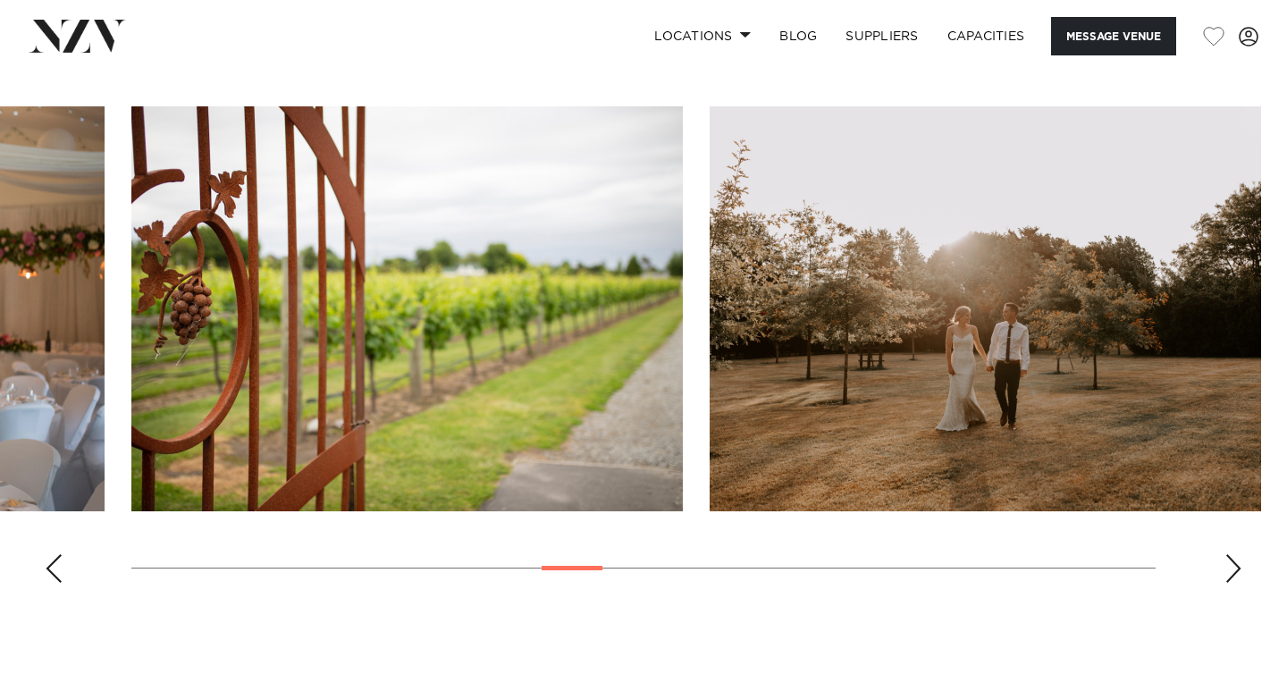
click at [1234, 563] on div "Next slide" at bounding box center [1234, 568] width 18 height 29
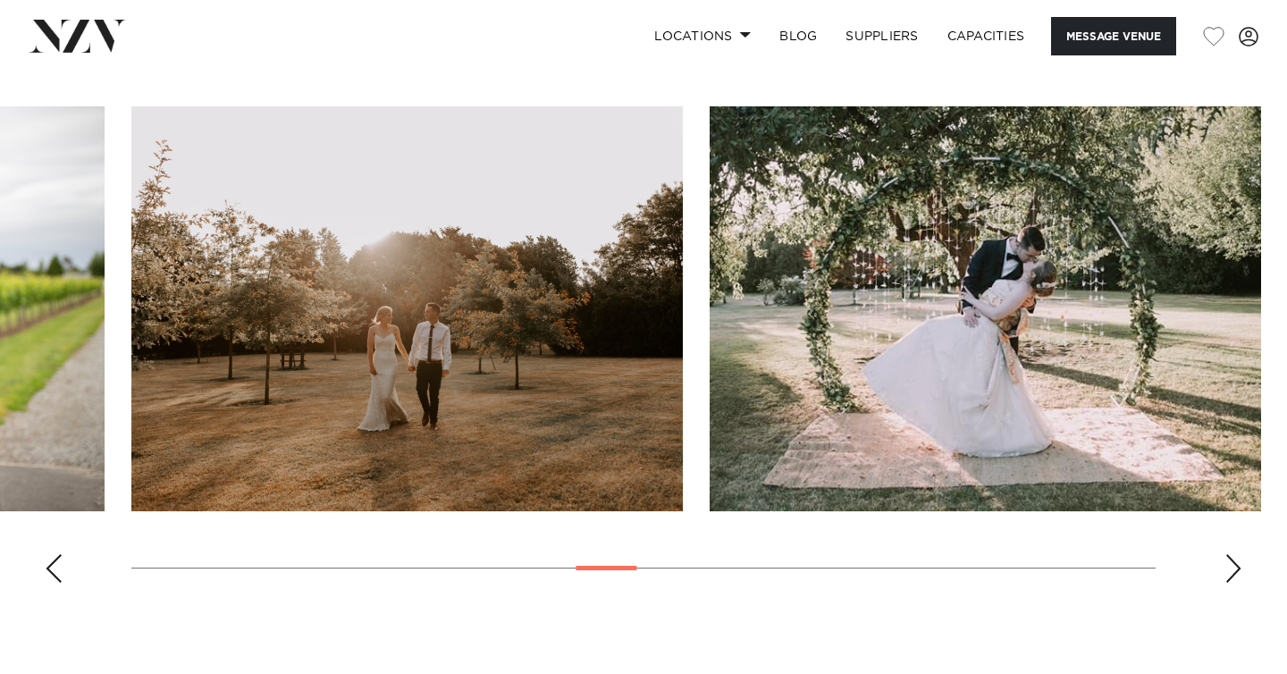
click at [1234, 563] on div "Next slide" at bounding box center [1234, 568] width 18 height 29
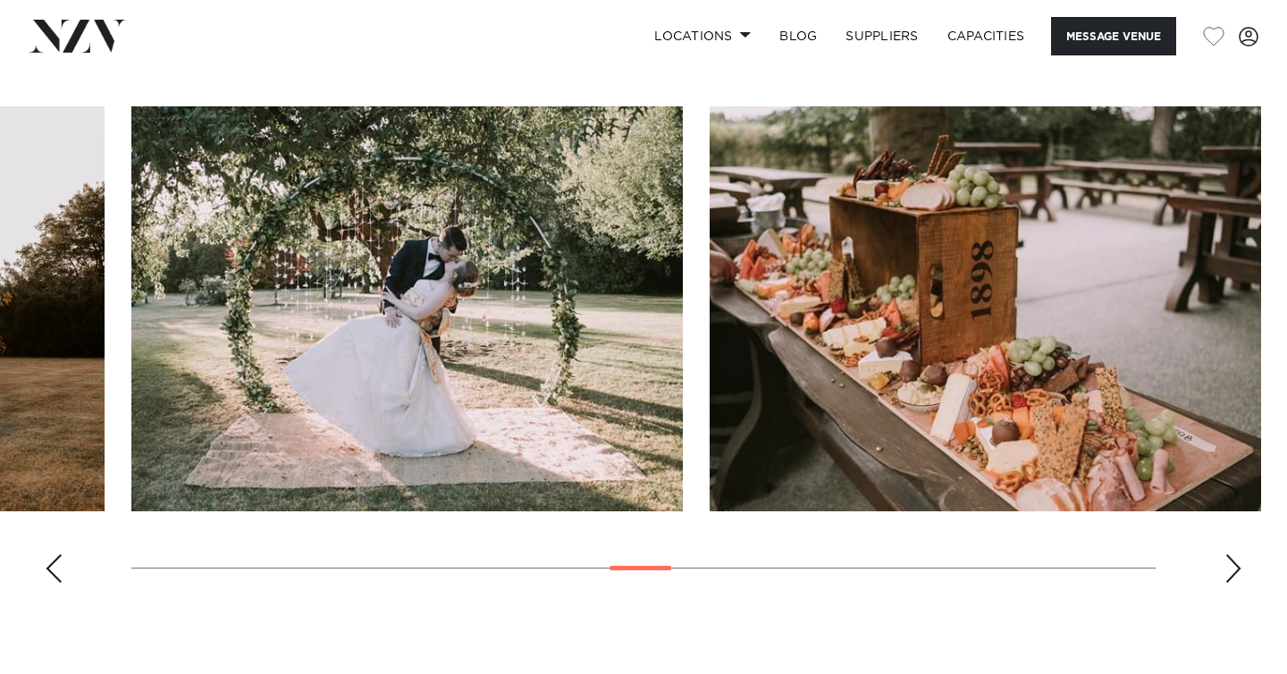
click at [1234, 563] on div "Next slide" at bounding box center [1234, 568] width 18 height 29
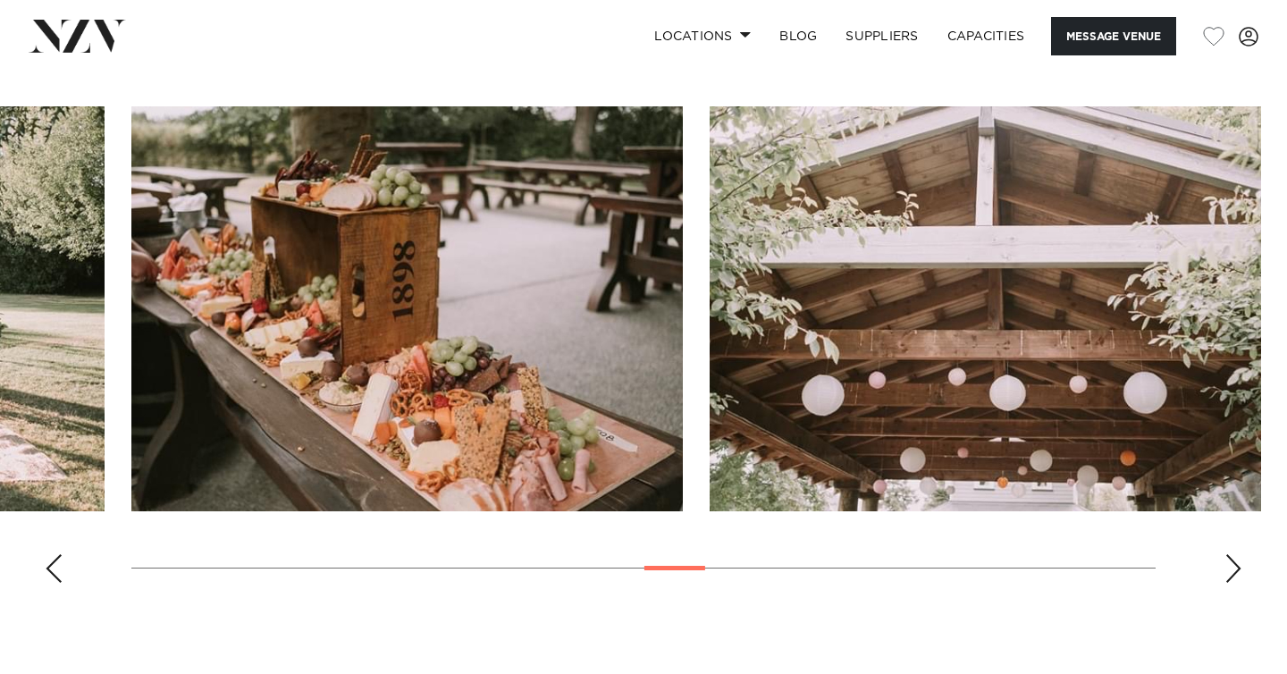
click at [1236, 575] on div "Next slide" at bounding box center [1234, 568] width 18 height 29
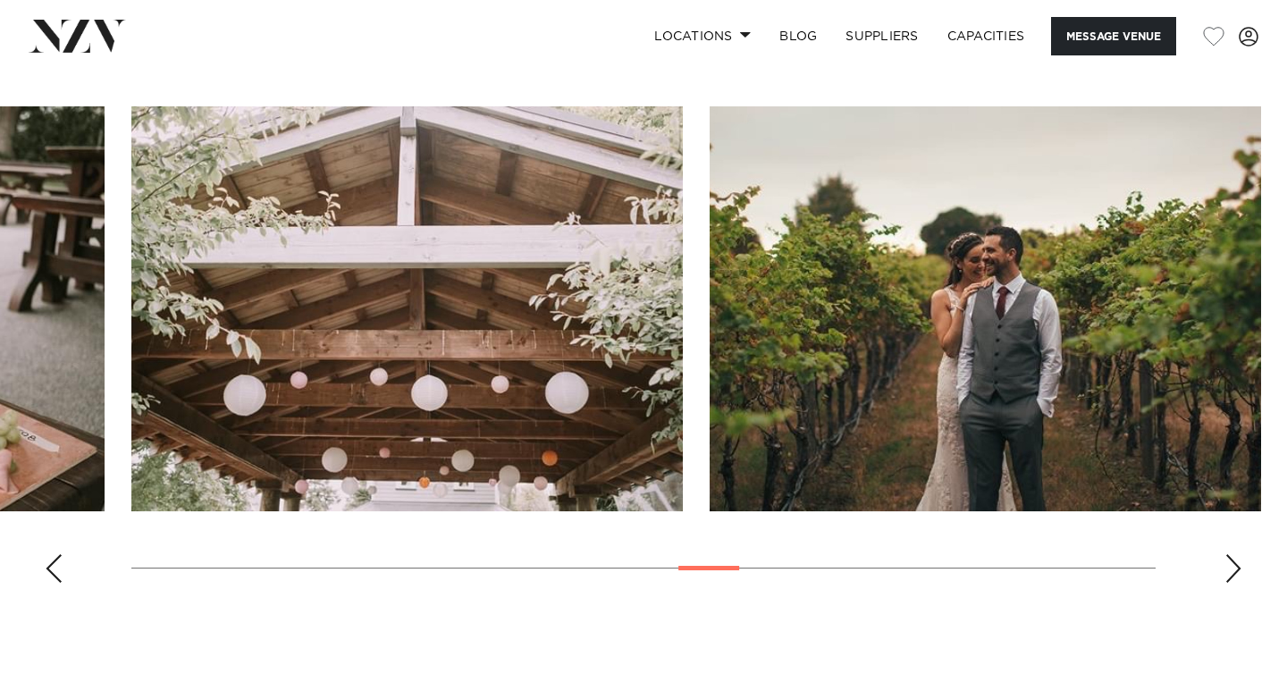
click at [1236, 575] on div "Next slide" at bounding box center [1234, 568] width 18 height 29
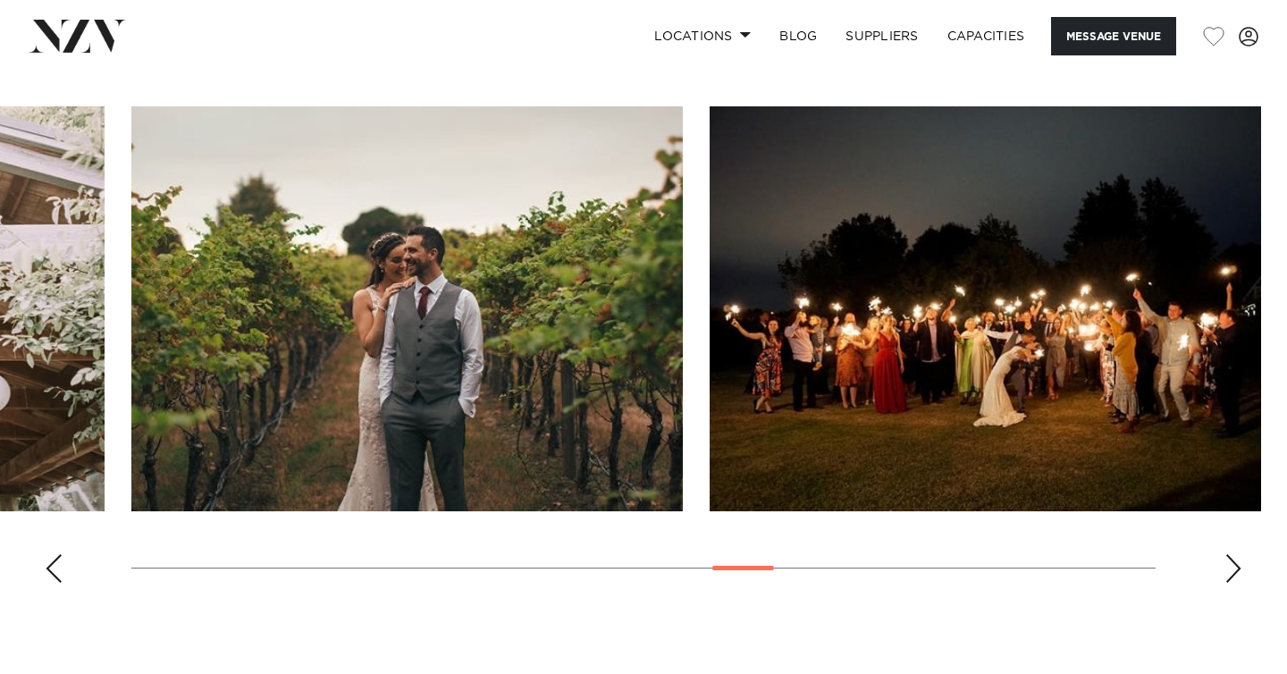
click at [1236, 575] on div "Next slide" at bounding box center [1234, 568] width 18 height 29
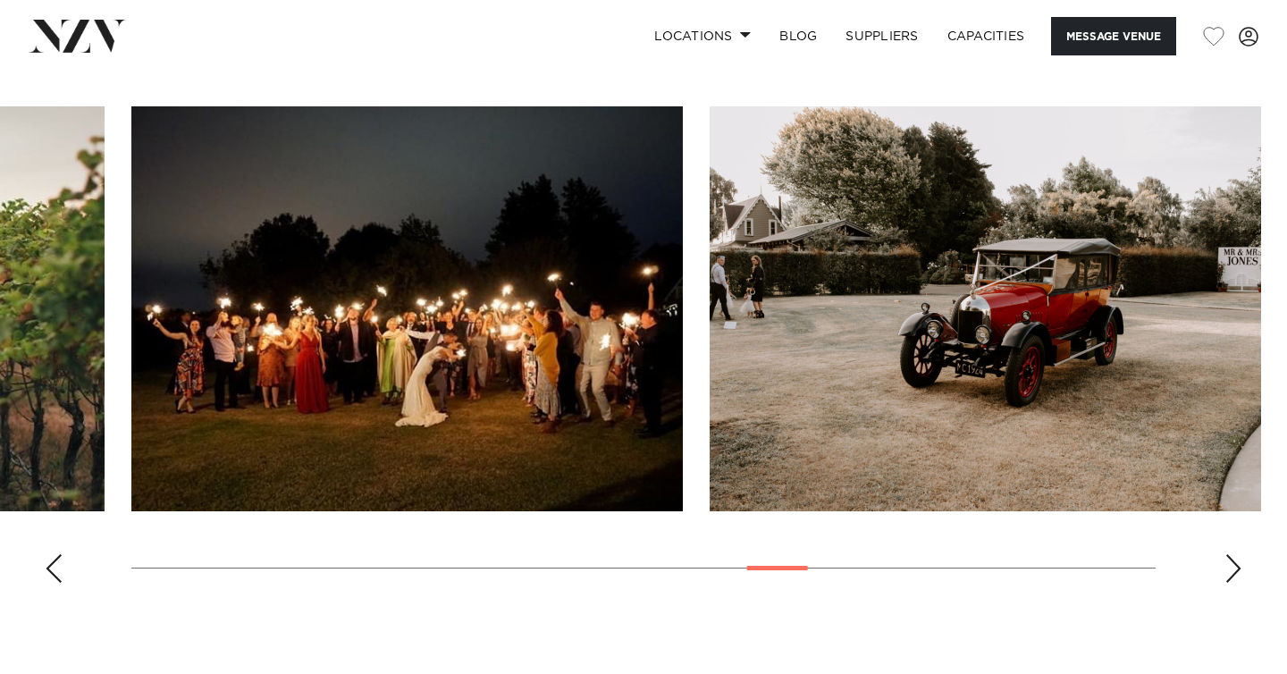
click at [1236, 575] on div "Next slide" at bounding box center [1234, 568] width 18 height 29
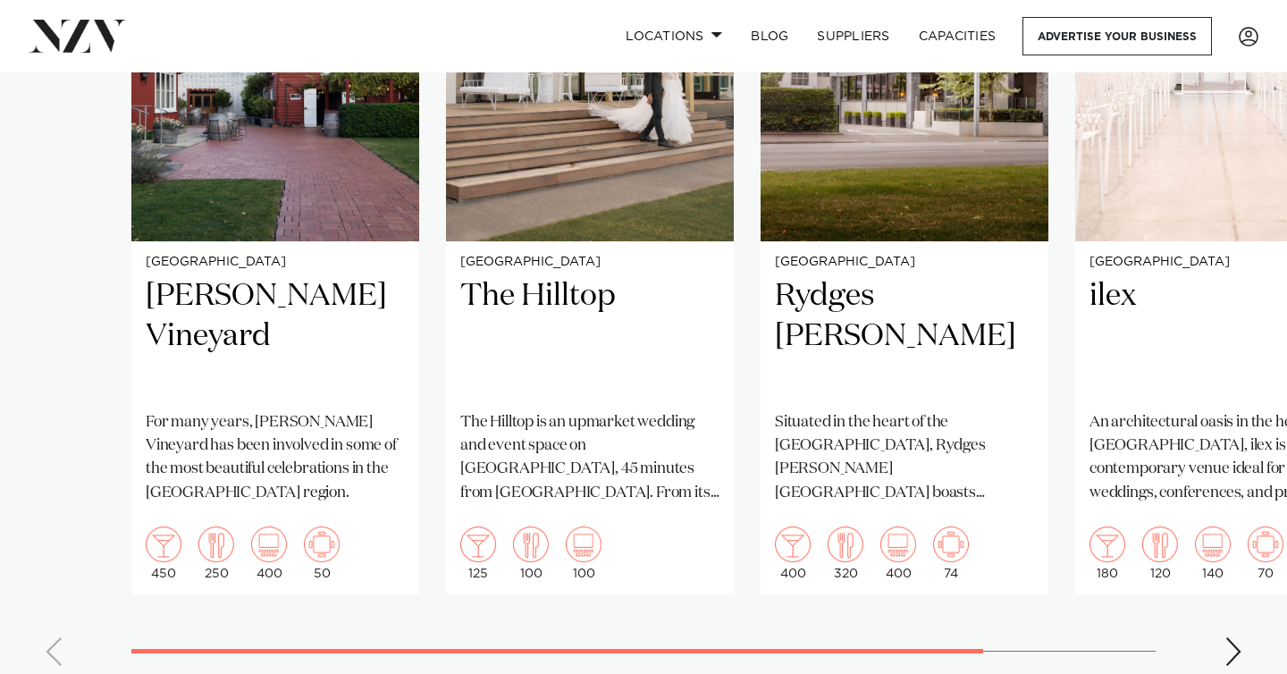
scroll to position [1604, 0]
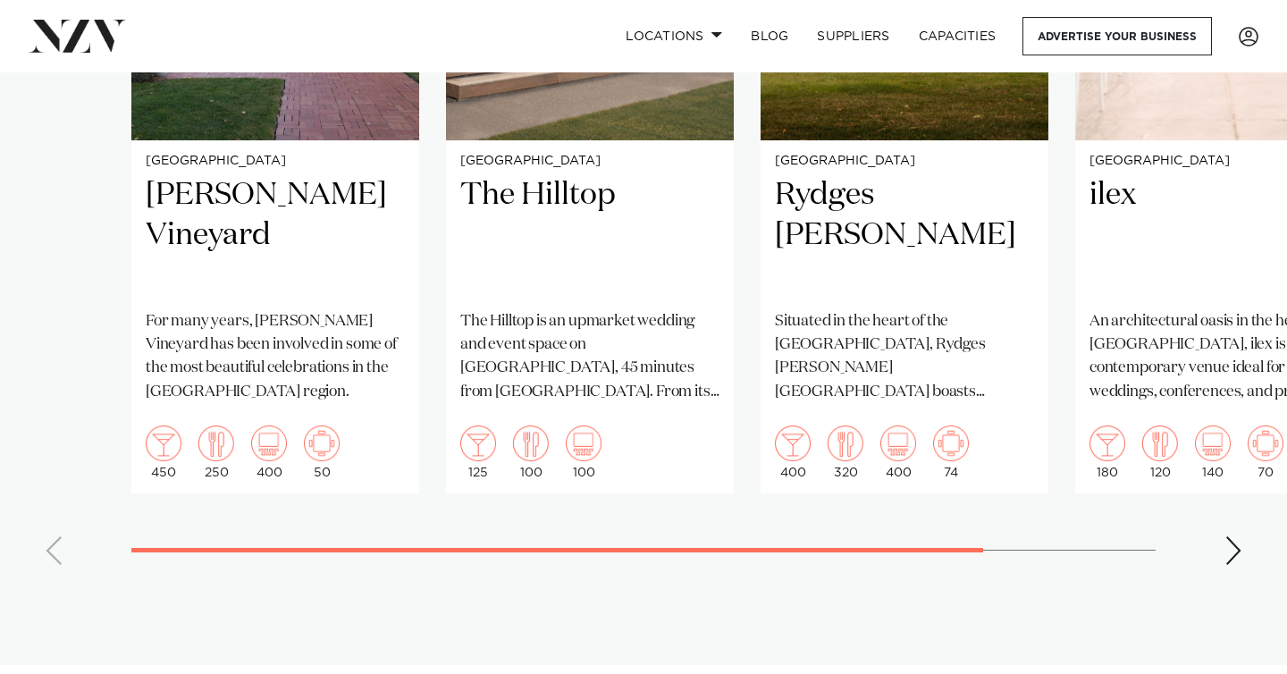
click at [1237, 536] on div "Next slide" at bounding box center [1234, 550] width 18 height 29
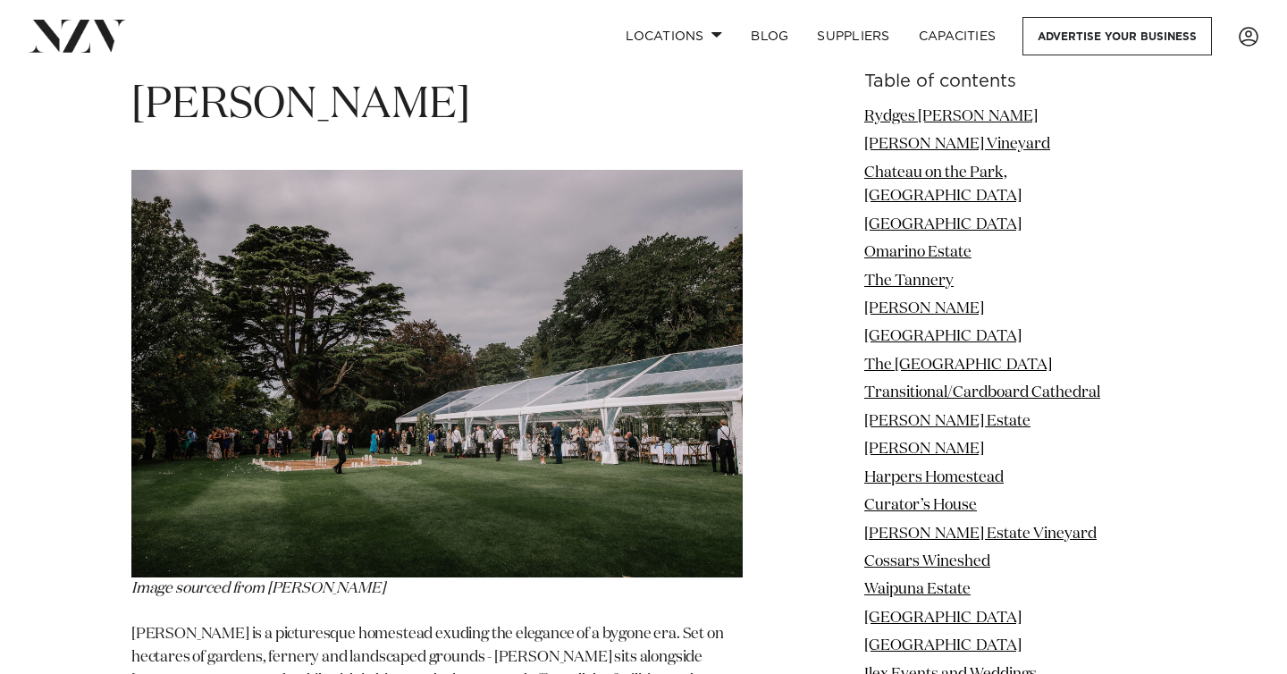
scroll to position [6334, 0]
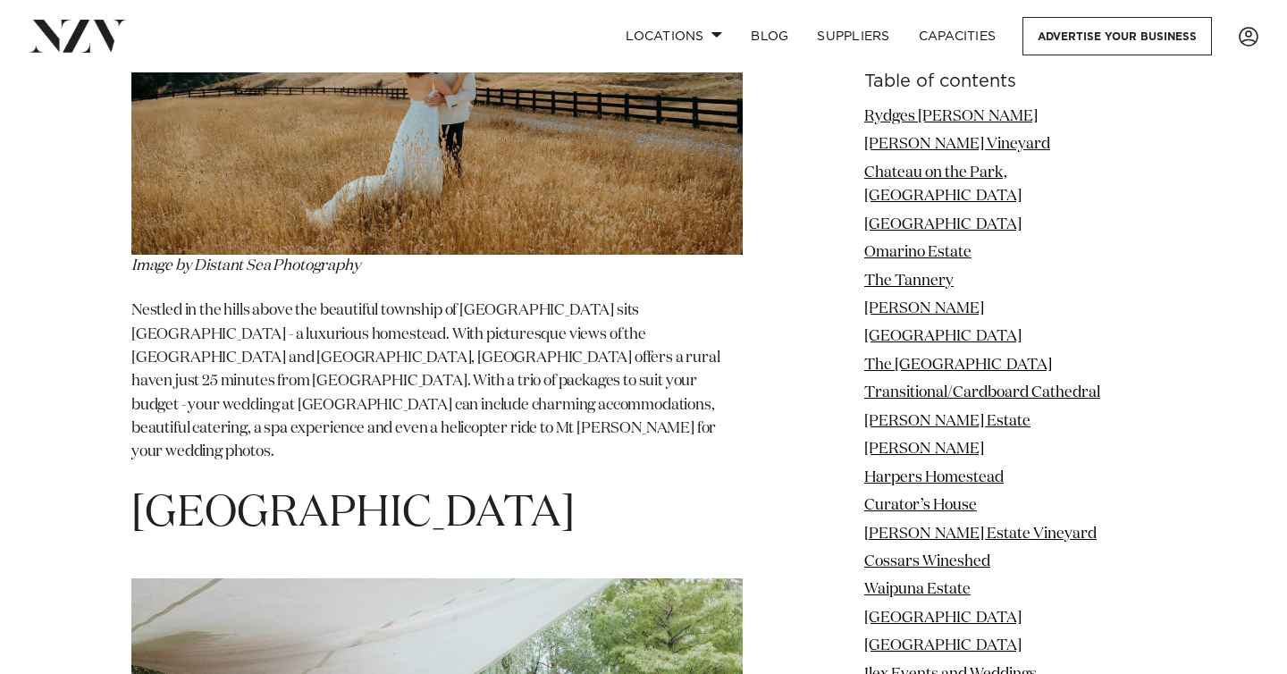
scroll to position [13537, 0]
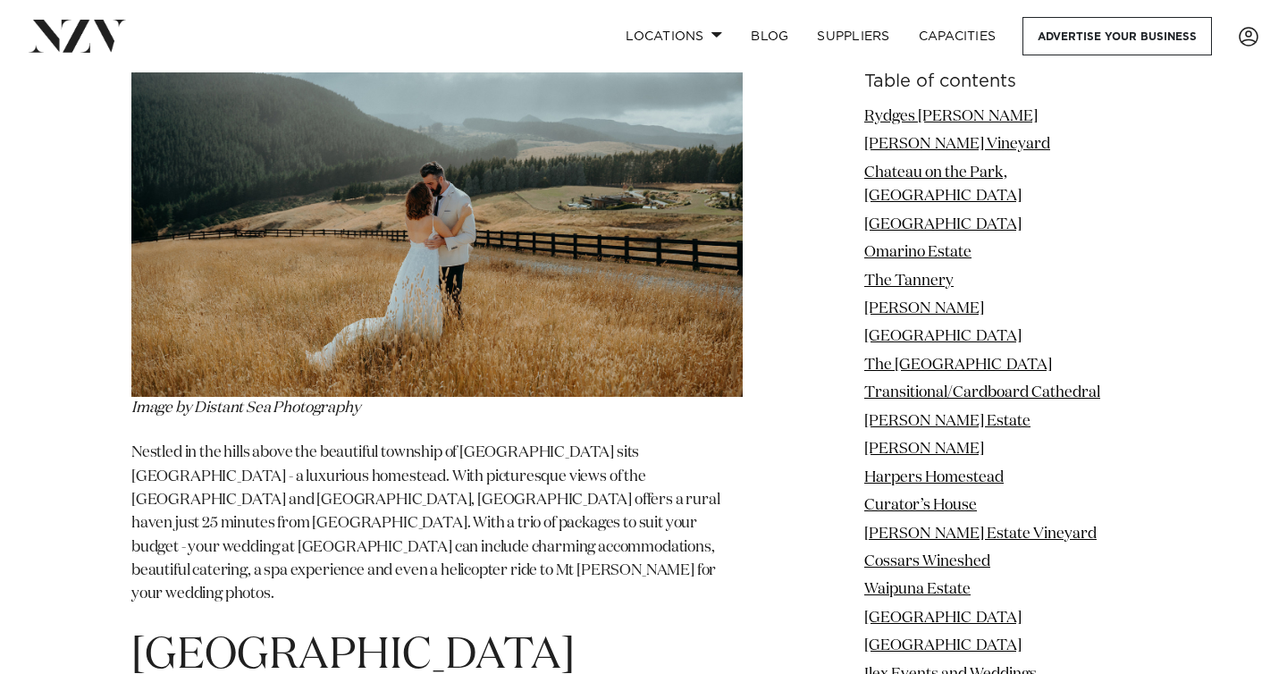
drag, startPoint x: 579, startPoint y: 440, endPoint x: 126, endPoint y: 447, distance: 453.3
copy span "[GEOGRAPHIC_DATA]"
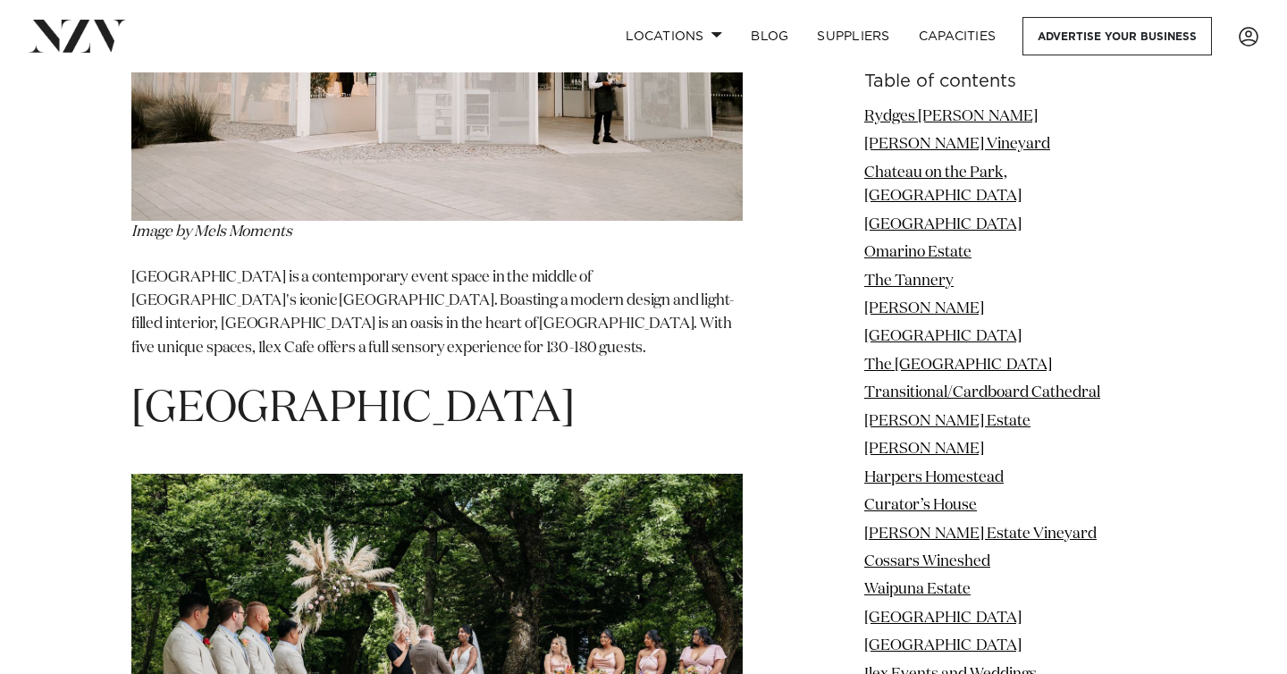
scroll to position [15764, 0]
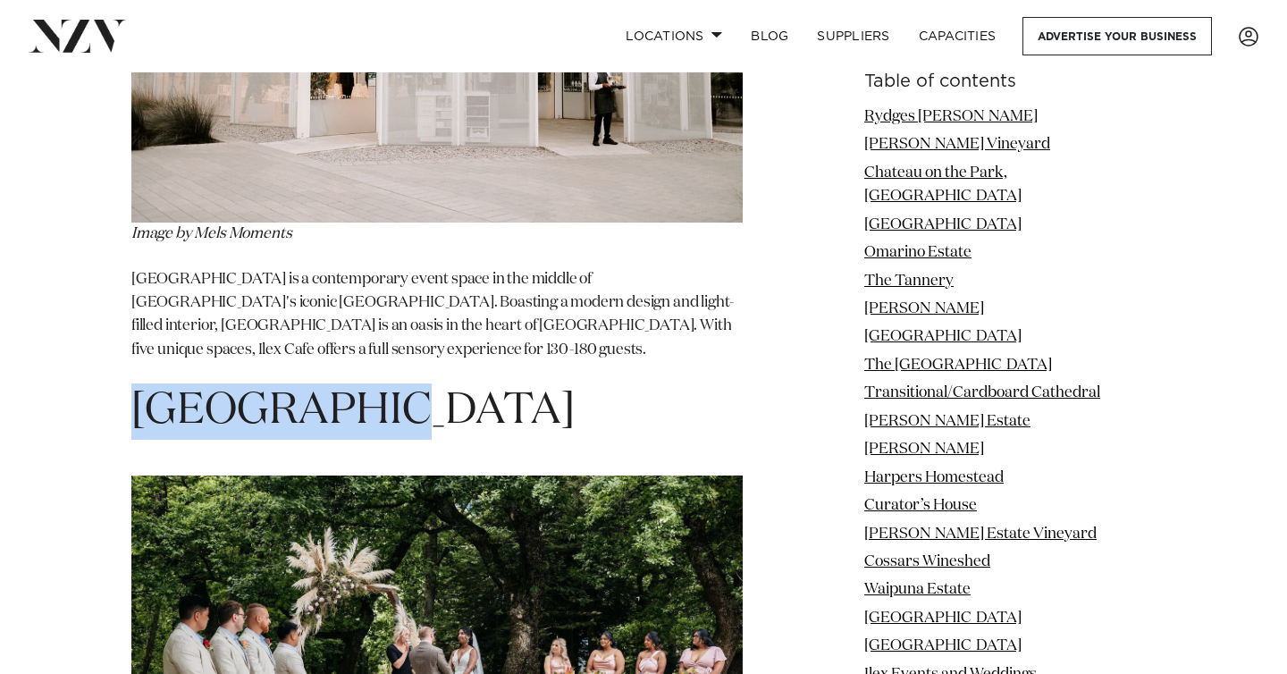
drag, startPoint x: 395, startPoint y: 195, endPoint x: 144, endPoint y: 195, distance: 251.2
click at [144, 384] on h1 "[GEOGRAPHIC_DATA]" at bounding box center [437, 412] width 612 height 56
copy h1 "[GEOGRAPHIC_DATA]"
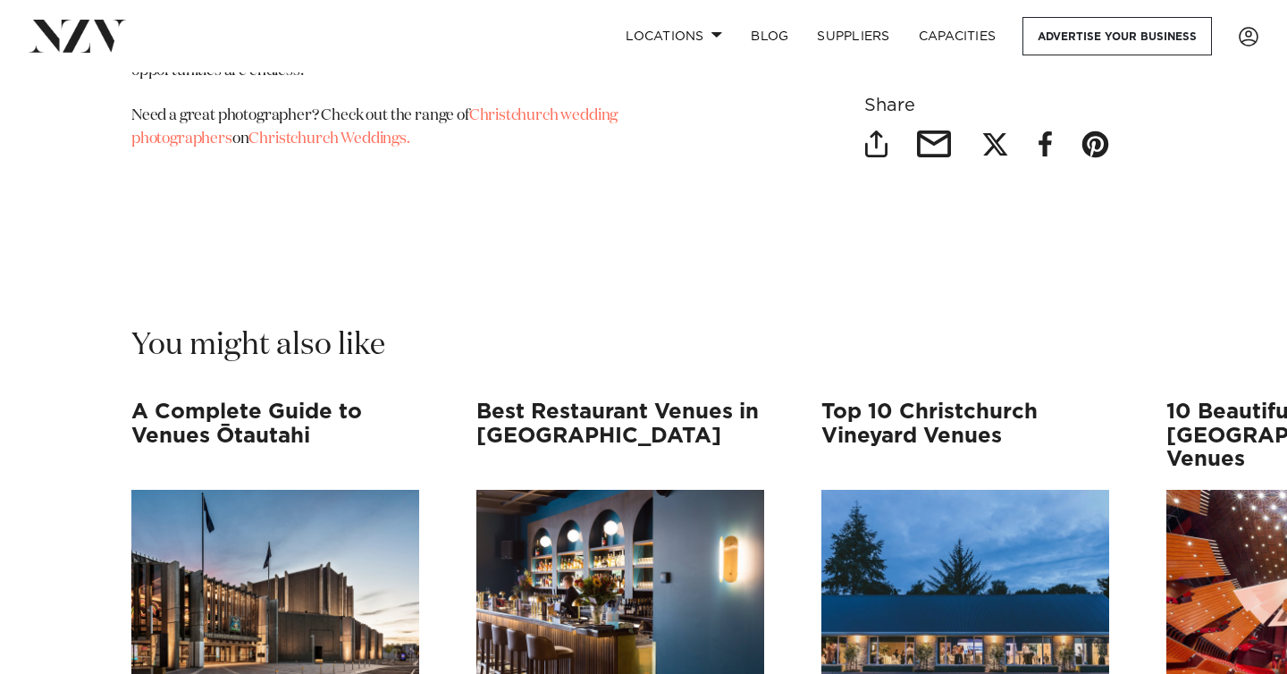
scroll to position [16701, 0]
